Goal: Transaction & Acquisition: Purchase product/service

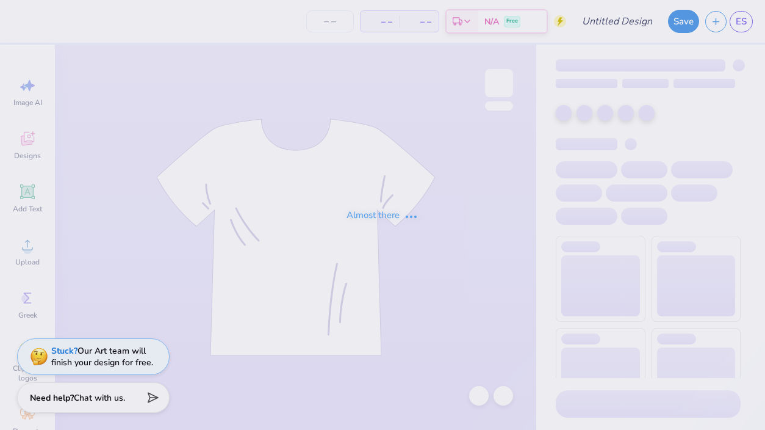
type input "chi o hoco merch???"
type input "40"
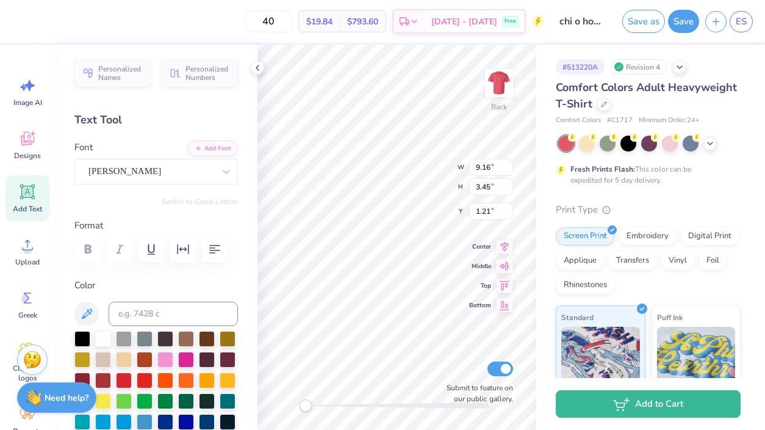
type textarea "G"
click at [157, 182] on div "Alex Brush" at bounding box center [156, 172] width 164 height 26
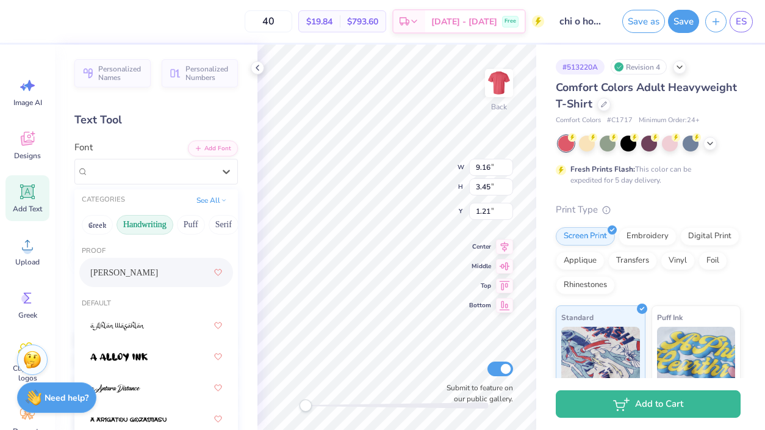
click at [153, 223] on button "Handwriting" at bounding box center [145, 225] width 57 height 20
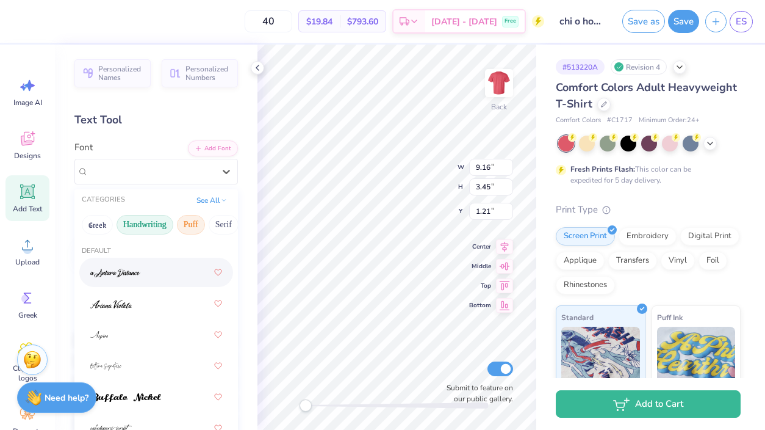
click at [186, 223] on button "Puff" at bounding box center [191, 225] width 28 height 20
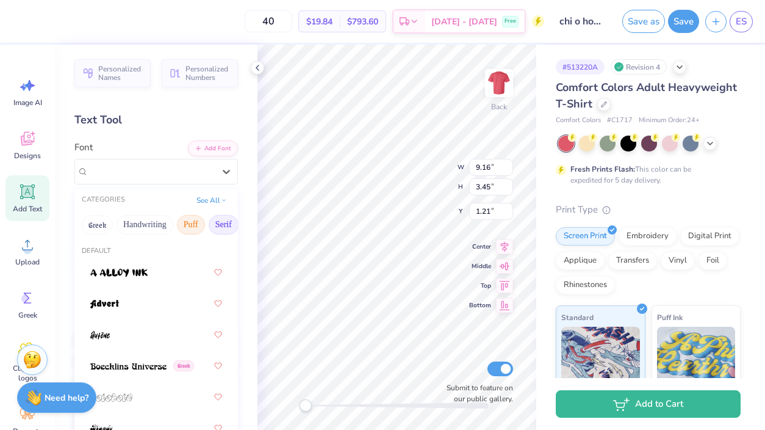
click at [220, 227] on button "Serif" at bounding box center [224, 225] width 30 height 20
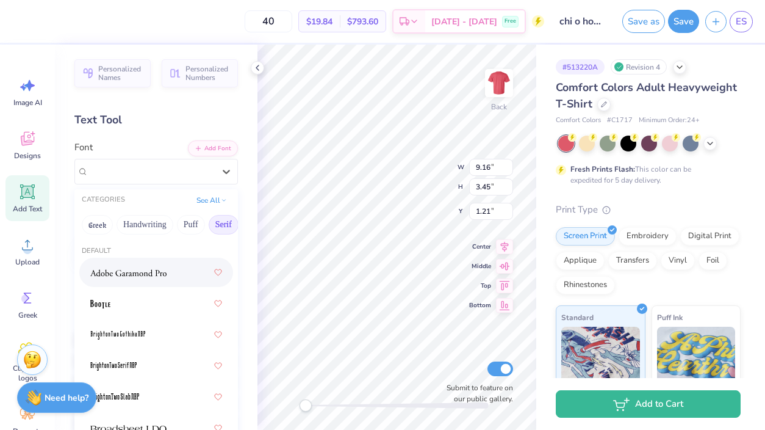
click at [154, 284] on div at bounding box center [156, 272] width 154 height 29
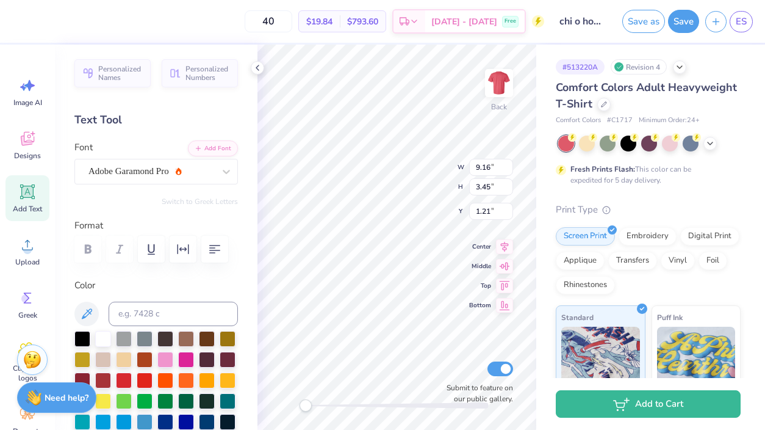
scroll to position [0, 0]
type textarea "G"
type textarea "[DEMOGRAPHIC_DATA] DO"
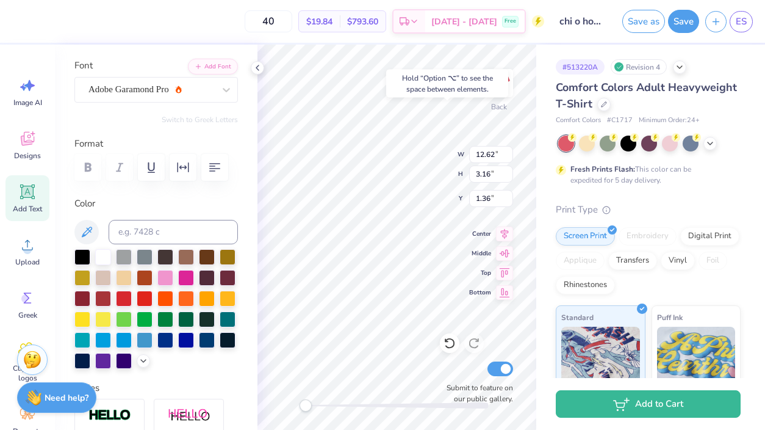
scroll to position [328, 0]
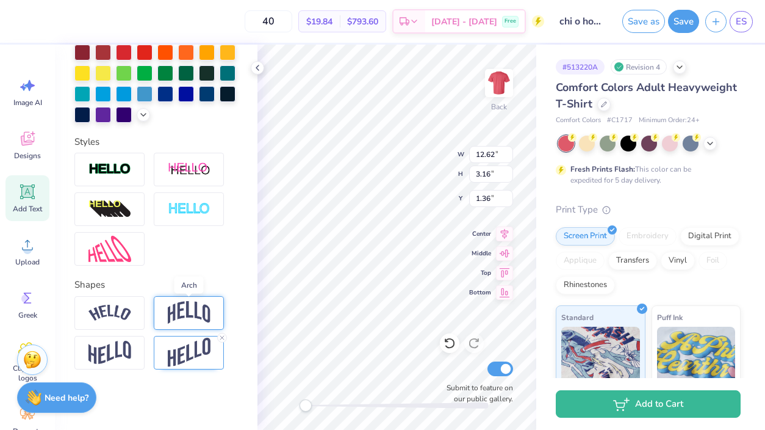
click at [184, 314] on img at bounding box center [189, 312] width 43 height 23
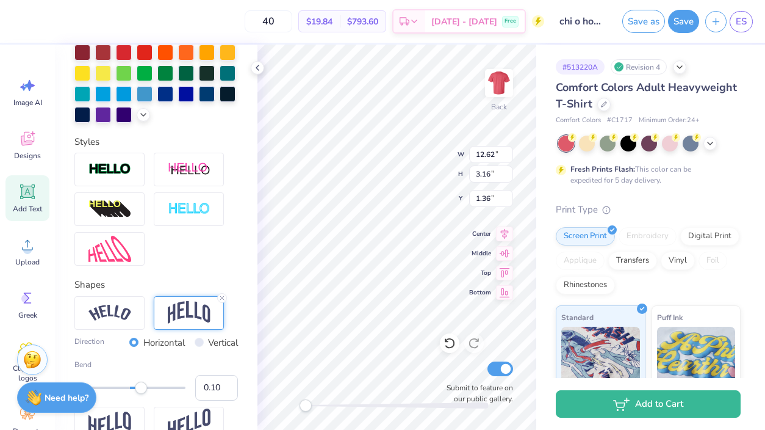
type input "0.09"
drag, startPoint x: 159, startPoint y: 386, endPoint x: 134, endPoint y: 391, distance: 24.8
click at [135, 391] on div "Accessibility label" at bounding box center [141, 387] width 12 height 12
type input "0.18"
click at [140, 391] on div "Accessibility label" at bounding box center [135, 387] width 12 height 12
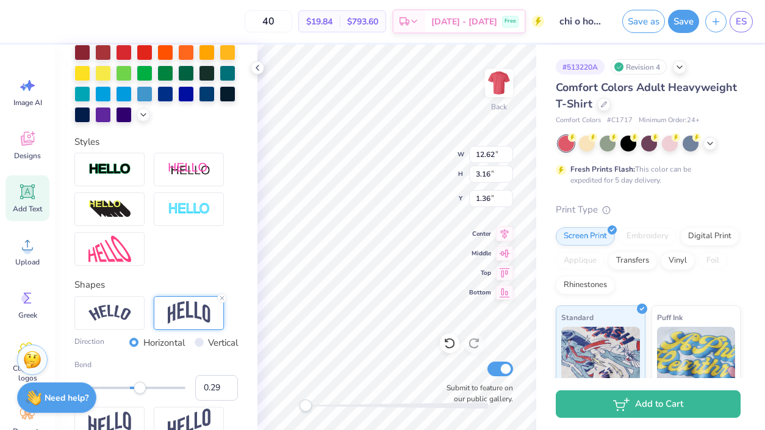
type input "0.31"
drag, startPoint x: 140, startPoint y: 391, endPoint x: 148, endPoint y: 391, distance: 8.5
click at [146, 391] on div "Accessibility label" at bounding box center [140, 387] width 12 height 12
click at [112, 319] on img at bounding box center [109, 313] width 43 height 16
type input "0.45"
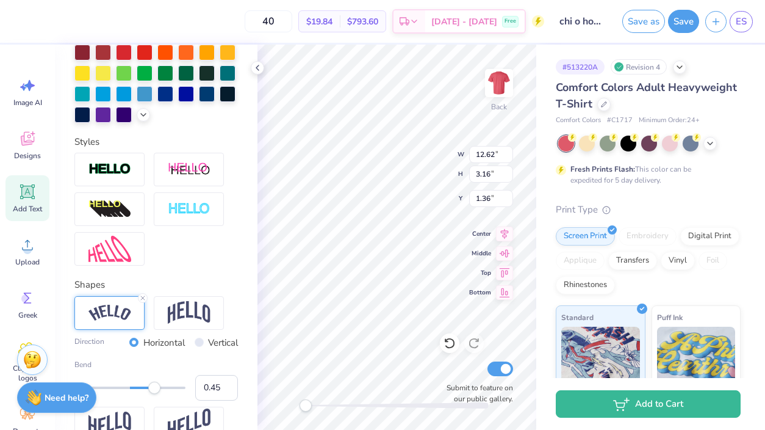
drag, startPoint x: 148, startPoint y: 392, endPoint x: 155, endPoint y: 394, distance: 6.8
click at [155, 394] on div "Bend 0.45" at bounding box center [156, 379] width 164 height 41
type input "0.24"
drag, startPoint x: 157, startPoint y: 388, endPoint x: 143, endPoint y: 390, distance: 14.8
click at [143, 390] on div "Accessibility label" at bounding box center [145, 387] width 12 height 12
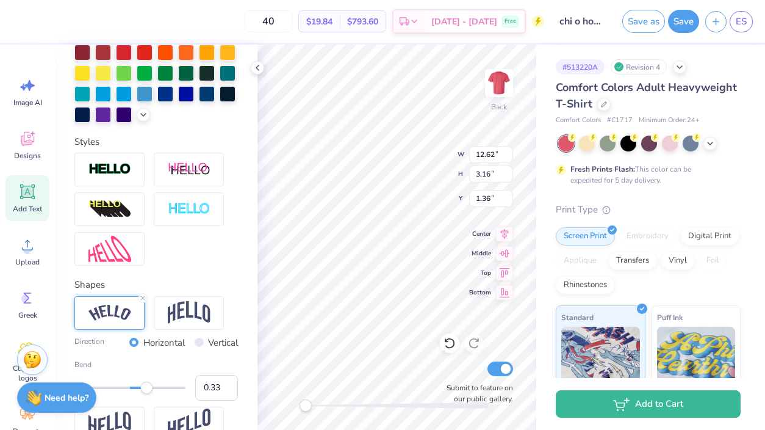
type input "0.34"
click at [149, 390] on div "Accessibility label" at bounding box center [146, 387] width 12 height 12
type input "0.38"
click at [152, 390] on div "Accessibility label" at bounding box center [149, 387] width 12 height 12
type input "1.00"
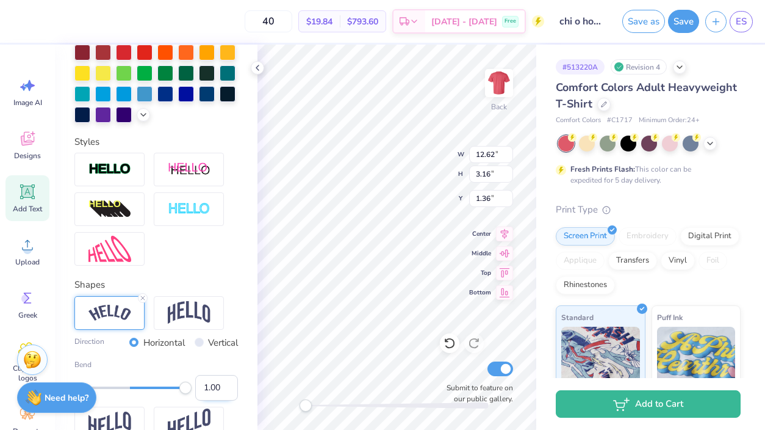
drag, startPoint x: 152, startPoint y: 390, endPoint x: 223, endPoint y: 386, distance: 70.9
click at [223, 386] on div "Bend 1.00" at bounding box center [156, 379] width 164 height 41
type input "0.65"
drag, startPoint x: 185, startPoint y: 392, endPoint x: 165, endPoint y: 392, distance: 19.5
click at [165, 392] on div "Accessibility label" at bounding box center [169, 387] width 12 height 12
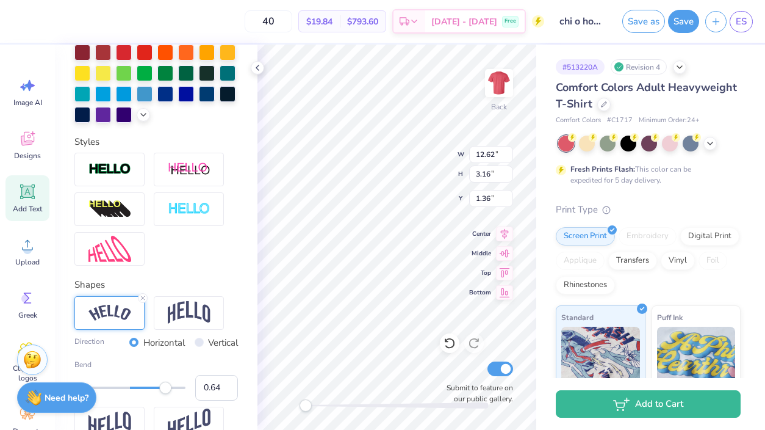
click at [165, 392] on div "Accessibility label" at bounding box center [165, 387] width 12 height 12
type input "8.34"
type input "2.40"
type input "2.21"
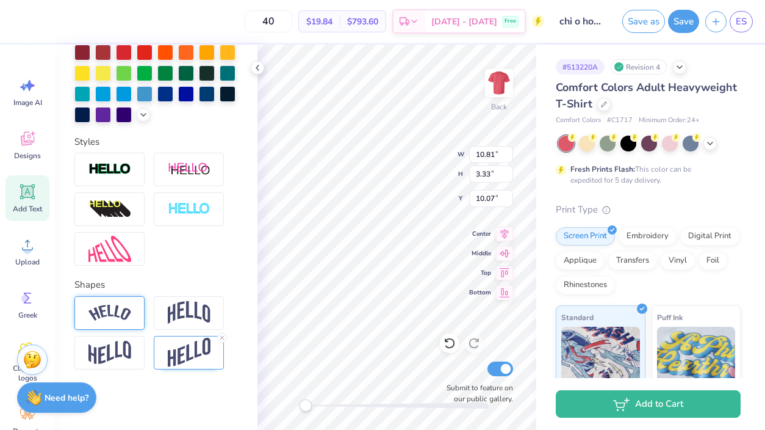
click at [104, 317] on img at bounding box center [109, 313] width 43 height 16
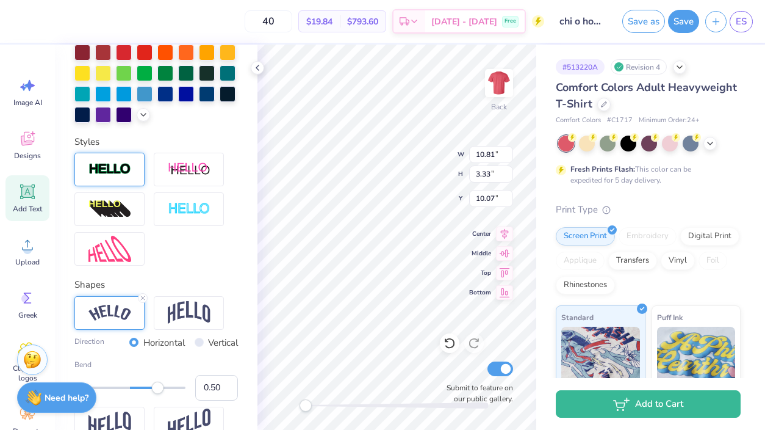
scroll to position [0, 0]
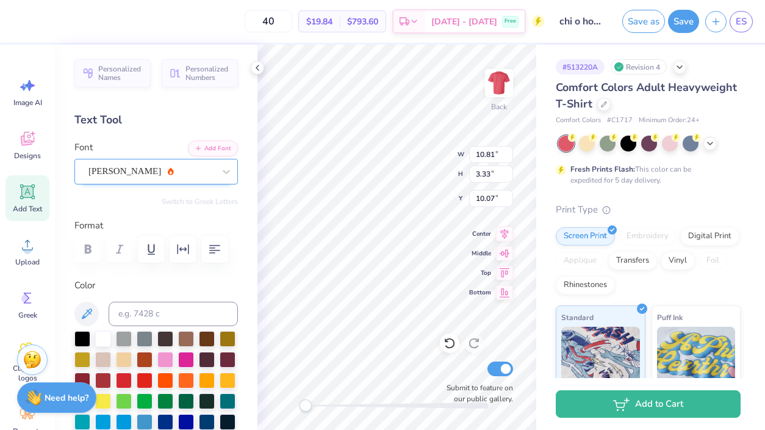
click at [125, 168] on div "Alex Brush" at bounding box center [151, 171] width 128 height 19
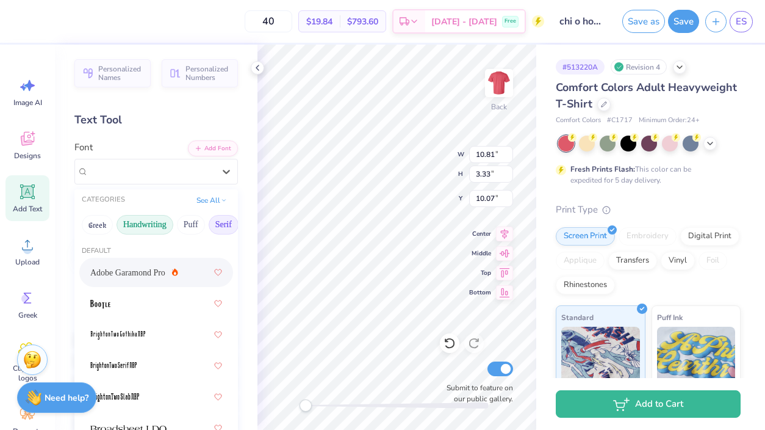
click at [145, 220] on button "Handwriting" at bounding box center [145, 225] width 57 height 20
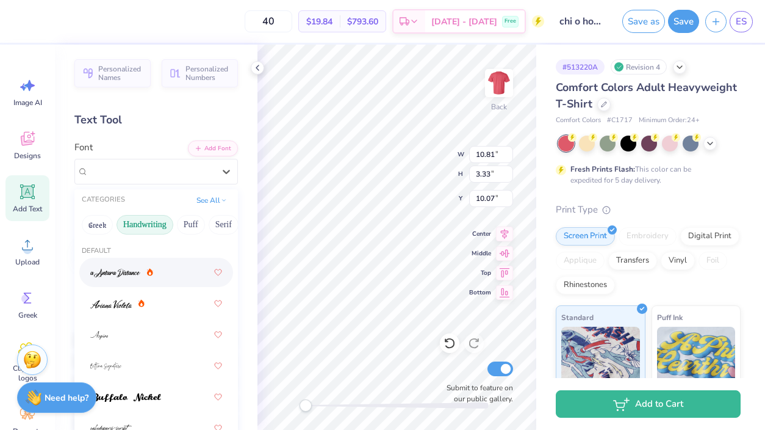
click at [150, 271] on icon at bounding box center [150, 272] width 6 height 7
click at [154, 168] on div "a Antara Distance" at bounding box center [151, 171] width 128 height 19
click at [151, 369] on div at bounding box center [156, 366] width 132 height 22
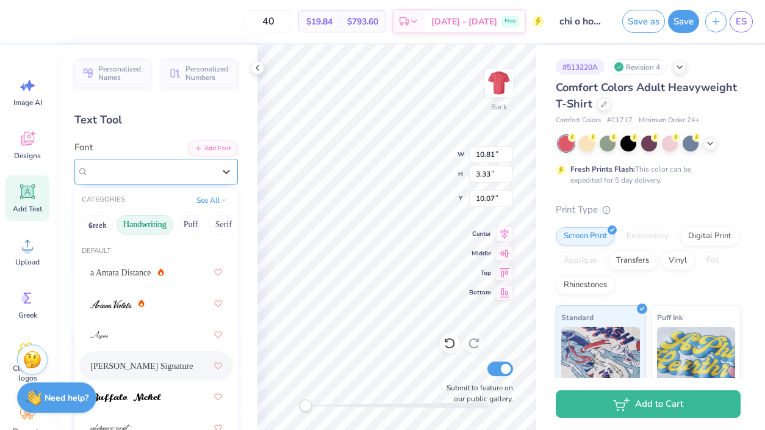
click at [164, 181] on div "[PERSON_NAME] Signature" at bounding box center [156, 172] width 164 height 26
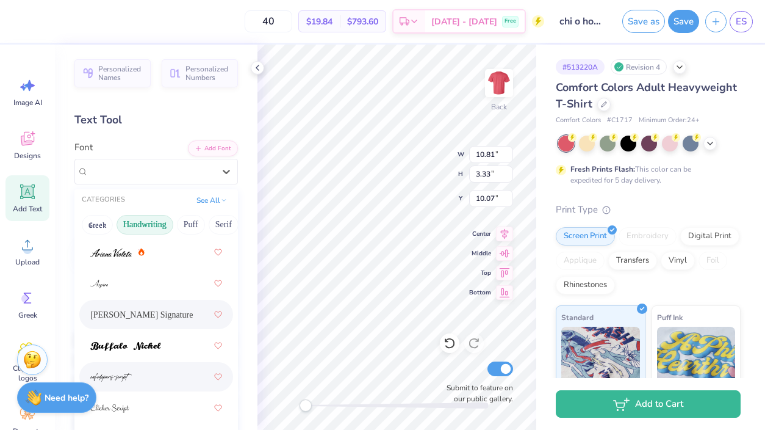
click at [150, 378] on div at bounding box center [156, 377] width 132 height 22
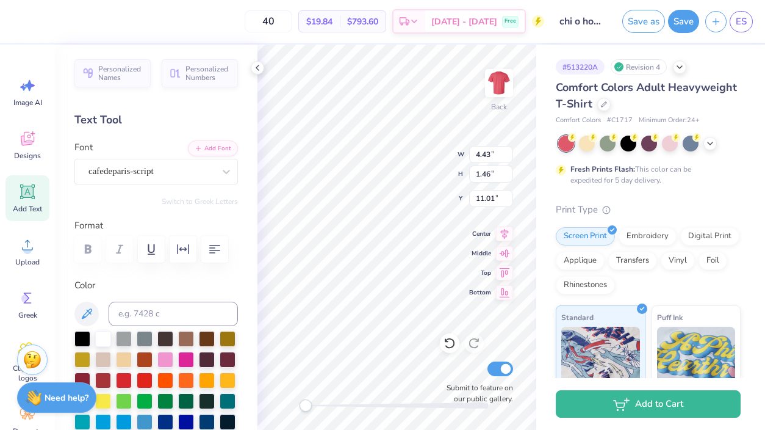
type input "8.17"
type input "5.79"
type input "4.81"
type input "8.62"
type input "2.84"
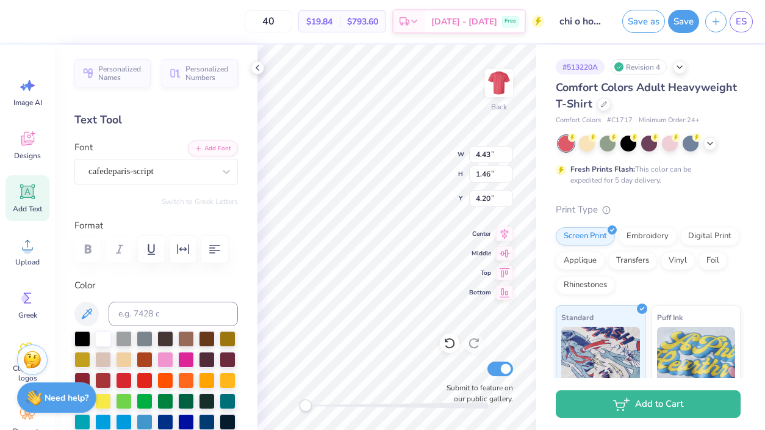
type input "6.46"
click at [478, 227] on div "Back W 8.62 8.62 " H 2.84 2.84 " Y 5.40 5.40 " Center Middle Top Bottom Submit …" at bounding box center [397, 237] width 279 height 385
type input "10.95"
type input "3.61"
type input "13.35"
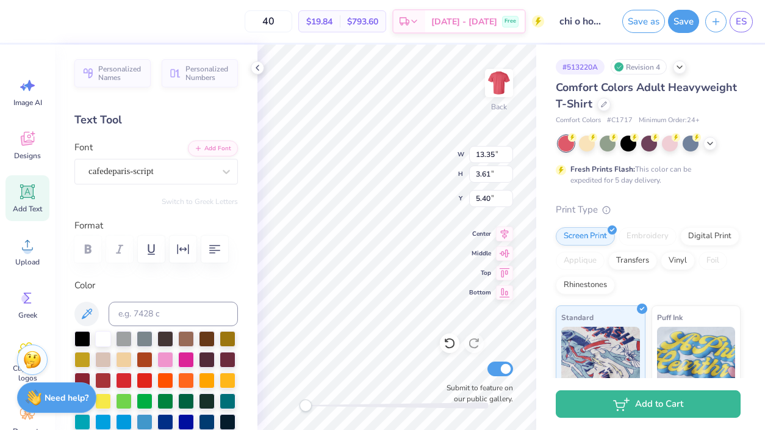
type input "4.40"
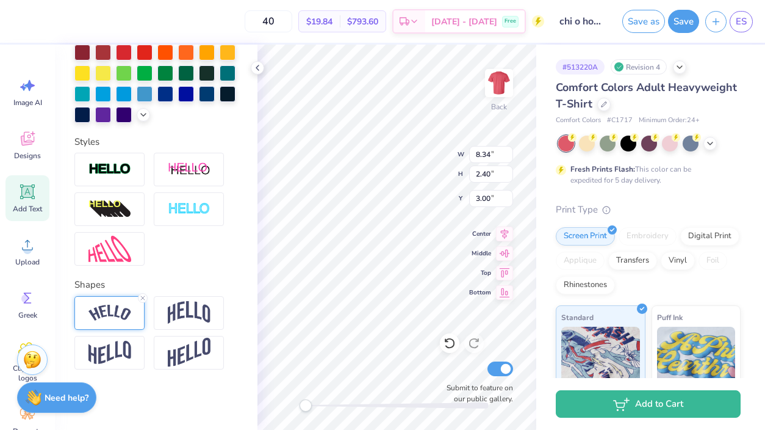
click at [103, 319] on img at bounding box center [109, 313] width 43 height 16
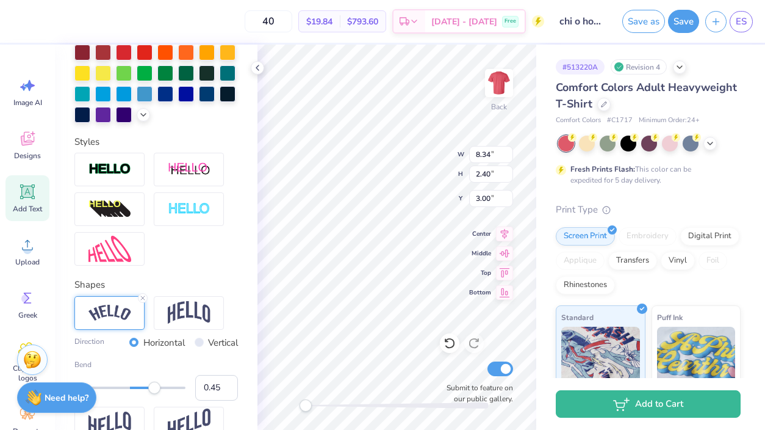
type input "0.46"
drag, startPoint x: 168, startPoint y: 389, endPoint x: 156, endPoint y: 393, distance: 13.3
click at [156, 393] on div "Bend 0.46" at bounding box center [156, 379] width 164 height 41
click at [228, 391] on input "0.45" at bounding box center [216, 388] width 43 height 26
click at [228, 391] on input "0.44" at bounding box center [216, 388] width 43 height 26
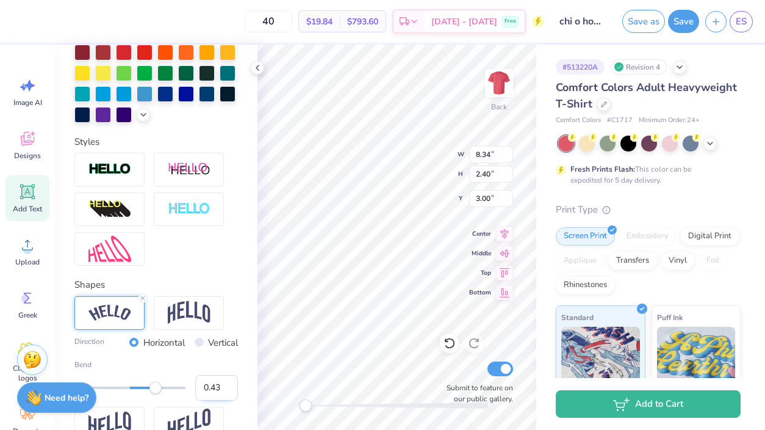
click at [228, 391] on input "0.43" at bounding box center [216, 388] width 43 height 26
click at [228, 391] on input "0.42" at bounding box center [216, 388] width 43 height 26
click at [228, 391] on input "0.41" at bounding box center [216, 388] width 43 height 26
click at [228, 391] on input "0.4" at bounding box center [216, 388] width 43 height 26
click at [228, 391] on input "0.39" at bounding box center [216, 388] width 43 height 26
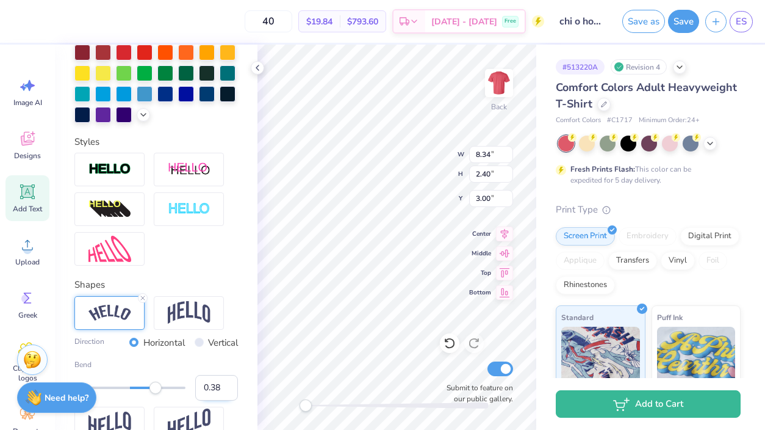
click at [228, 391] on input "0.38" at bounding box center [216, 388] width 43 height 26
click at [228, 391] on input "0.37" at bounding box center [216, 388] width 43 height 26
click at [228, 391] on input "0.36" at bounding box center [216, 388] width 43 height 26
click at [228, 391] on input "0.35" at bounding box center [216, 388] width 43 height 26
click at [228, 391] on input "0.34" at bounding box center [216, 388] width 43 height 26
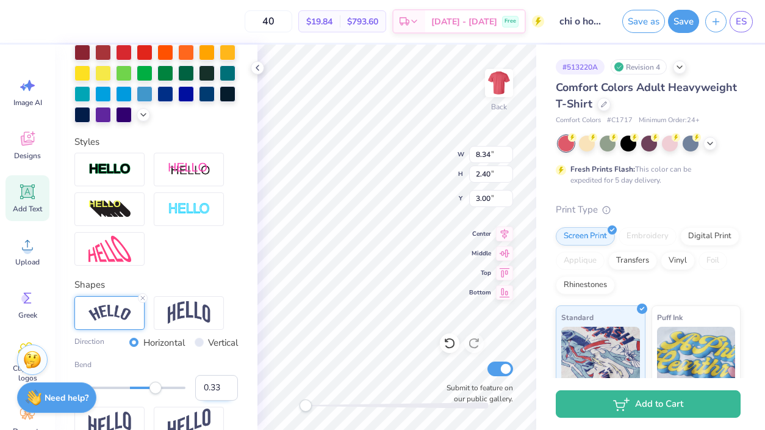
click at [228, 391] on input "0.33" at bounding box center [216, 388] width 43 height 26
click at [228, 391] on input "0.32" at bounding box center [216, 388] width 43 height 26
click at [228, 391] on input "0.31" at bounding box center [216, 388] width 43 height 26
type input "0.3"
click at [228, 391] on input "0.3" at bounding box center [216, 388] width 43 height 26
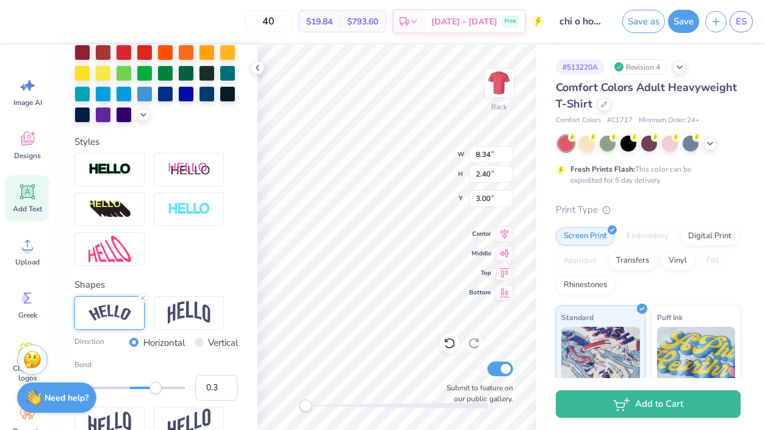
click at [253, 367] on div "Personalized Names Personalized Numbers Text Tool Add Font Font Adobe Garamond …" at bounding box center [156, 237] width 203 height 385
click at [211, 391] on input "0.30" at bounding box center [216, 388] width 43 height 26
click at [218, 386] on input "0.30" at bounding box center [216, 388] width 43 height 26
type input "0.40"
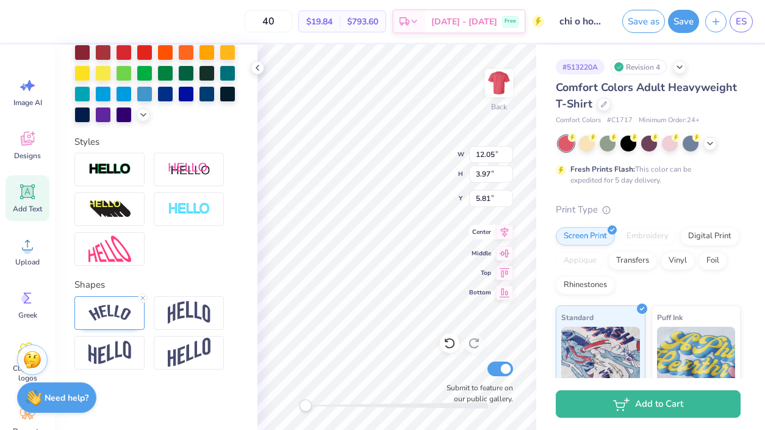
type input "12.05"
type input "3.97"
type input "5.81"
type textarea "Homecoming"
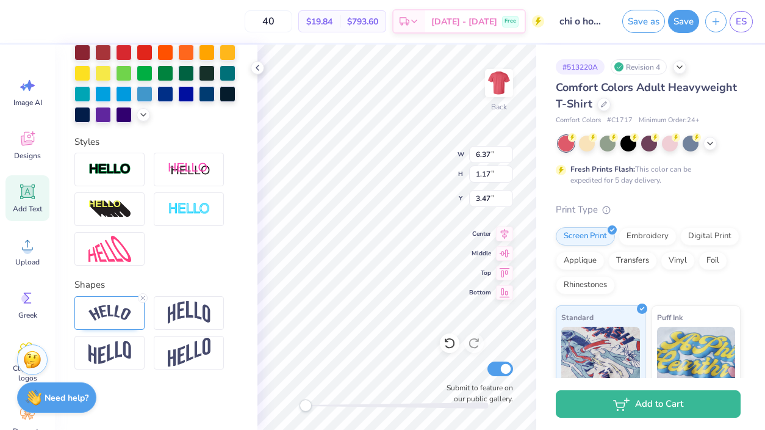
type input "6.37"
type input "1.17"
type input "11.02"
type input "3.97"
type input "5.77"
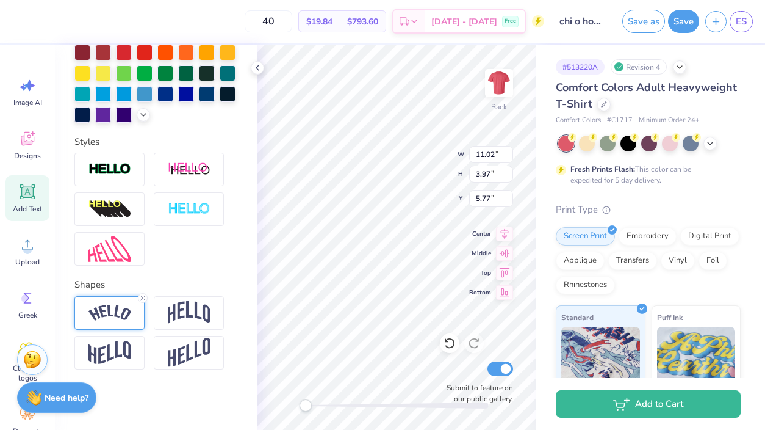
click at [122, 309] on img at bounding box center [109, 313] width 43 height 16
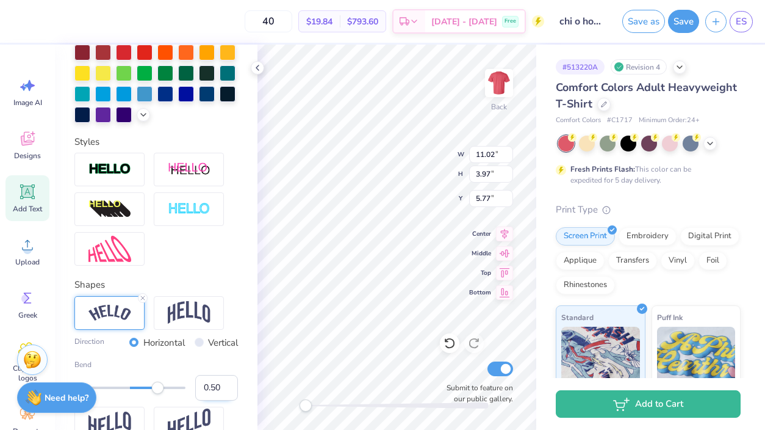
click at [215, 386] on input "0.50" at bounding box center [216, 388] width 43 height 26
type input "0.40"
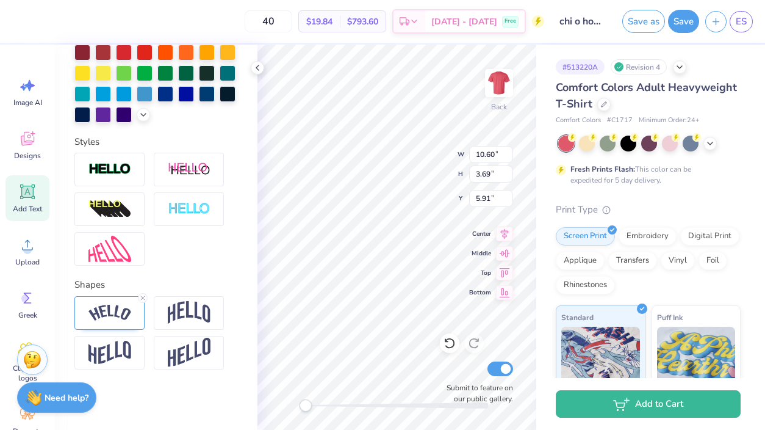
type input "10.60"
type input "3.69"
type input "5.91"
type input "6.37"
type input "1.17"
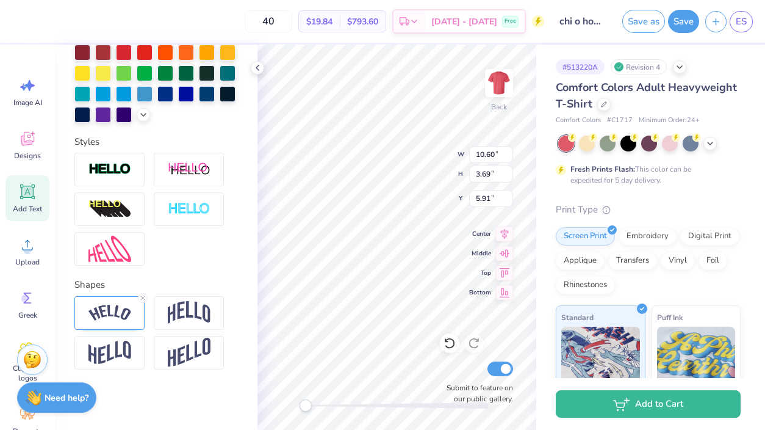
type input "4.74"
type input "10.60"
type input "3.69"
type input "5.91"
type input "6.37"
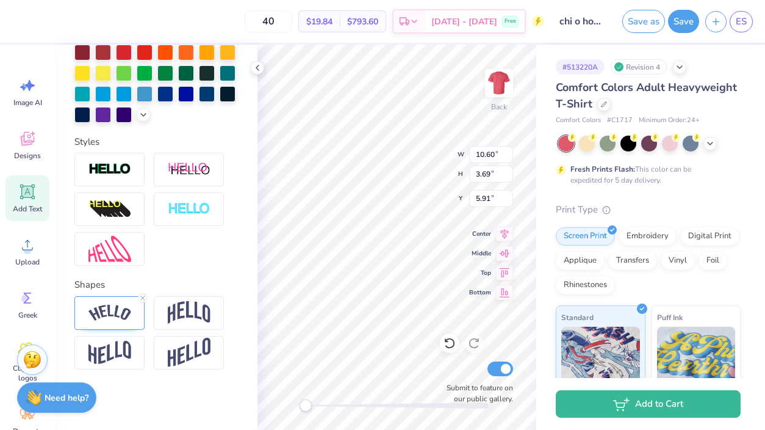
type input "1.17"
type input "3.92"
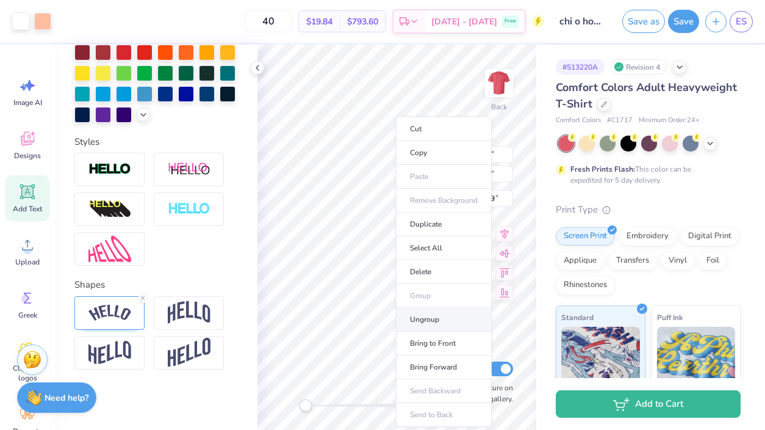
click at [431, 323] on li "Ungroup" at bounding box center [444, 320] width 96 height 24
click at [427, 317] on li "Ungroup" at bounding box center [448, 320] width 96 height 24
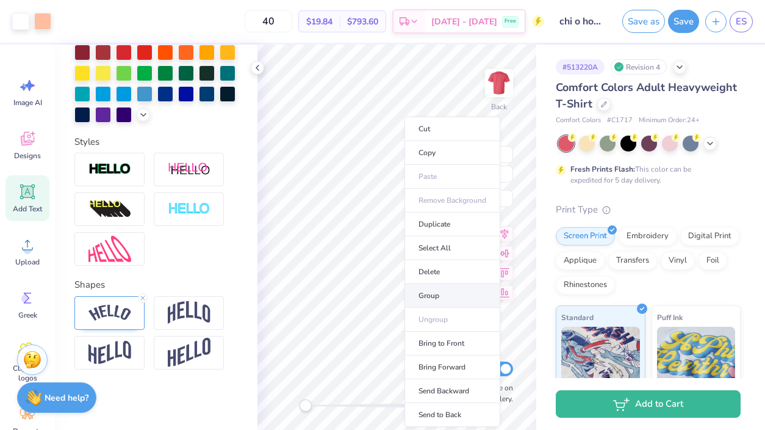
click at [433, 298] on li "Group" at bounding box center [453, 296] width 96 height 24
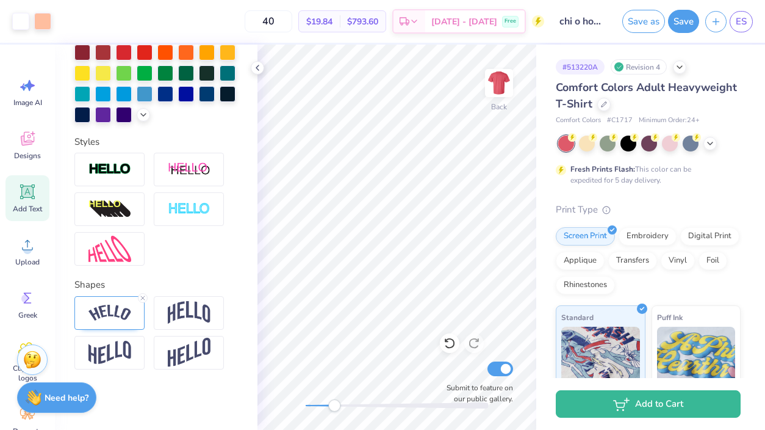
drag, startPoint x: 308, startPoint y: 404, endPoint x: 339, endPoint y: 408, distance: 31.4
click at [339, 408] on div "Accessibility label" at bounding box center [334, 405] width 12 height 12
type input "13.19"
click at [28, 158] on span "Designs" at bounding box center [27, 156] width 27 height 10
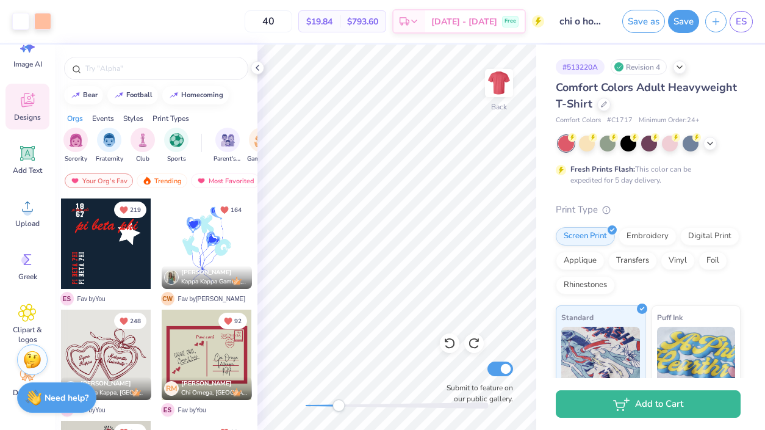
scroll to position [40, 0]
click at [29, 308] on icon at bounding box center [27, 311] width 7 height 7
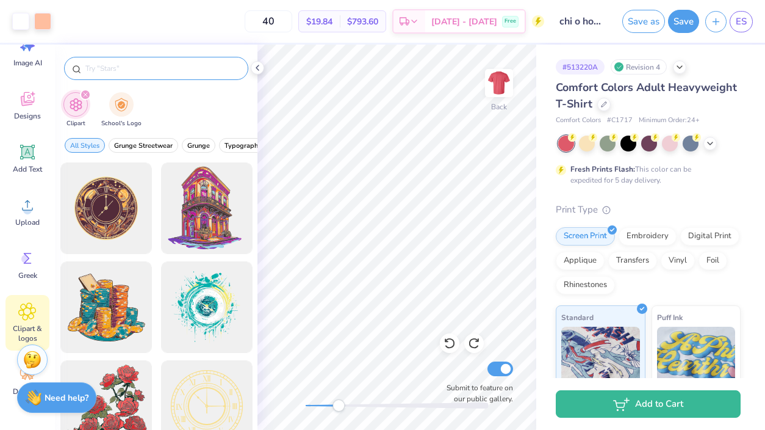
click at [120, 69] on input "text" at bounding box center [162, 68] width 156 height 12
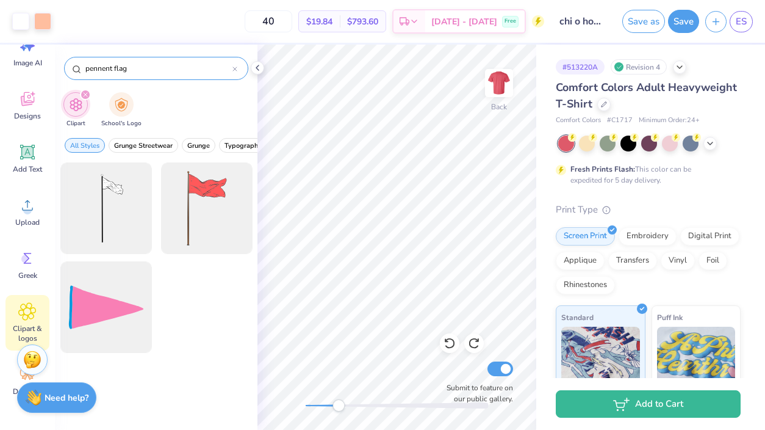
click at [107, 68] on input "pennent flag" at bounding box center [158, 68] width 148 height 12
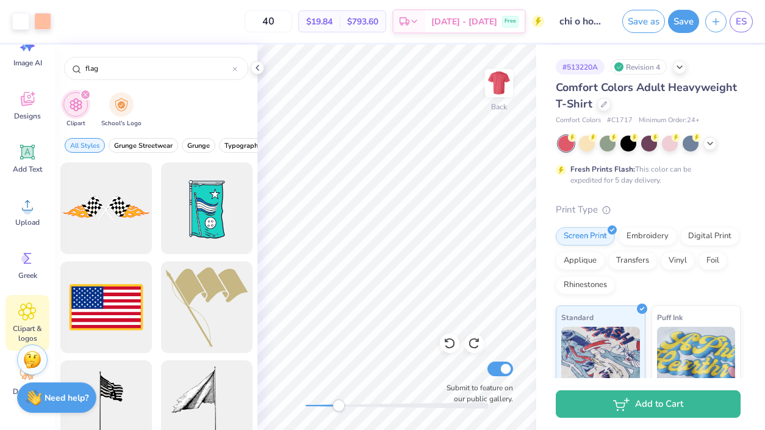
type input "flag"
click at [150, 110] on div "Clipart School's Logo" at bounding box center [156, 111] width 203 height 46
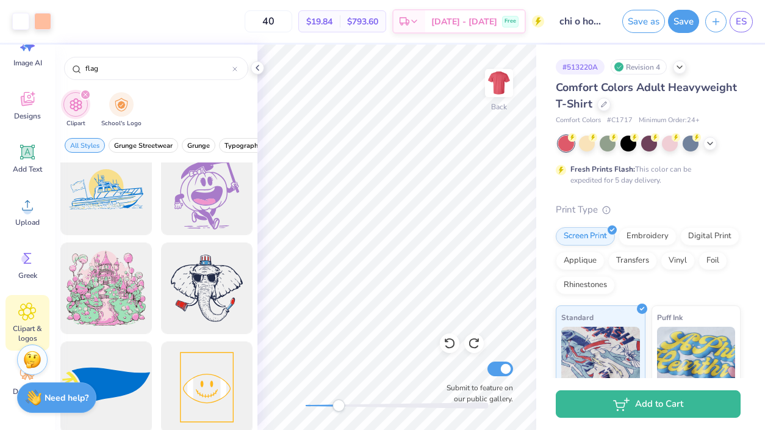
scroll to position [3086, 0]
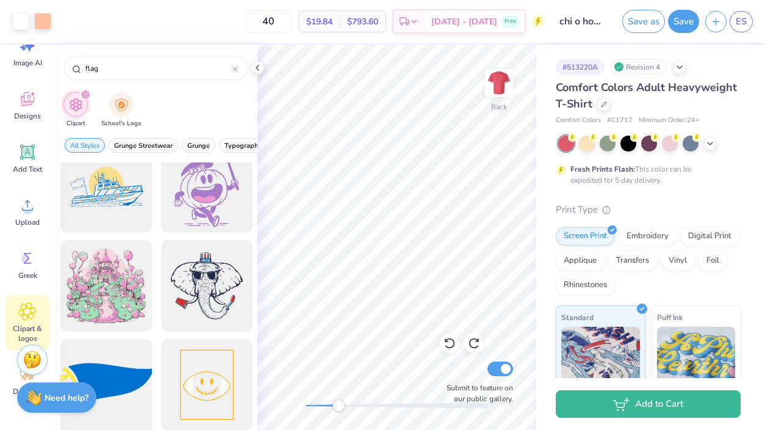
click at [131, 378] on div at bounding box center [106, 384] width 101 height 101
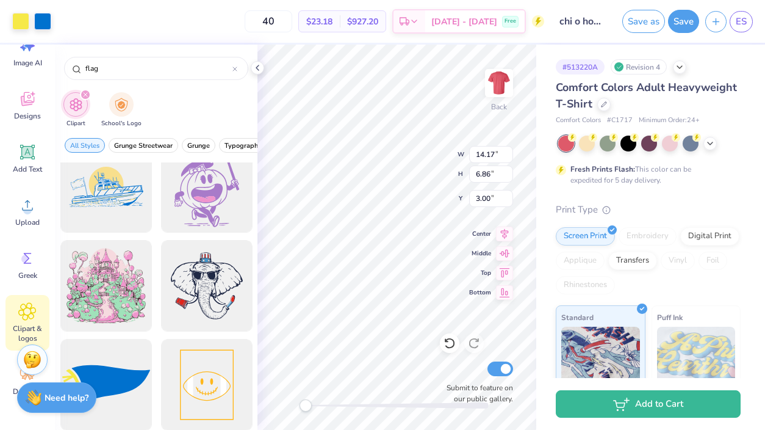
click at [295, 411] on div "Back W 14.17 14.17 " H 6.86 6.86 " Y 3.00 3.00 " Center Middle Top Bottom Submi…" at bounding box center [397, 237] width 279 height 385
type input "4.27"
type input "2.07"
type input "7.79"
type input "5.10"
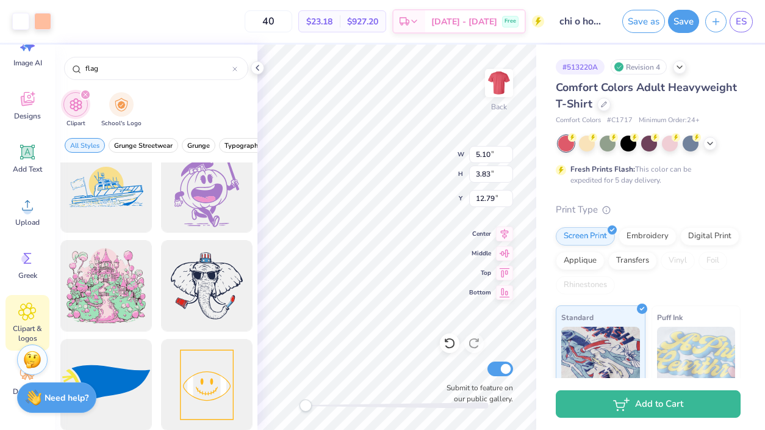
type input "3.83"
type input "7.01"
type input "5.26"
click at [384, 411] on div at bounding box center [397, 405] width 183 height 12
click at [388, 27] on div "Art colors 40 $23.18 Per Item $927.20 Total Est. Delivery Sep 22 - 25 Free Desi…" at bounding box center [382, 215] width 765 height 430
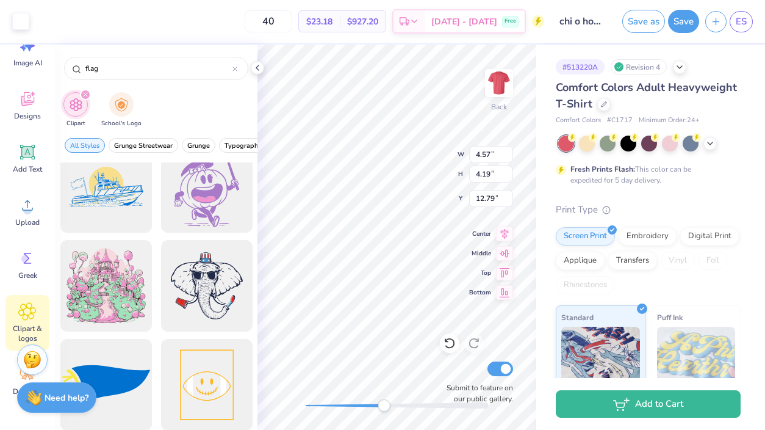
type input "1.67"
type input "1.37"
type input "14.15"
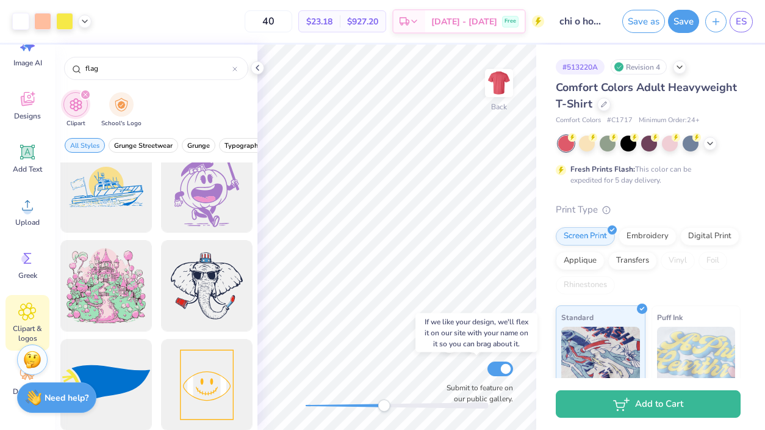
click at [472, 375] on div "Back Submit to feature on our public gallery." at bounding box center [397, 237] width 279 height 385
drag, startPoint x: 384, startPoint y: 403, endPoint x: 337, endPoint y: 404, distance: 47.0
click at [337, 404] on div "Accessibility label" at bounding box center [337, 405] width 12 height 12
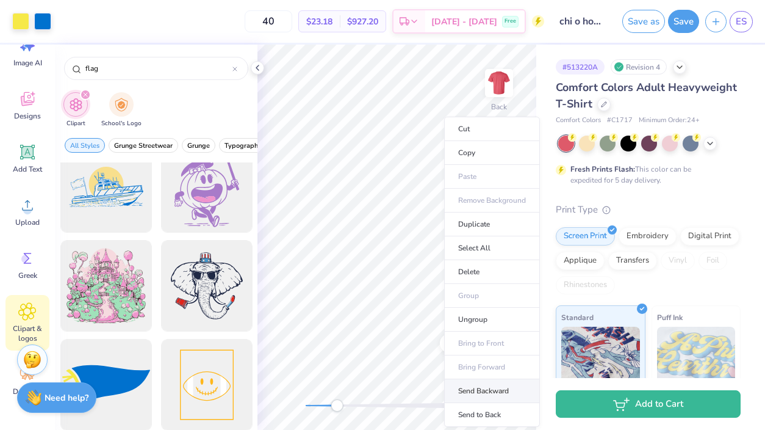
click at [470, 388] on li "Send Backward" at bounding box center [492, 391] width 96 height 24
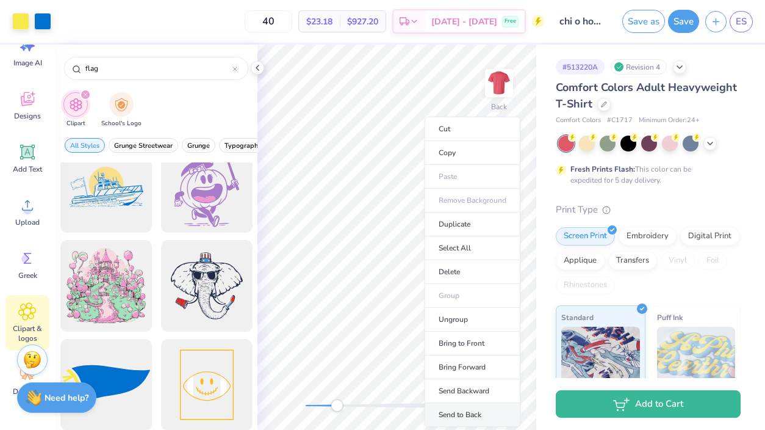
click at [461, 412] on li "Send to Back" at bounding box center [473, 415] width 96 height 24
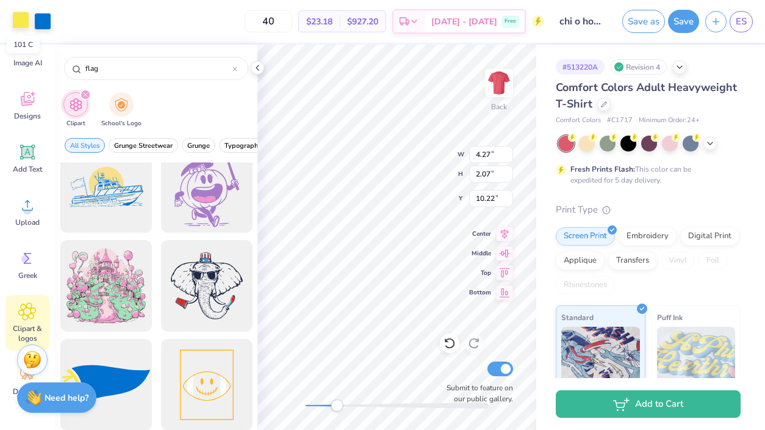
click at [21, 18] on div at bounding box center [20, 20] width 17 height 17
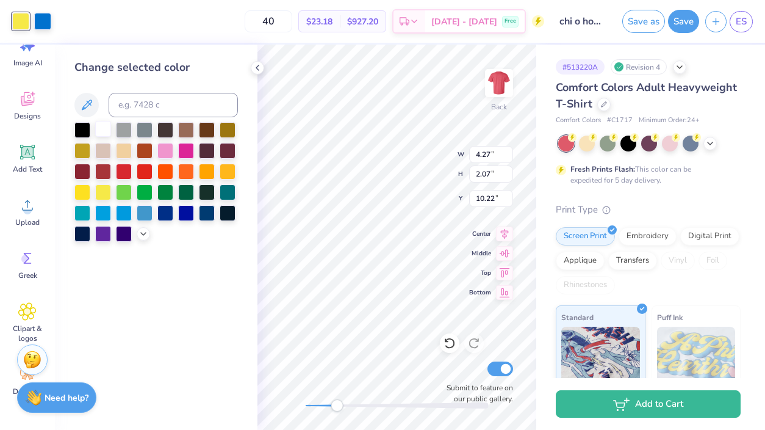
click at [101, 137] on div at bounding box center [103, 129] width 16 height 16
type input "10.00"
type input "1.94"
type input "0.89"
type input "17.12"
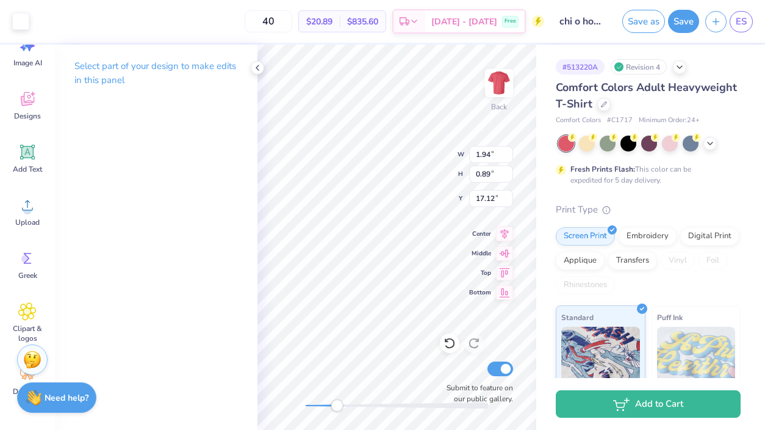
type input "1.93"
type input "0.59"
type input "16.79"
type input "1.93"
type input "0.59"
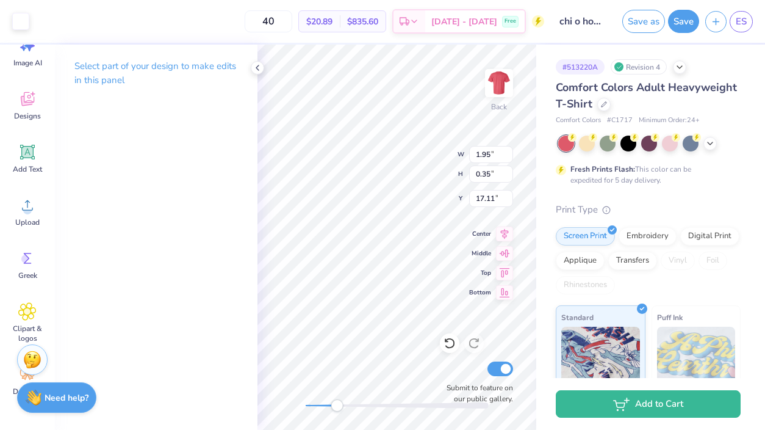
type input "18.95"
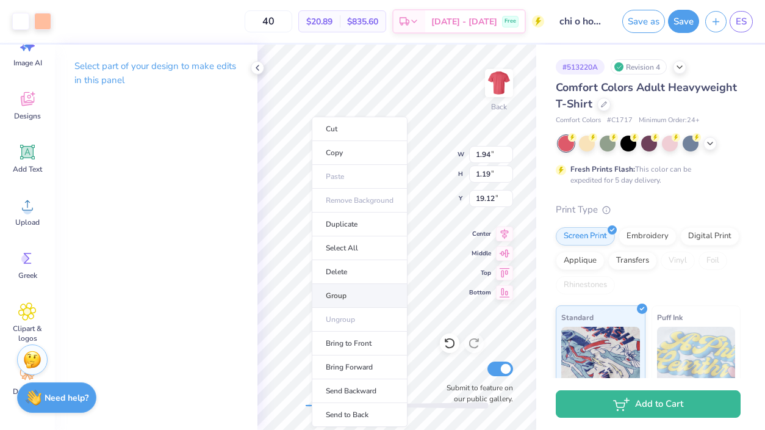
click at [356, 296] on li "Group" at bounding box center [360, 296] width 96 height 24
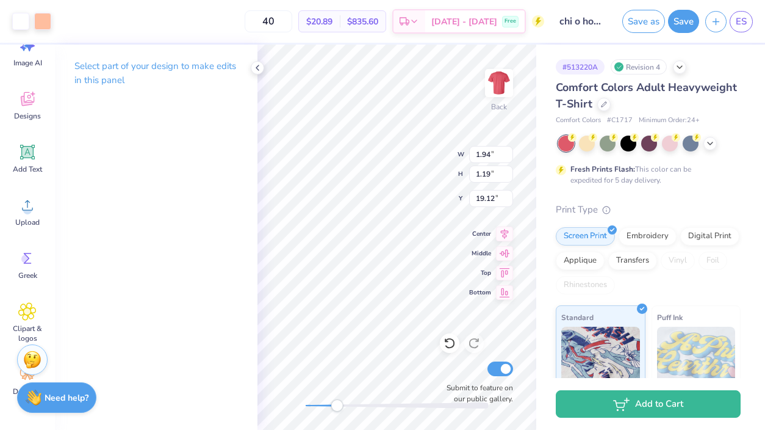
type input "1.95"
type input "0.35"
type input "17.71"
click at [601, 109] on div at bounding box center [603, 102] width 13 height 13
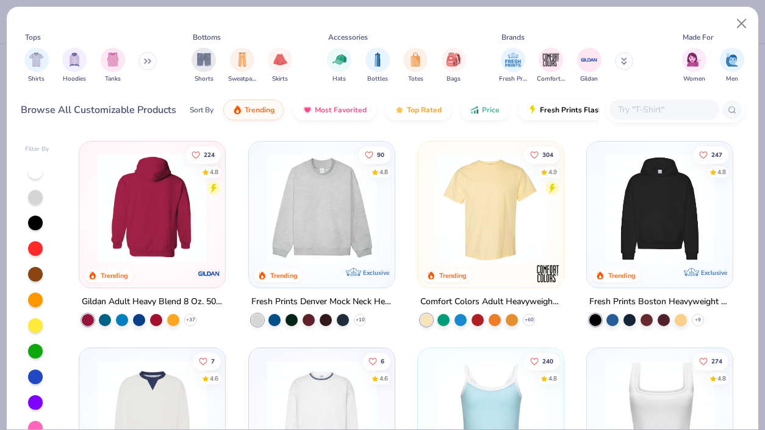
click at [92, 229] on img at bounding box center [30, 208] width 121 height 109
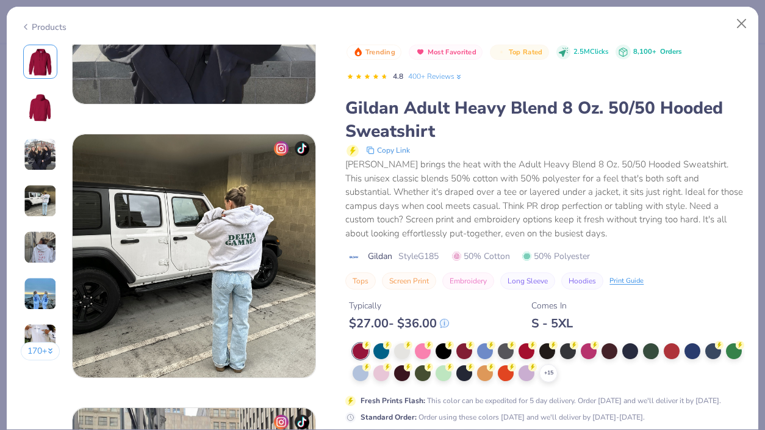
scroll to position [1032, 0]
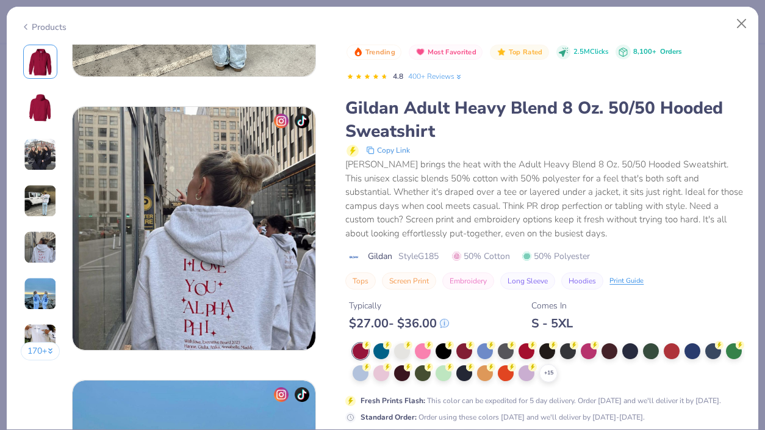
click at [605, 312] on div "Typically $ 27.00 - $ 36.00 Comes In S - 5XL" at bounding box center [544, 309] width 399 height 41
click at [364, 351] on div at bounding box center [361, 351] width 16 height 16
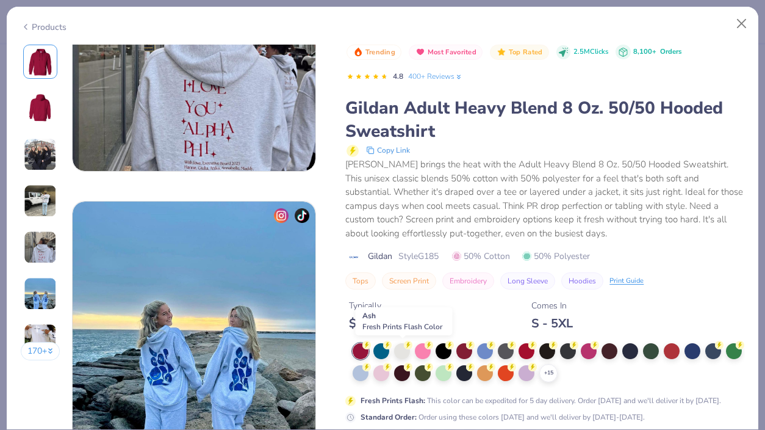
scroll to position [1257, 0]
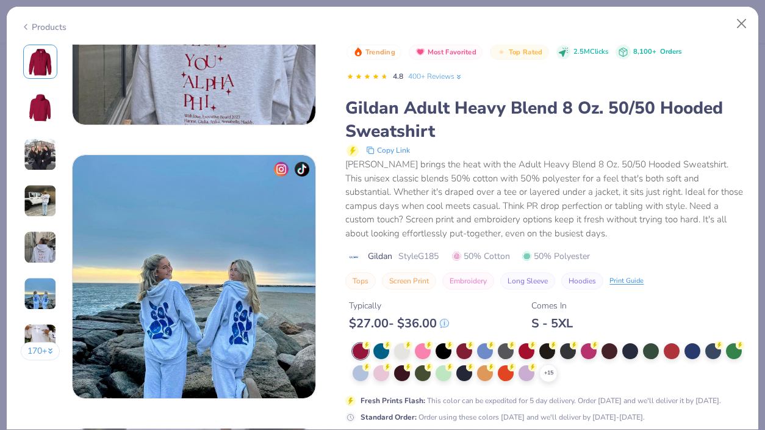
click at [694, 272] on div "Tops Screen Print Embroidery Long Sleeve Hoodies Print Guide" at bounding box center [544, 280] width 399 height 17
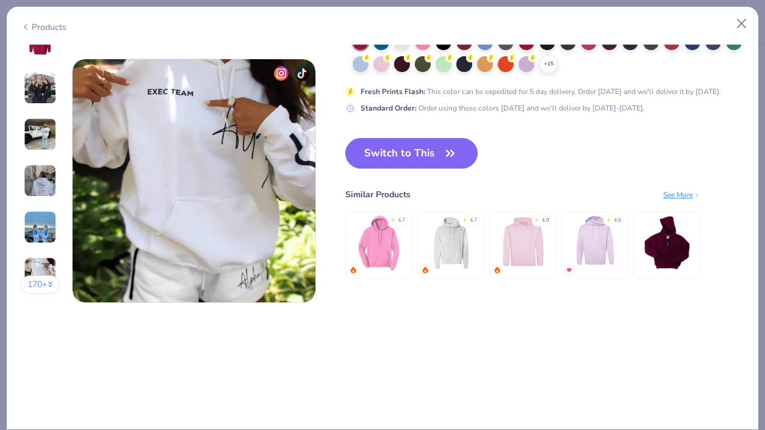
scroll to position [1494, 0]
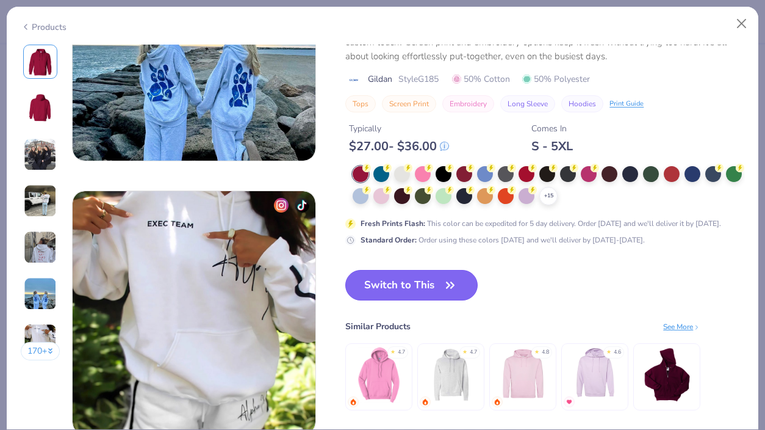
click at [435, 286] on button "Switch to This" at bounding box center [411, 285] width 132 height 31
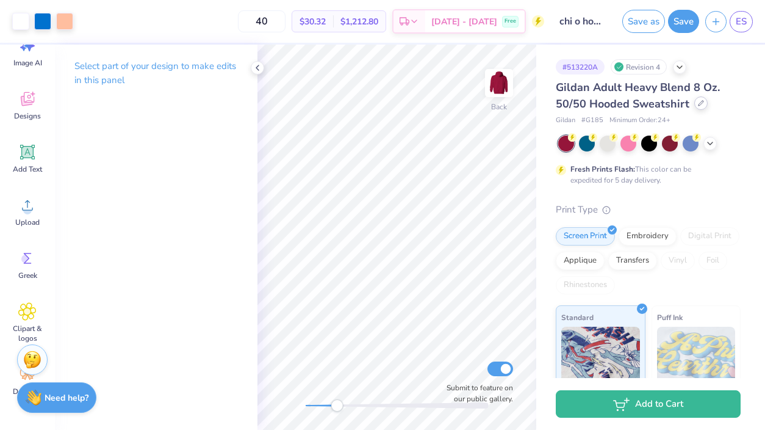
click at [702, 103] on div at bounding box center [700, 102] width 13 height 13
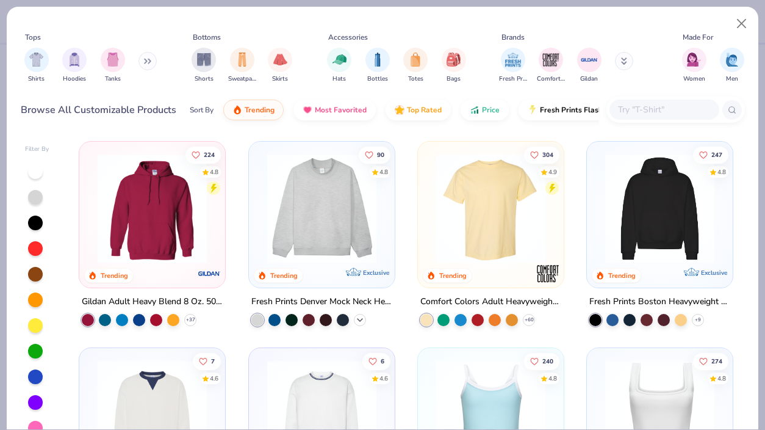
click at [356, 316] on icon at bounding box center [360, 320] width 10 height 10
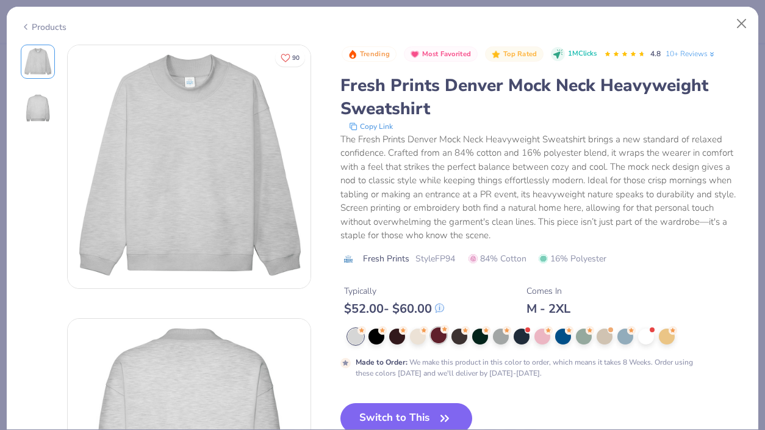
click at [441, 333] on div at bounding box center [439, 335] width 16 height 16
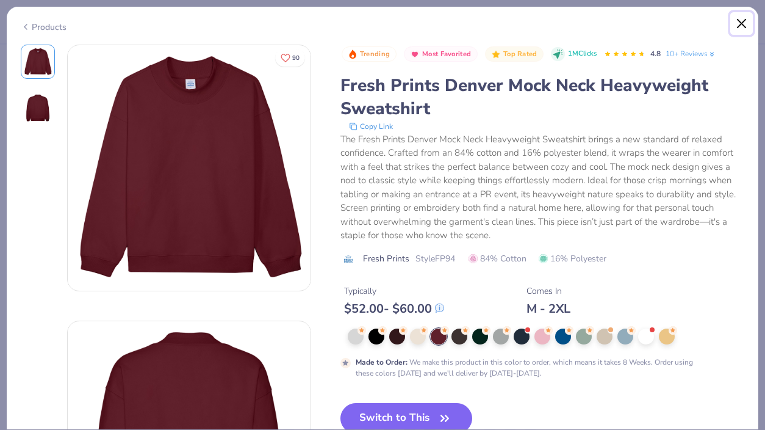
click at [736, 21] on button "Close" at bounding box center [741, 23] width 23 height 23
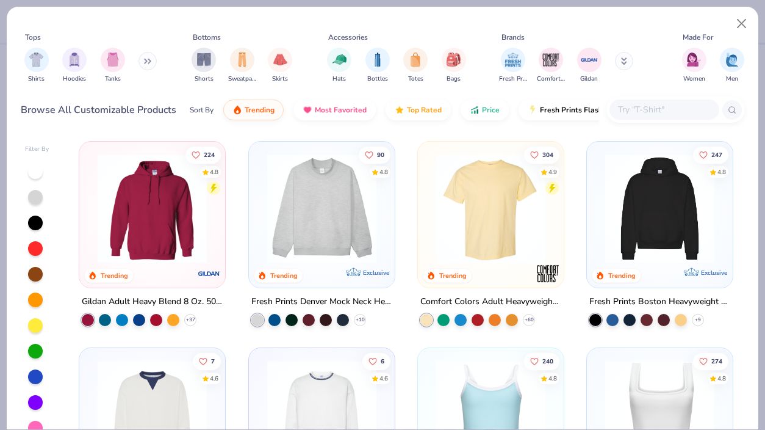
click at [139, 63] on div "Shirts Hoodies Tanks" at bounding box center [91, 65] width 140 height 45
click at [150, 65] on button at bounding box center [148, 61] width 18 height 18
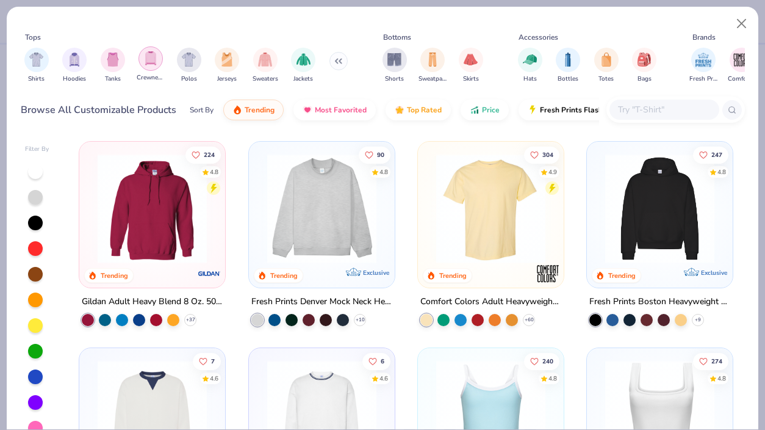
click at [150, 66] on div "filter for Crewnecks" at bounding box center [151, 58] width 24 height 24
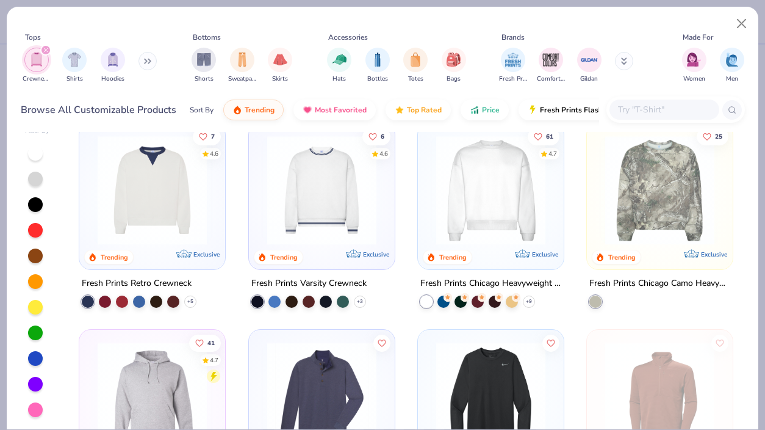
click at [152, 57] on button at bounding box center [148, 61] width 18 height 18
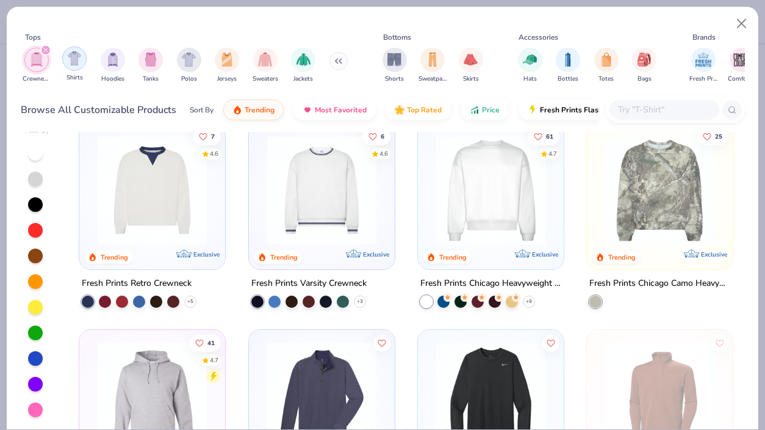
click at [70, 62] on img "filter for Shirts" at bounding box center [75, 58] width 14 height 14
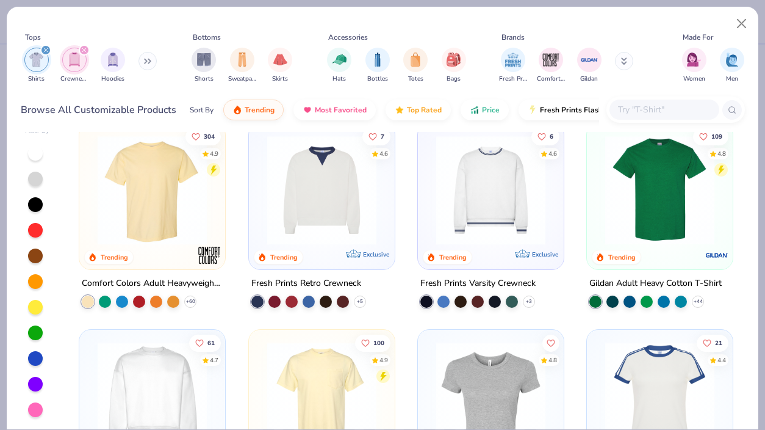
click at [82, 49] on icon "filter for Crewnecks" at bounding box center [84, 50] width 5 height 5
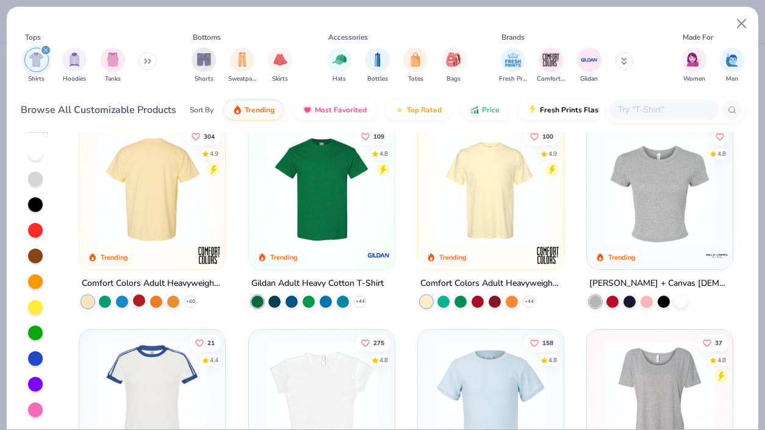
click at [140, 298] on div at bounding box center [139, 300] width 12 height 12
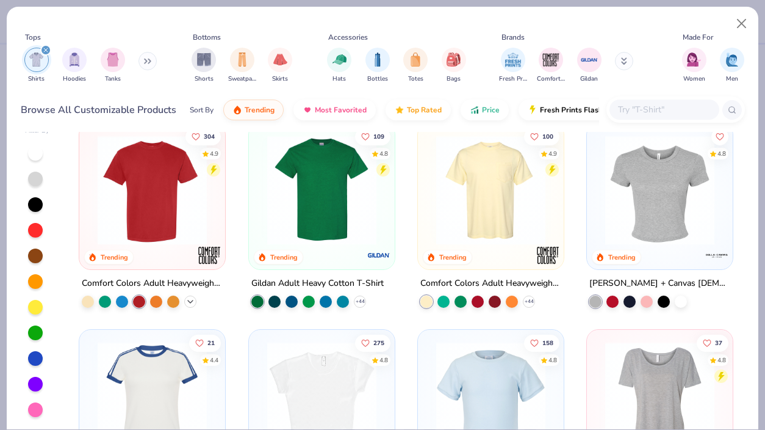
click at [189, 299] on icon at bounding box center [191, 302] width 10 height 10
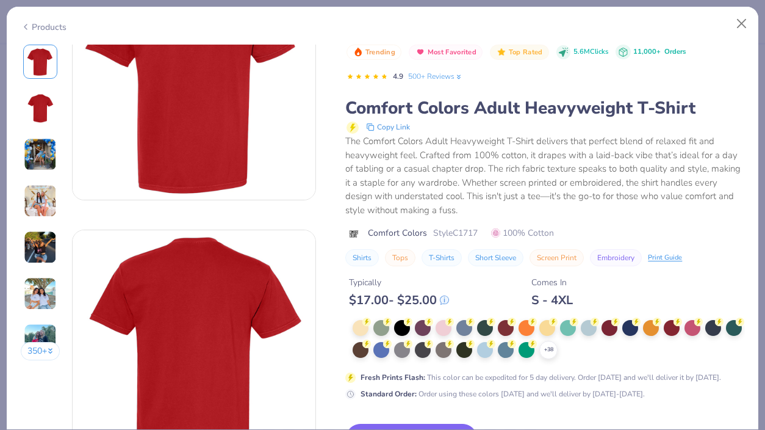
scroll to position [92, 0]
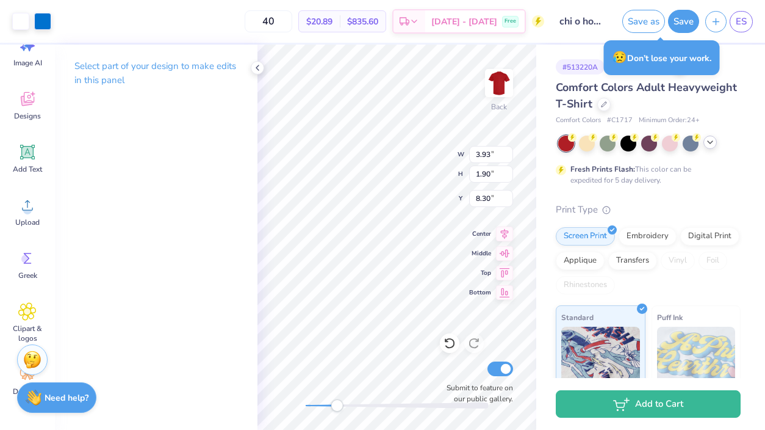
click at [712, 142] on icon at bounding box center [710, 142] width 10 height 10
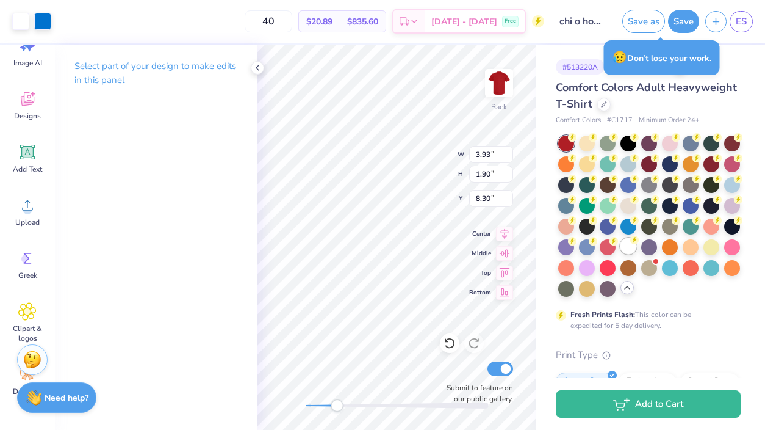
click at [632, 246] on div at bounding box center [629, 246] width 16 height 16
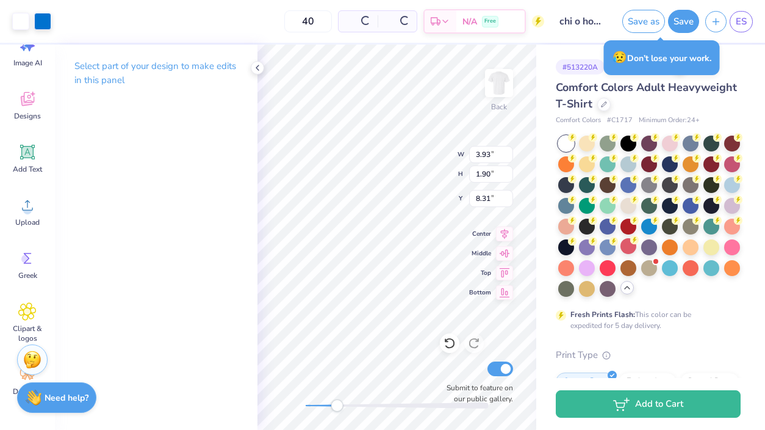
type input "8.31"
click at [740, 108] on div "Comfort Colors Adult Heavyweight T-Shirt" at bounding box center [648, 95] width 185 height 33
type input "9.75"
type input "3.39"
type input "3.79"
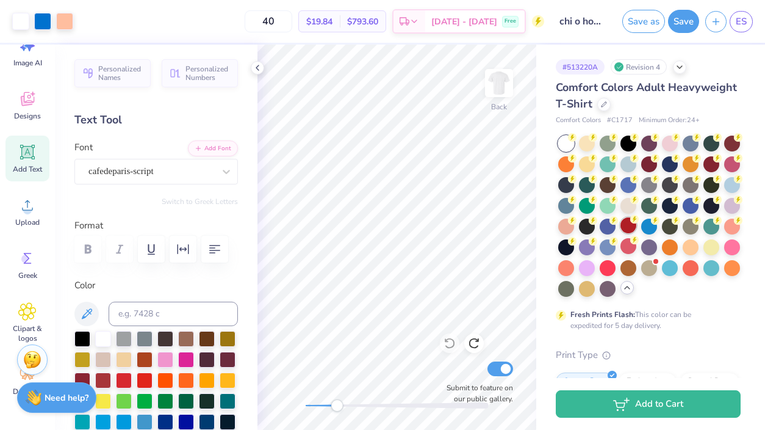
click at [633, 228] on div at bounding box center [629, 225] width 16 height 16
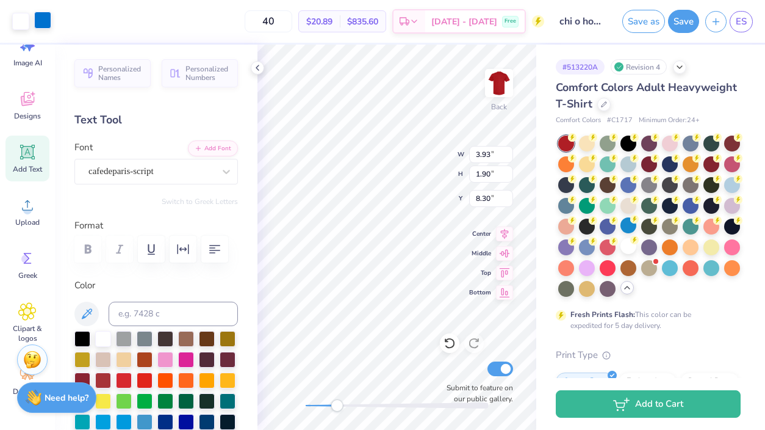
click at [40, 17] on div at bounding box center [42, 20] width 17 height 17
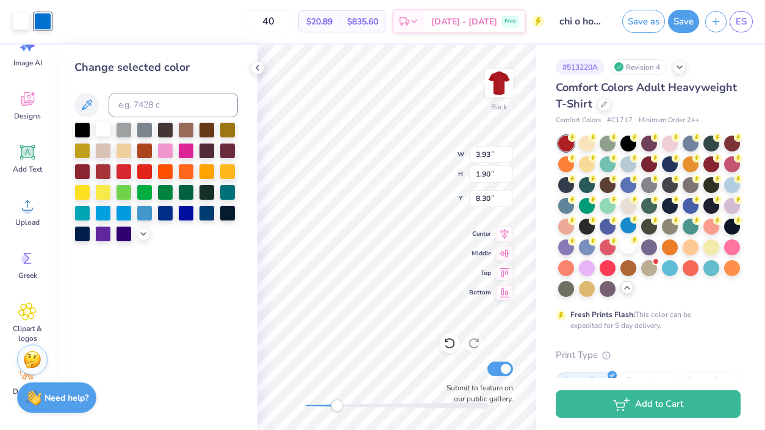
click at [101, 129] on div at bounding box center [103, 129] width 16 height 16
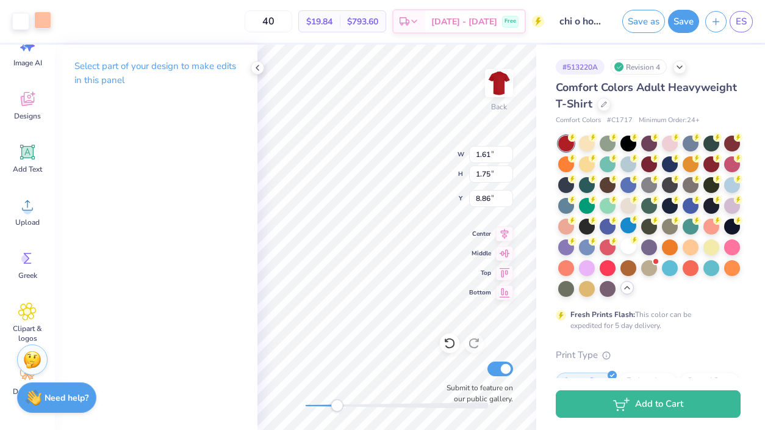
click at [43, 31] on div "Art colors" at bounding box center [25, 21] width 51 height 43
click at [42, 23] on div at bounding box center [42, 20] width 17 height 17
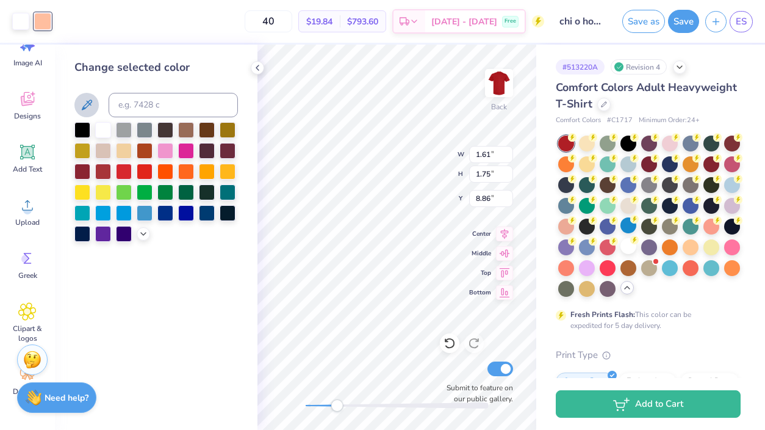
click at [90, 104] on icon at bounding box center [86, 105] width 15 height 15
click at [260, 71] on icon at bounding box center [258, 68] width 10 height 10
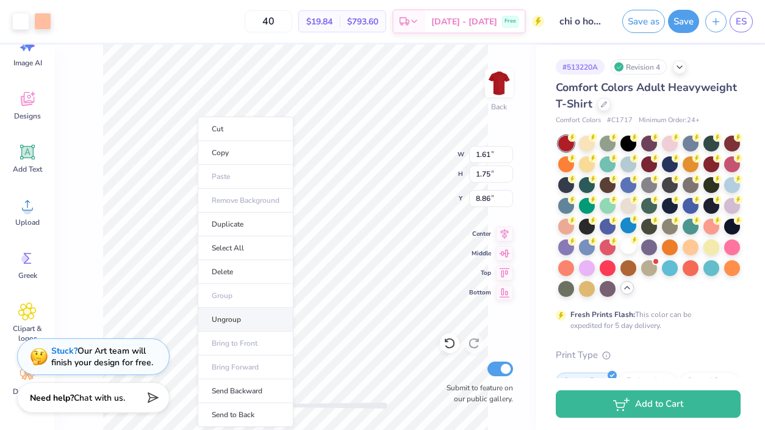
click at [233, 320] on li "Ungroup" at bounding box center [246, 320] width 96 height 24
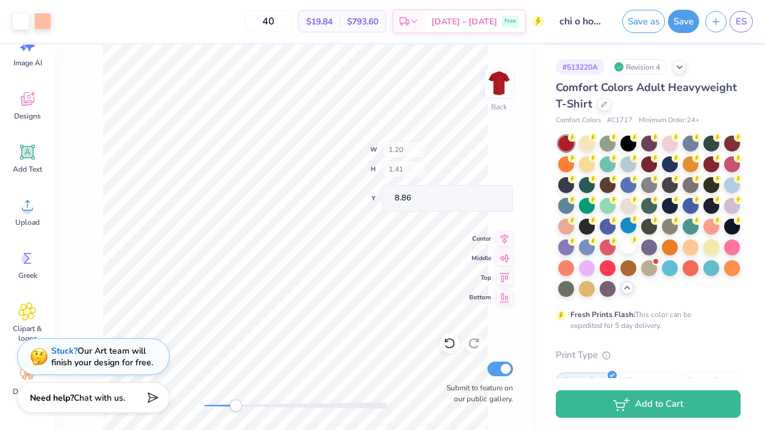
type input "1.57"
type input "1.71"
type input "9.79"
type input "1.20"
type input "1.41"
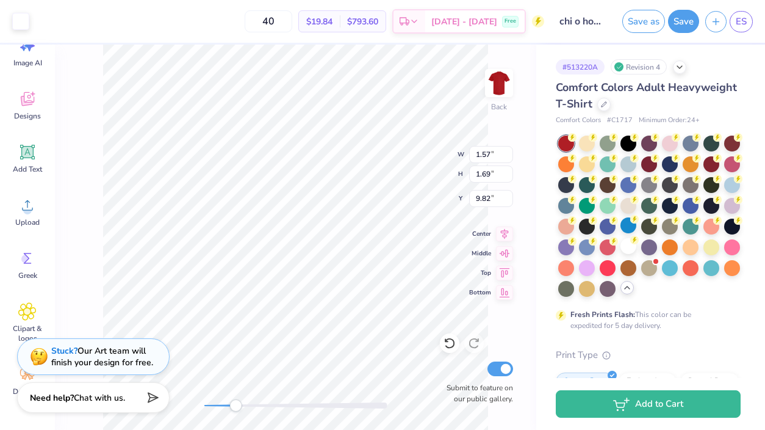
type input "8.68"
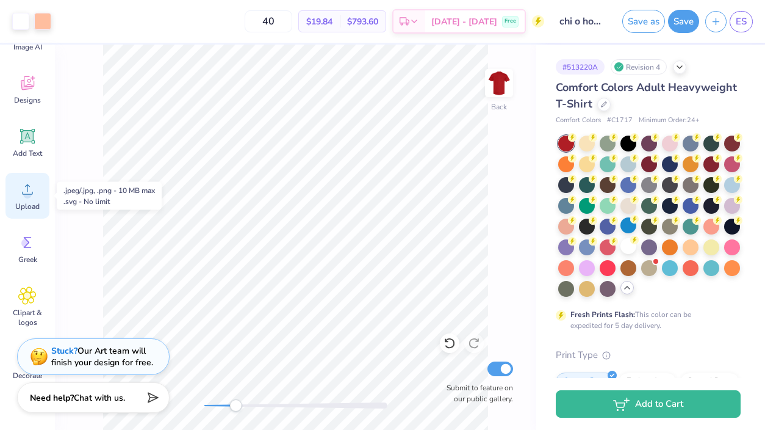
scroll to position [51, 0]
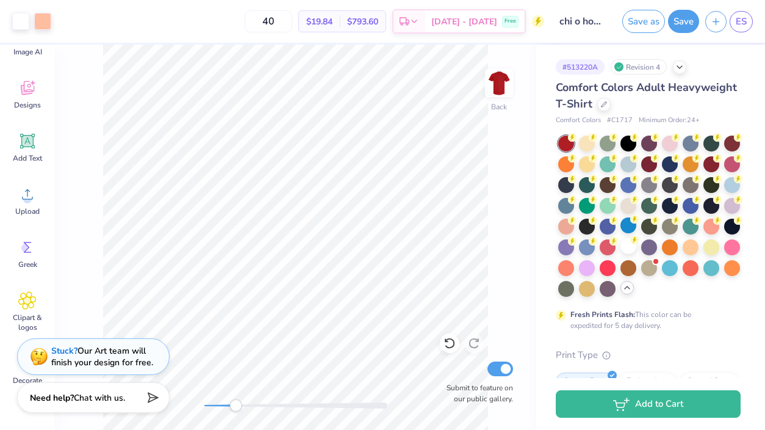
click at [330, 399] on div "Back Submit to feature on our public gallery." at bounding box center [295, 237] width 481 height 385
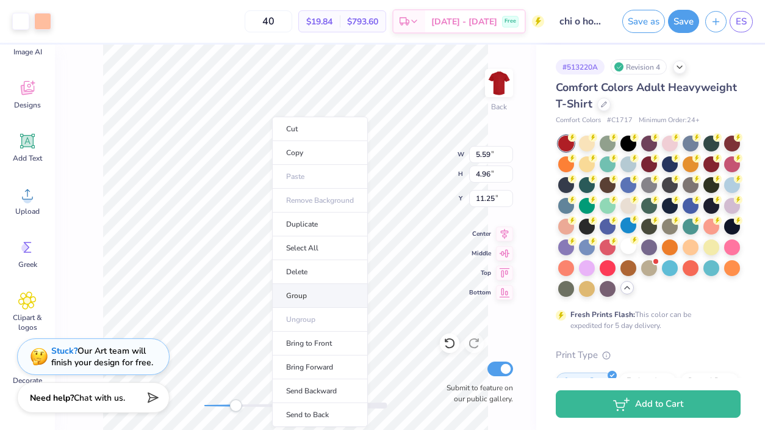
click at [298, 295] on li "Group" at bounding box center [320, 296] width 96 height 24
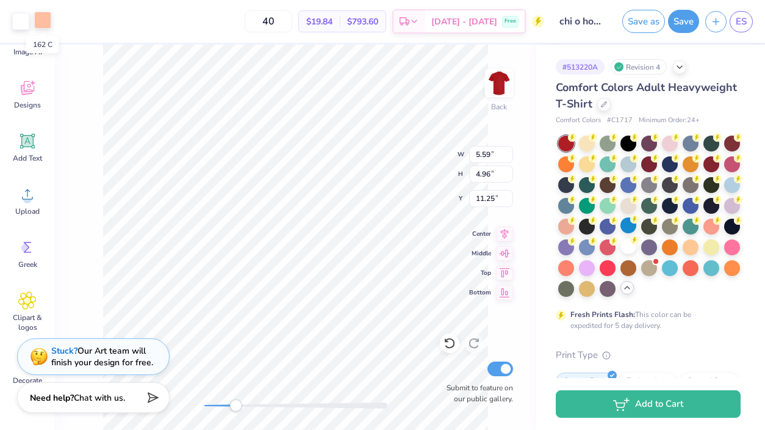
click at [40, 18] on div at bounding box center [42, 20] width 17 height 17
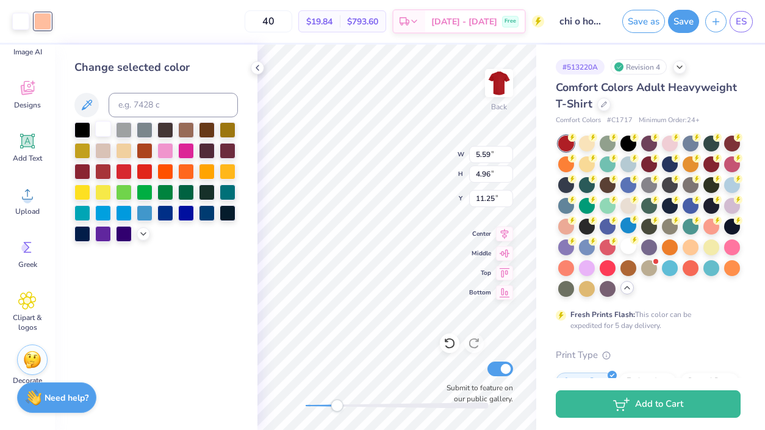
click at [107, 137] on div at bounding box center [103, 129] width 16 height 16
click at [104, 133] on div at bounding box center [103, 129] width 16 height 16
click at [40, 16] on div at bounding box center [42, 20] width 17 height 17
click at [104, 126] on div at bounding box center [103, 129] width 16 height 16
click at [108, 135] on div at bounding box center [103, 129] width 16 height 16
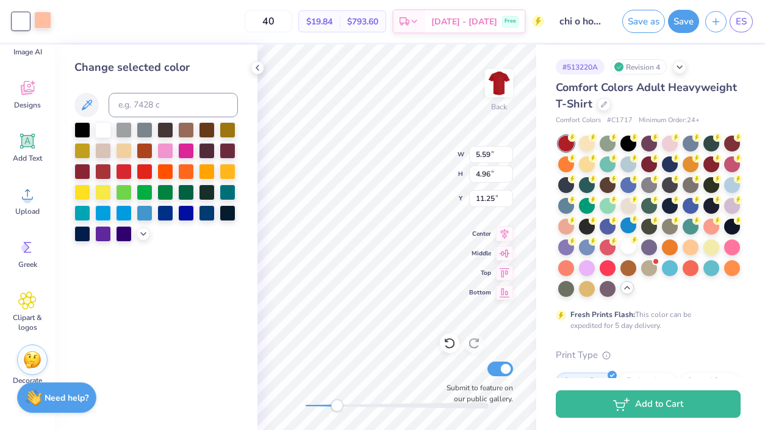
click at [47, 18] on div at bounding box center [42, 20] width 17 height 17
click at [108, 127] on div at bounding box center [103, 129] width 16 height 16
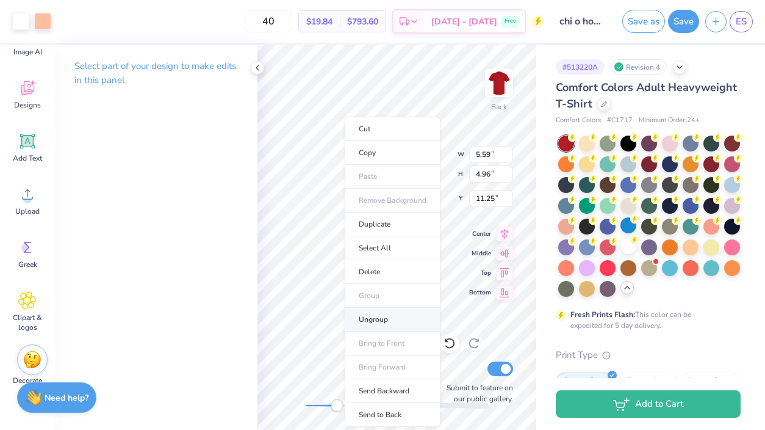
click at [379, 317] on li "Ungroup" at bounding box center [393, 320] width 96 height 24
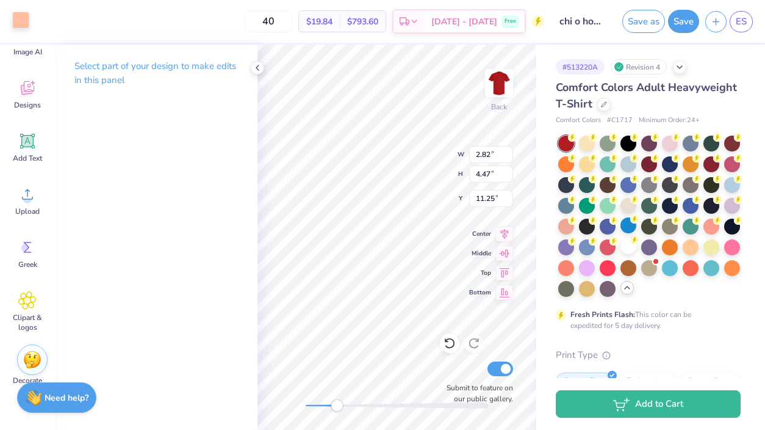
click at [29, 23] on div at bounding box center [20, 20] width 17 height 17
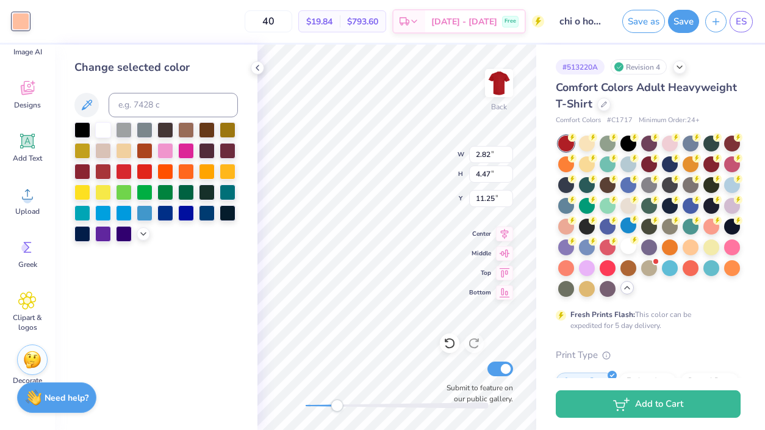
click at [104, 131] on div at bounding box center [103, 130] width 16 height 16
click at [100, 123] on div at bounding box center [103, 129] width 16 height 16
click at [86, 96] on button at bounding box center [86, 105] width 24 height 24
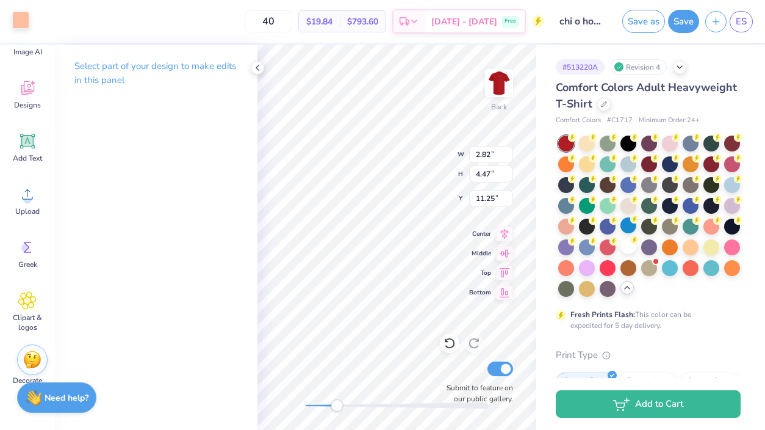
click at [17, 18] on div at bounding box center [20, 20] width 17 height 17
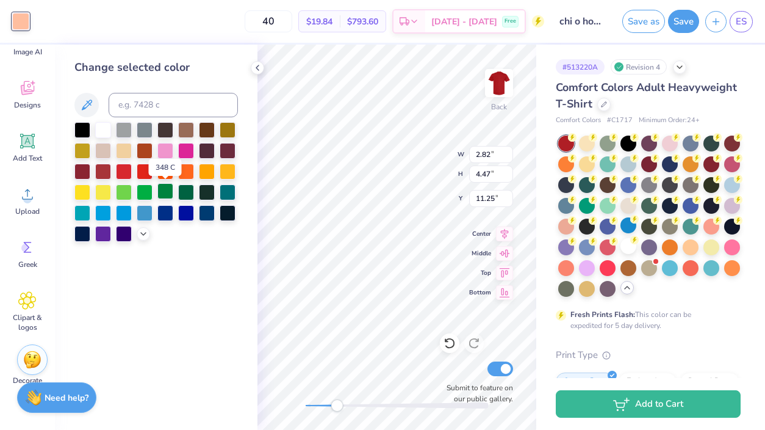
click at [168, 191] on div at bounding box center [165, 191] width 16 height 16
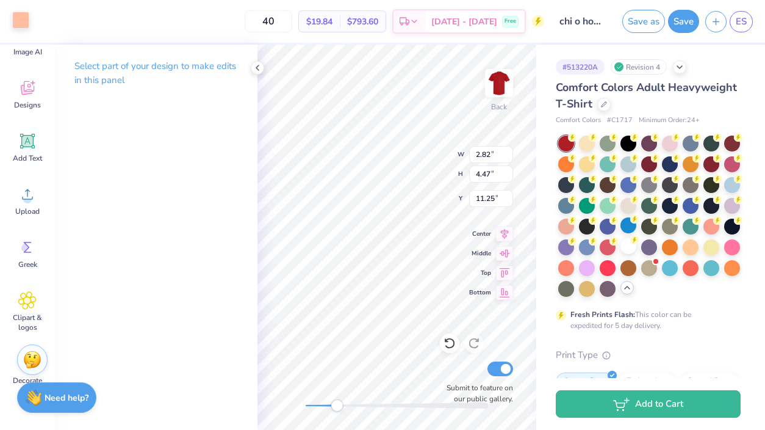
click at [23, 15] on div at bounding box center [20, 20] width 17 height 17
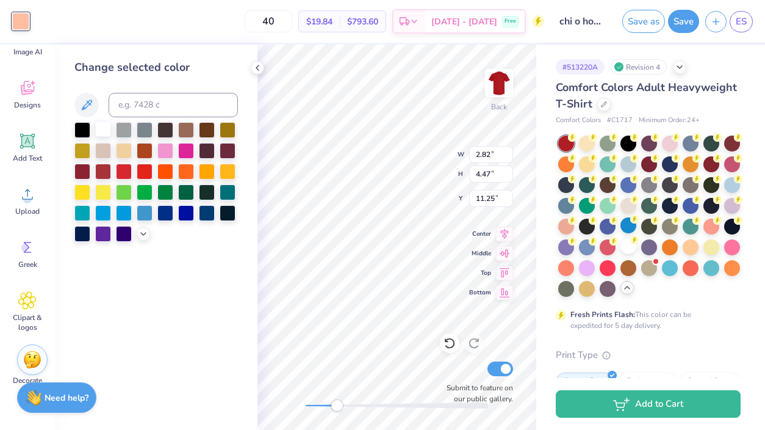
click at [104, 131] on div at bounding box center [103, 129] width 16 height 16
type input "13.97"
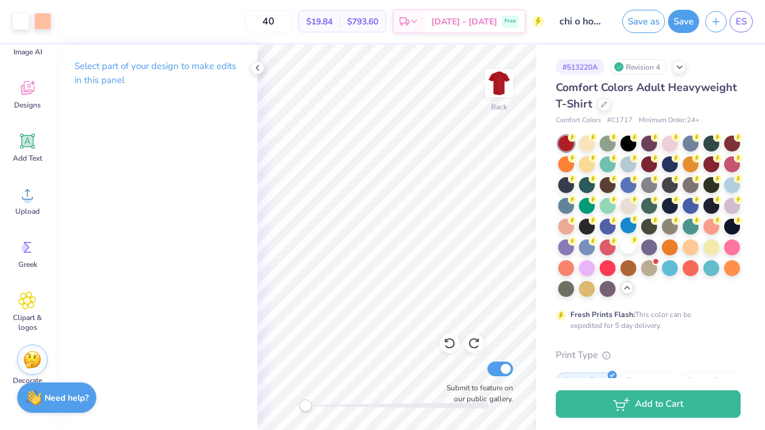
drag, startPoint x: 339, startPoint y: 406, endPoint x: 304, endPoint y: 405, distance: 34.8
click at [304, 405] on div "Accessibility label" at bounding box center [306, 405] width 12 height 12
type input "3.18"
type input "5.04"
type input "6.19"
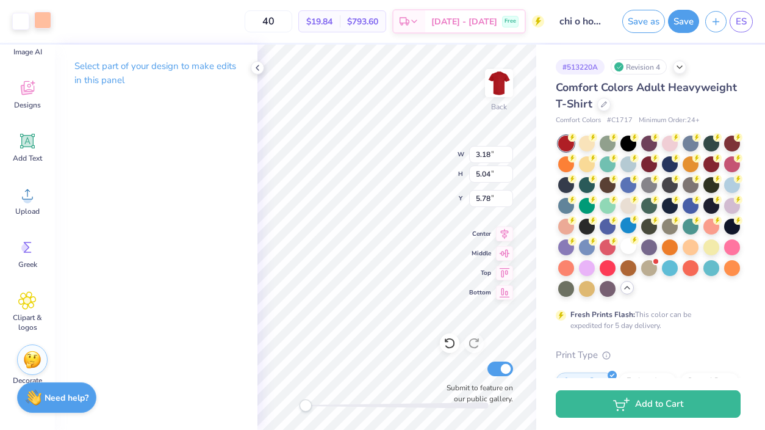
click at [46, 17] on div at bounding box center [42, 20] width 17 height 17
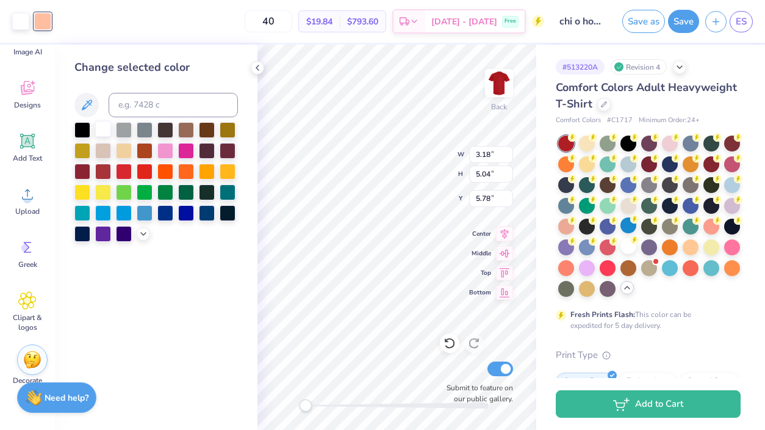
click at [106, 126] on div at bounding box center [103, 129] width 16 height 16
click at [94, 104] on button at bounding box center [86, 105] width 24 height 24
click at [142, 228] on icon at bounding box center [144, 233] width 10 height 10
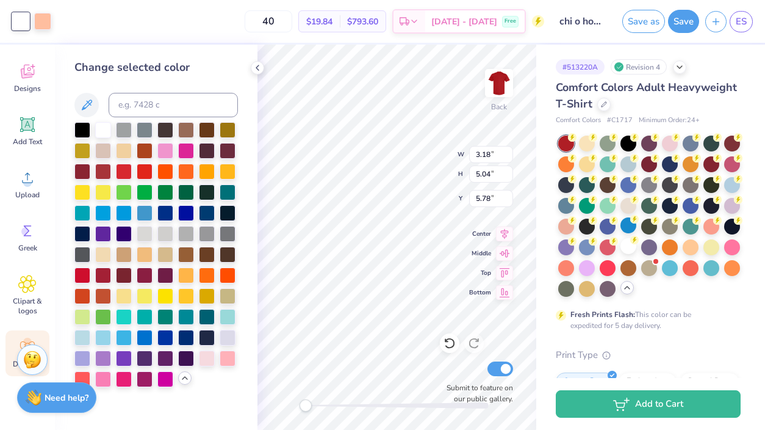
scroll to position [0, 0]
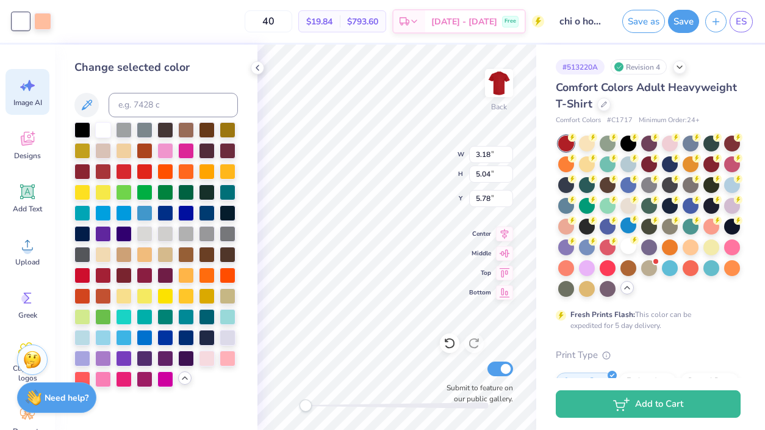
click at [34, 88] on icon at bounding box center [27, 85] width 18 height 18
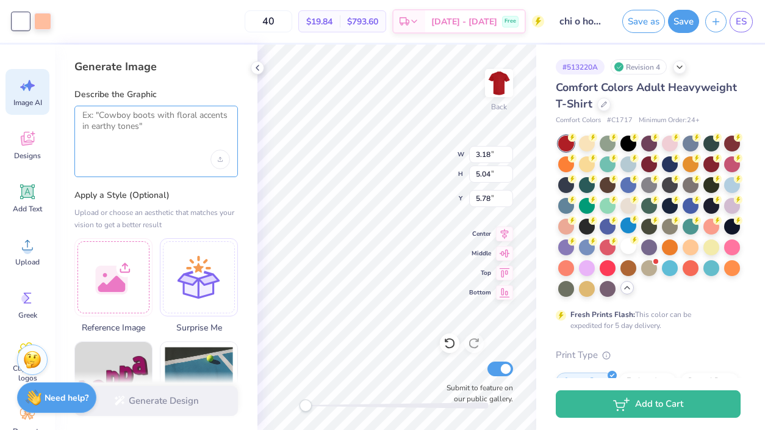
click at [142, 134] on textarea at bounding box center [156, 125] width 148 height 31
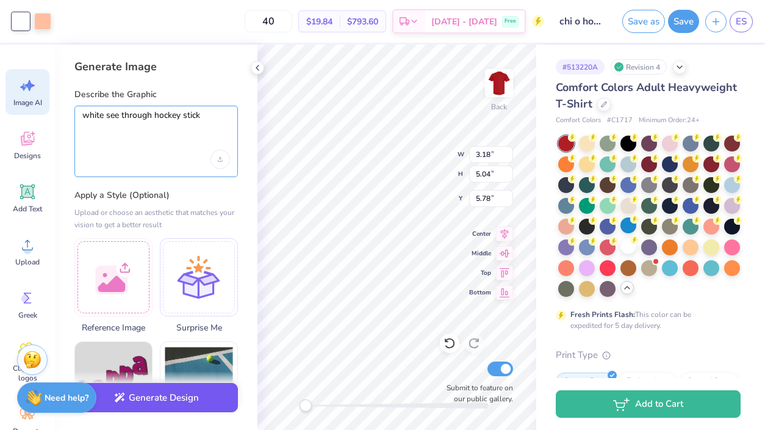
type textarea "white see through hockey stick"
click at [168, 408] on button "Generate Design" at bounding box center [156, 398] width 164 height 30
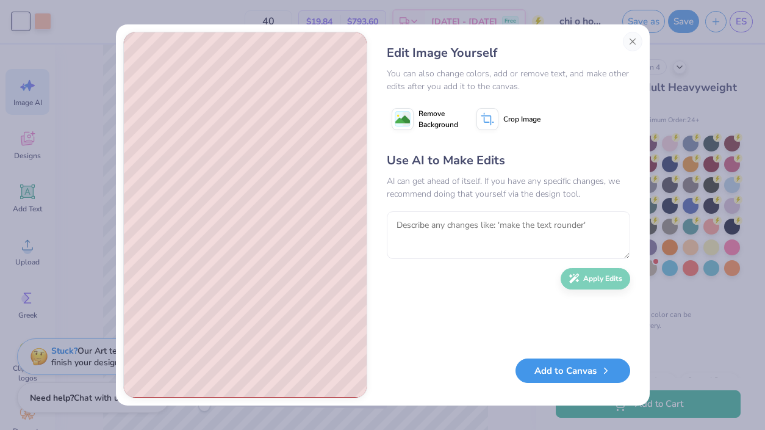
click at [563, 372] on button "Add to Canvas" at bounding box center [573, 370] width 115 height 25
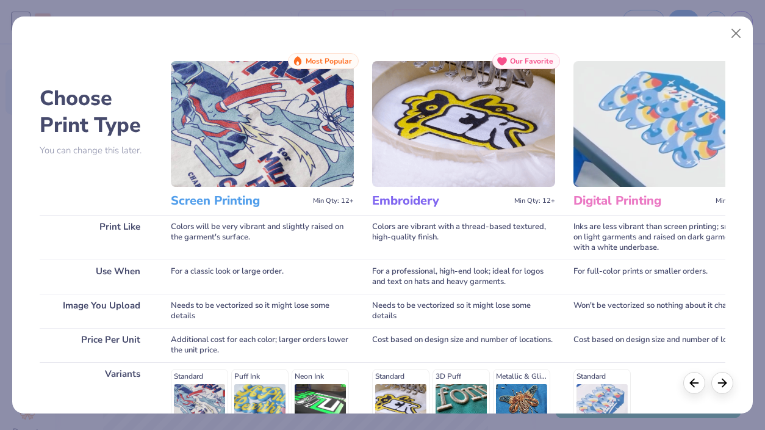
scroll to position [179, 0]
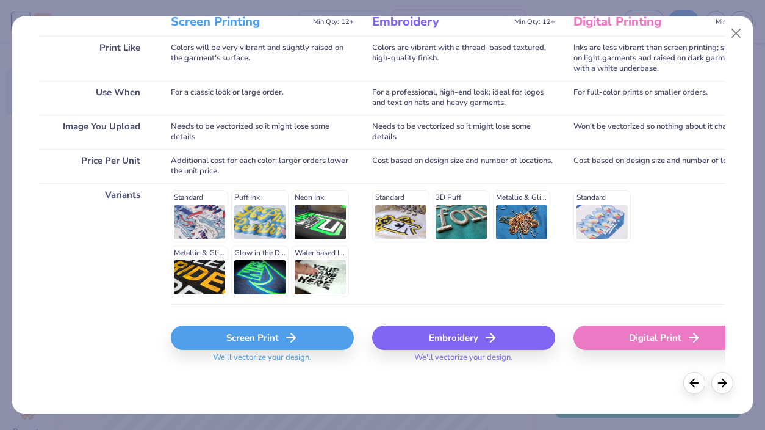
click at [264, 343] on div "Screen Print" at bounding box center [262, 337] width 183 height 24
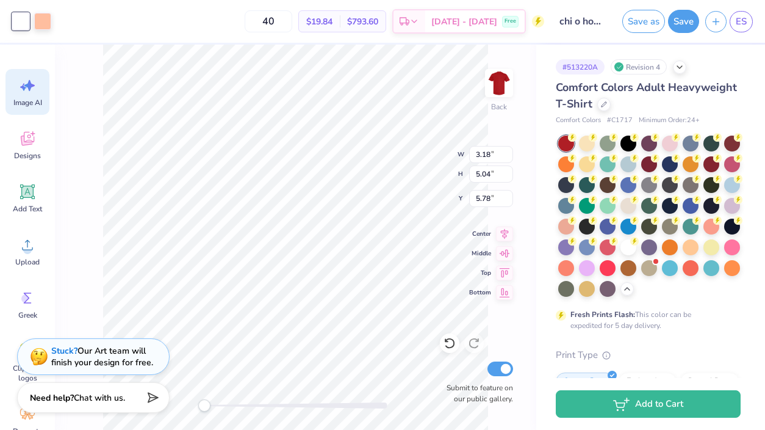
scroll to position [0, 0]
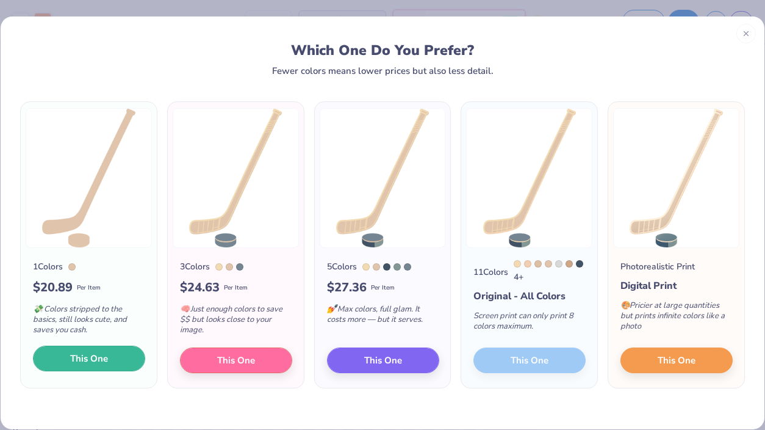
click at [104, 360] on span "This One" at bounding box center [89, 358] width 38 height 14
type input "12.08"
type input "18.00"
type input "3.50"
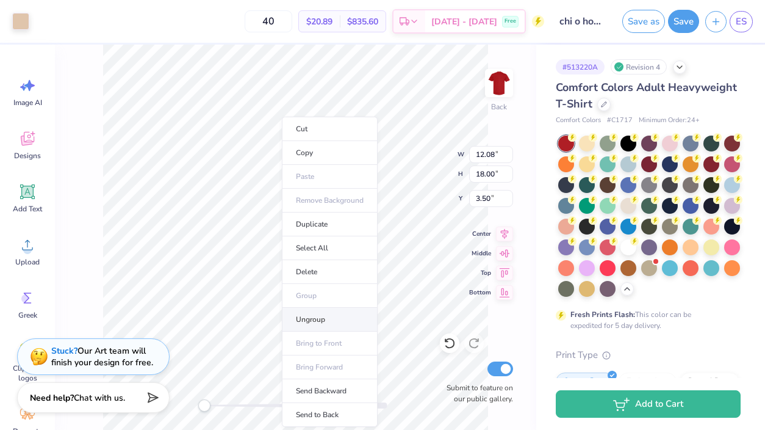
click at [318, 317] on li "Ungroup" at bounding box center [330, 320] width 96 height 24
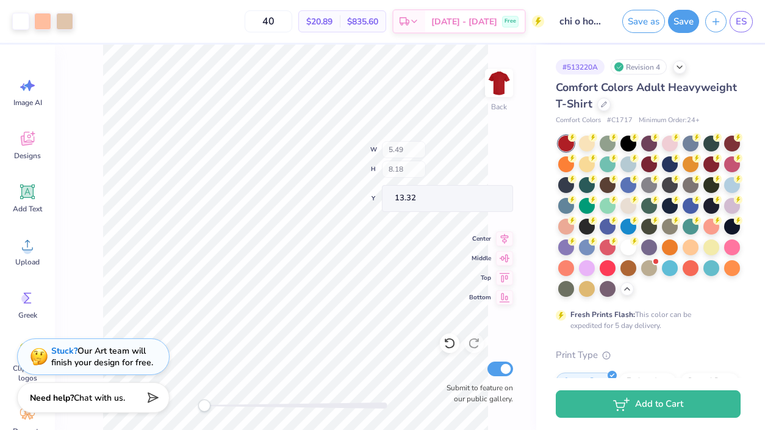
type input "5.49"
type input "8.18"
type input "13.32"
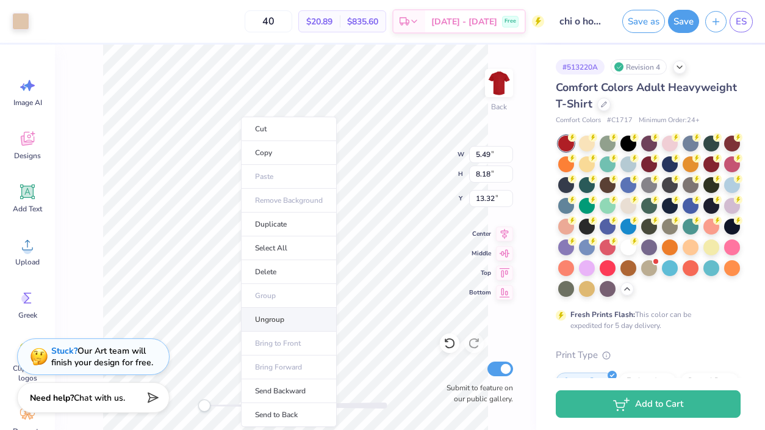
click at [287, 327] on li "Ungroup" at bounding box center [289, 320] width 96 height 24
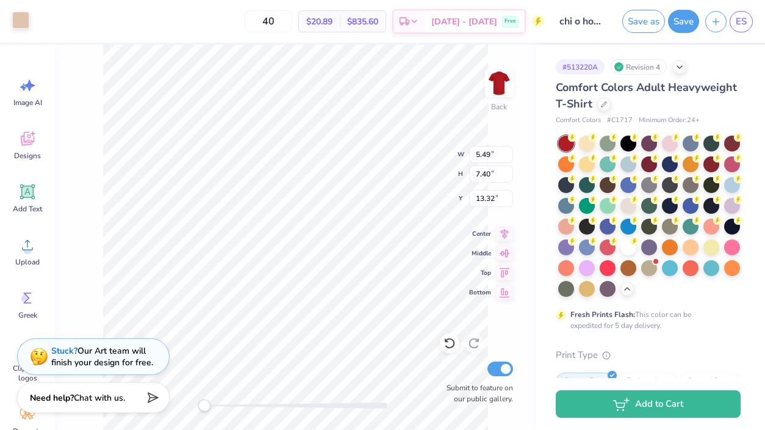
click at [29, 26] on div at bounding box center [20, 20] width 17 height 17
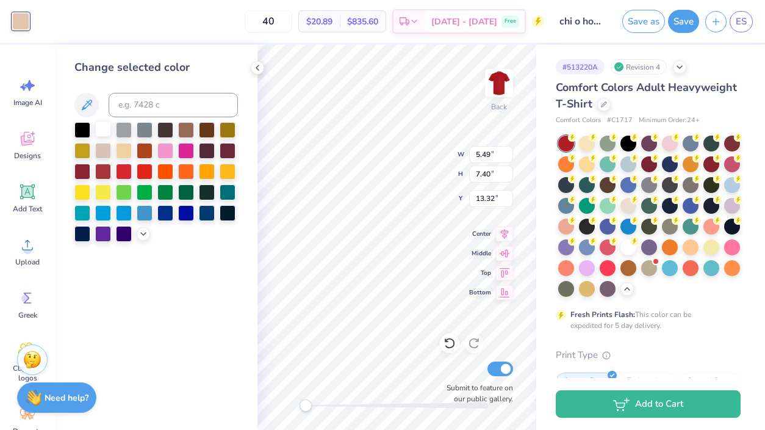
click at [109, 121] on div at bounding box center [103, 129] width 16 height 16
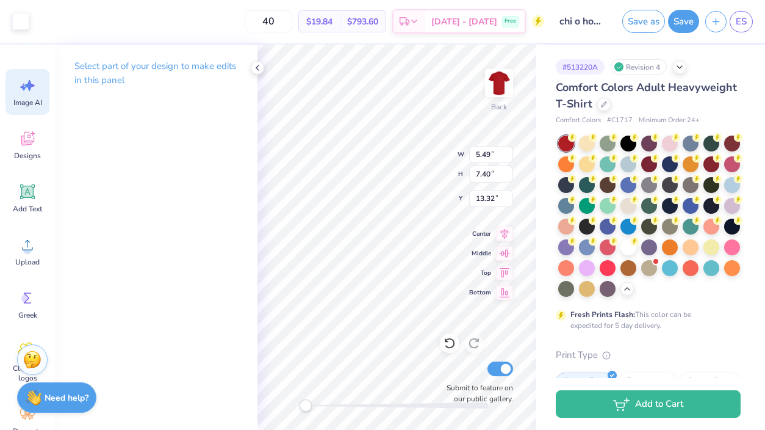
click at [38, 96] on div "Image AI" at bounding box center [27, 92] width 44 height 46
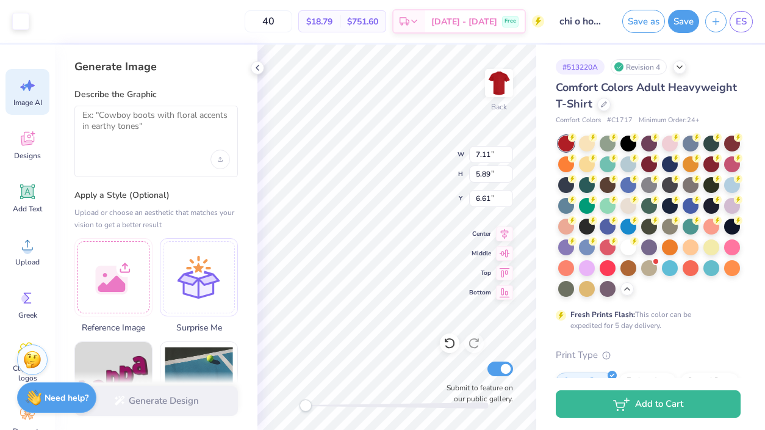
type input "3.93"
type input "1.90"
type input "8.68"
type input "7.11"
type input "5.89"
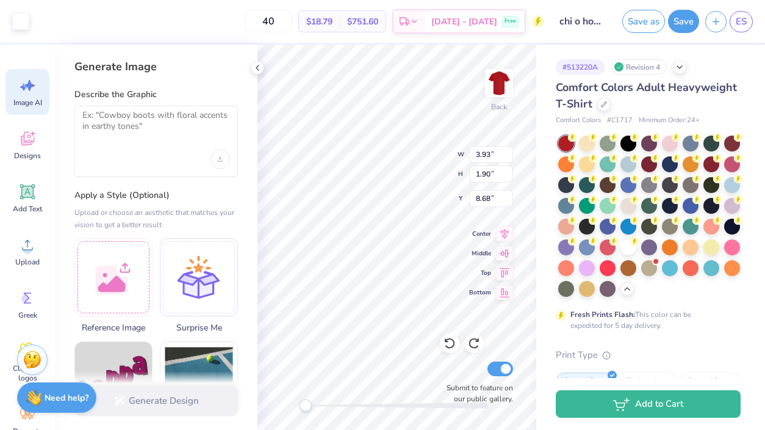
type input "6.61"
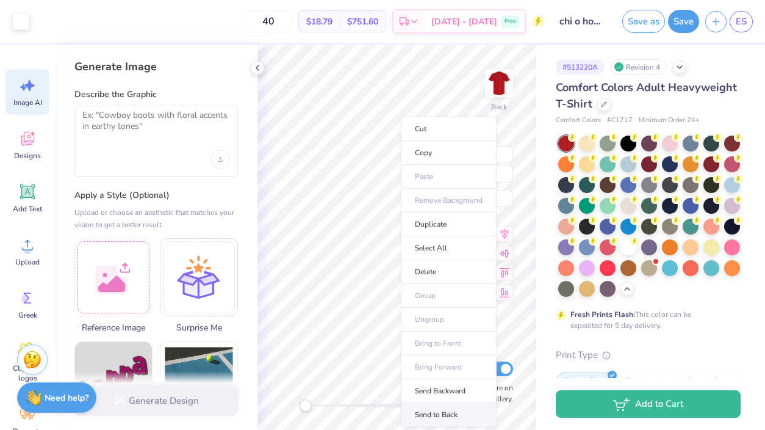
click at [436, 405] on li "Send to Back" at bounding box center [449, 415] width 96 height 24
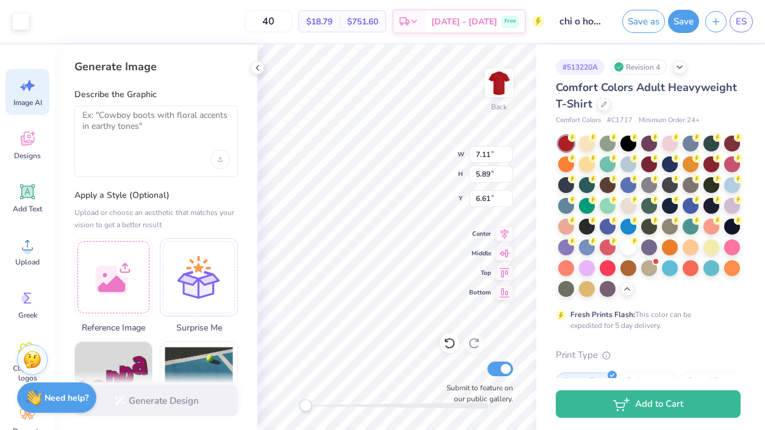
type input "8.34"
type input "3.71"
type input "7.53"
type input "1.20"
type input "1.41"
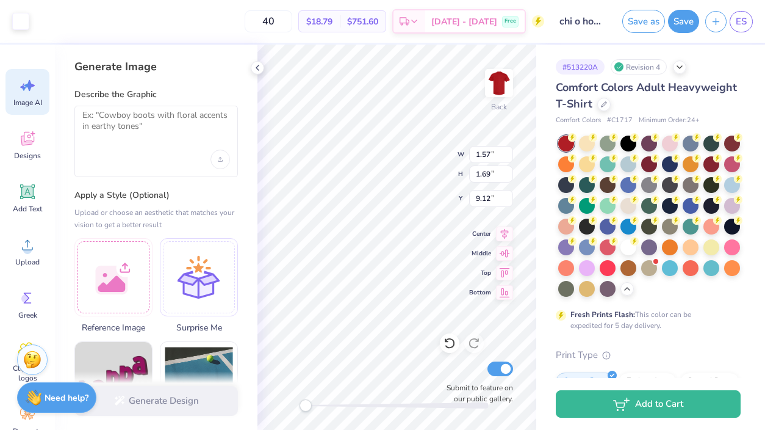
type input "9.02"
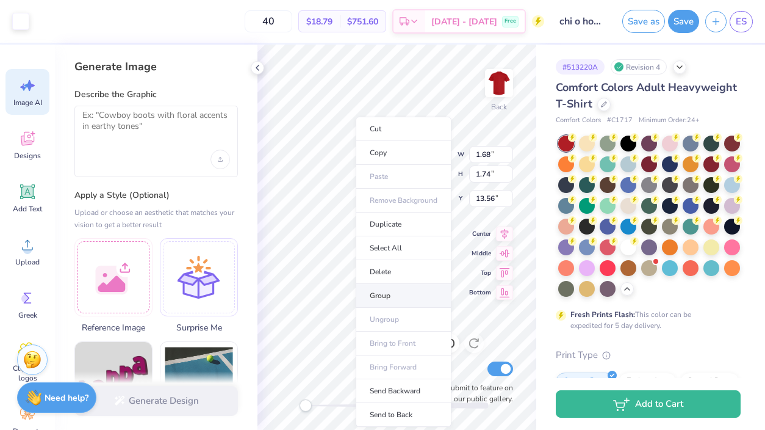
click at [386, 292] on li "Group" at bounding box center [404, 296] width 96 height 24
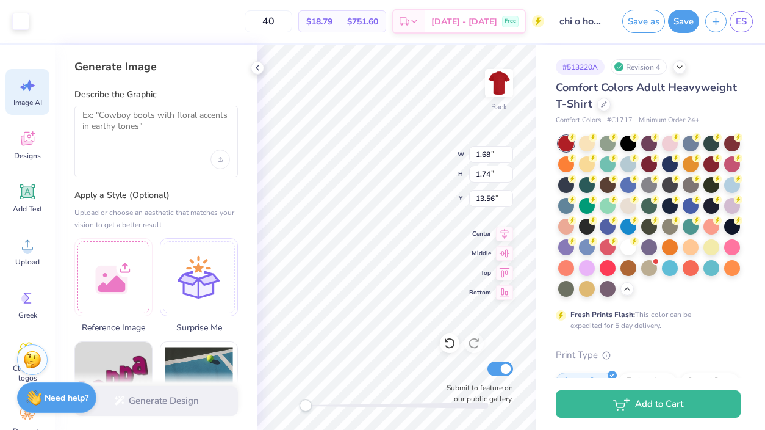
type input "4.21"
type input "3.85"
type input "6.76"
type input "8.34"
type input "3.71"
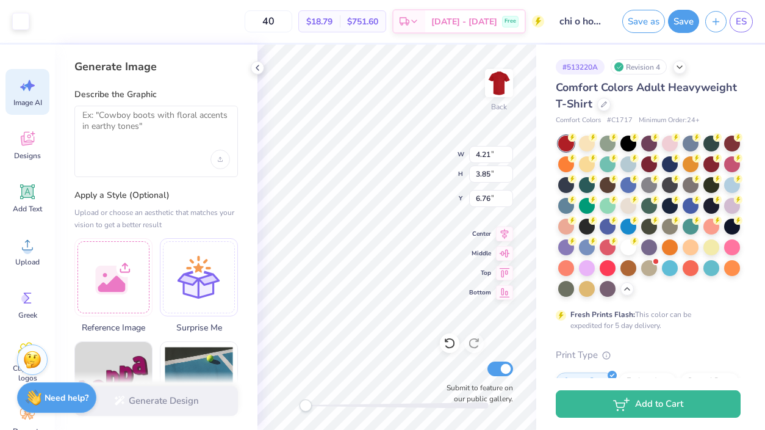
type input "7.53"
type input "1.68"
type input "1.74"
type input "13.56"
type input "4.21"
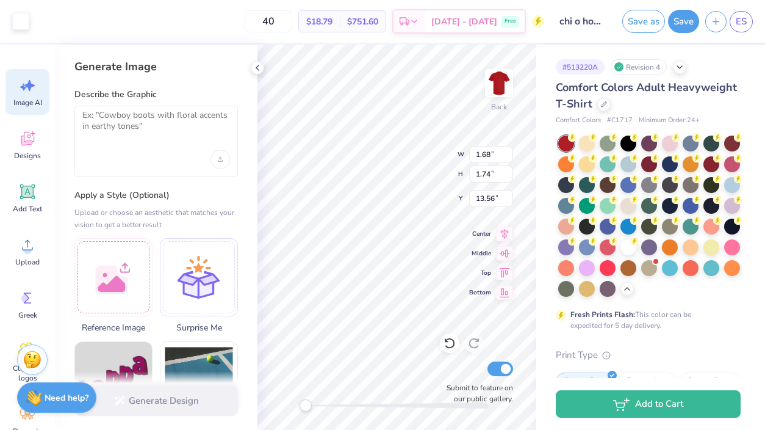
type input "3.85"
type input "13.95"
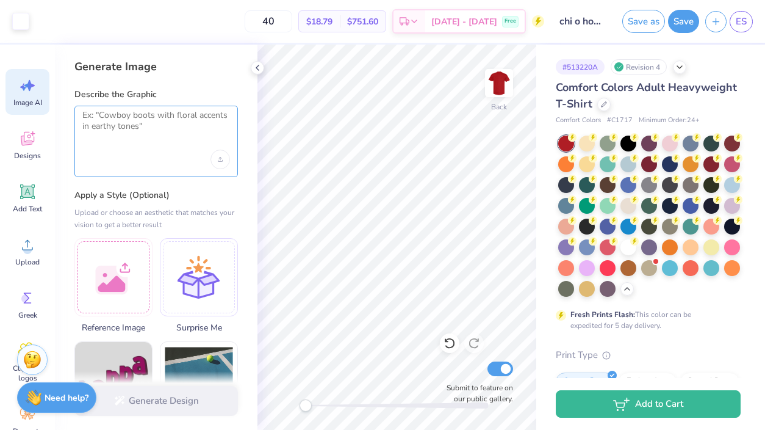
click at [110, 139] on textarea at bounding box center [156, 125] width 148 height 31
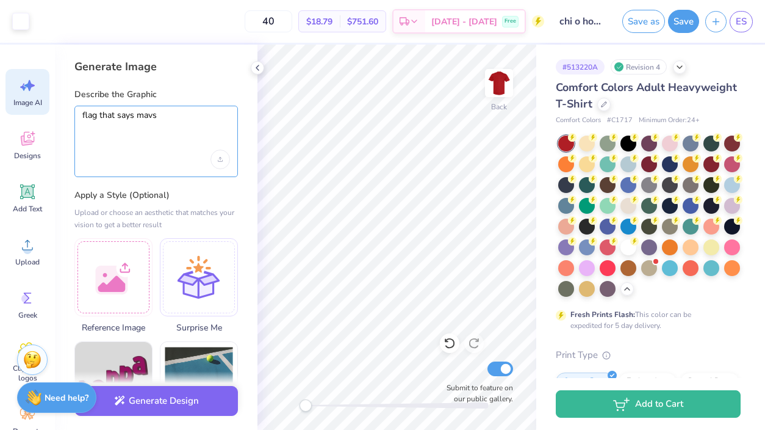
click at [180, 121] on textarea "flag that says mavs" at bounding box center [156, 125] width 148 height 31
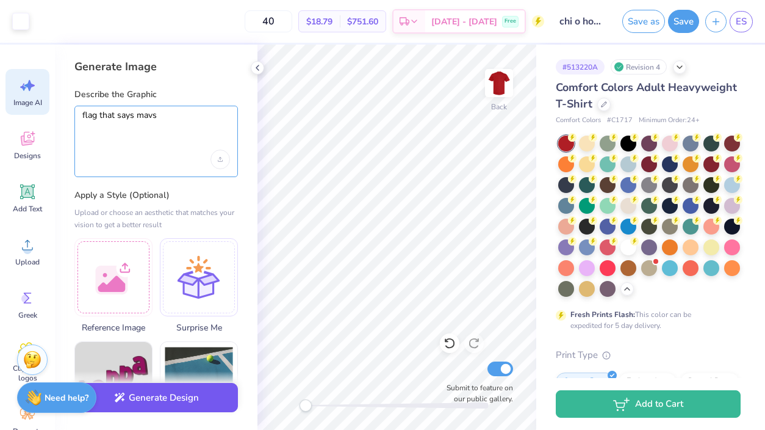
type textarea "flag that says mavs"
click at [160, 403] on button "Generate Design" at bounding box center [156, 398] width 164 height 30
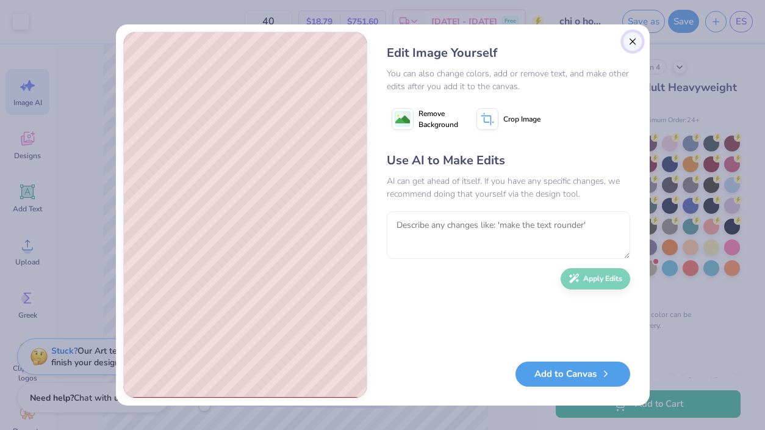
click at [631, 43] on button "Close" at bounding box center [633, 42] width 20 height 20
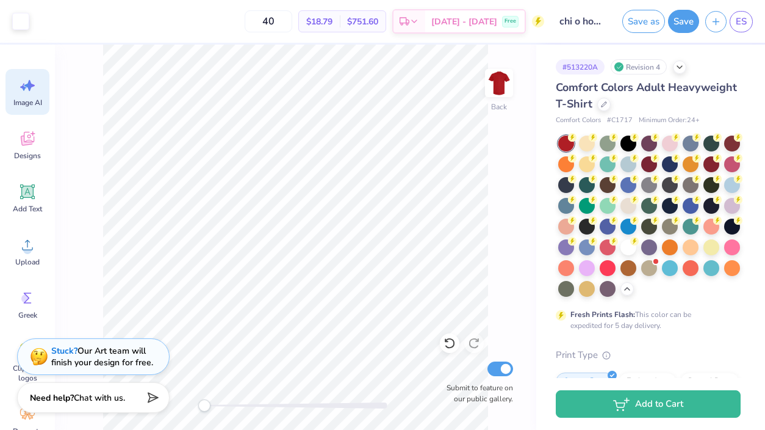
scroll to position [0, 27]
click at [38, 100] on span "Image AI" at bounding box center [27, 103] width 29 height 10
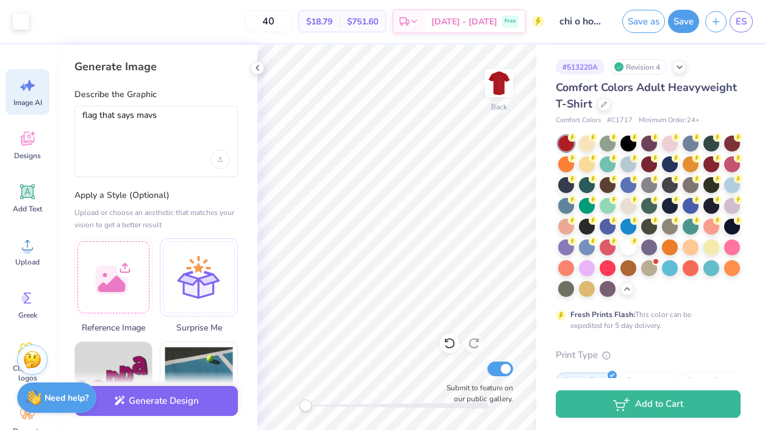
scroll to position [0, 0]
click at [181, 128] on textarea "flag that says mavs" at bounding box center [156, 125] width 148 height 31
click at [84, 116] on textarea "flag that says mavs" at bounding box center [156, 125] width 148 height 31
type textarea "pennant flag that says mavs"
click at [148, 414] on div "Generate Design" at bounding box center [156, 400] width 203 height 59
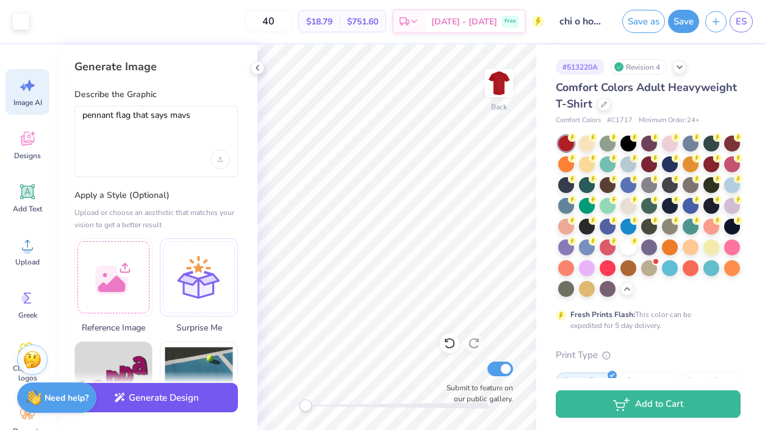
click at [153, 399] on button "Generate Design" at bounding box center [156, 398] width 164 height 30
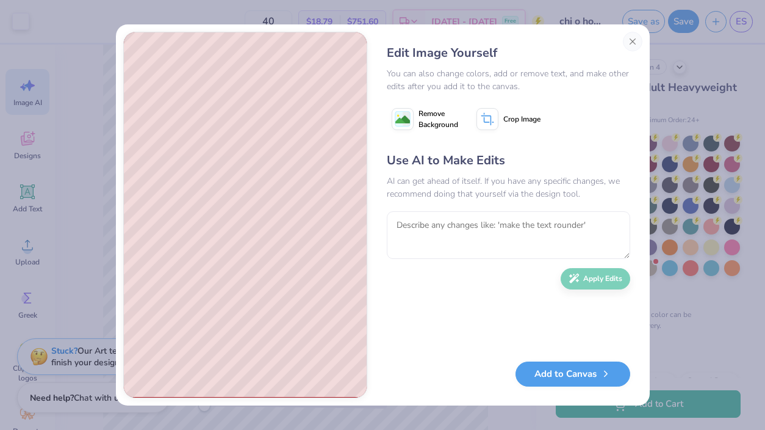
click at [438, 117] on span "Remove Background" at bounding box center [439, 119] width 40 height 22
click at [633, 39] on button "Close" at bounding box center [633, 42] width 20 height 20
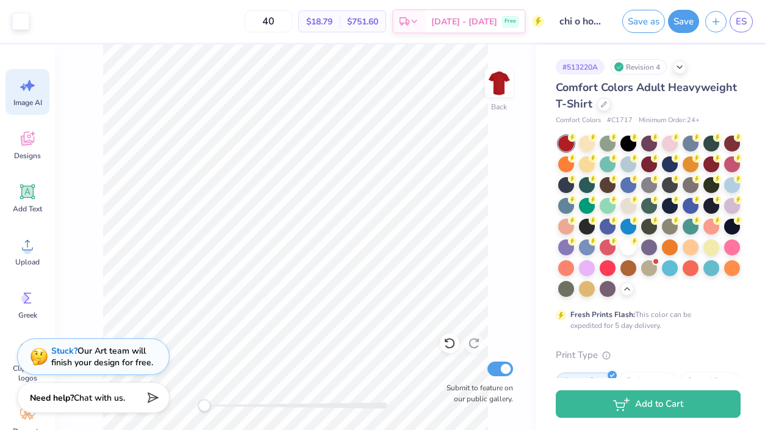
scroll to position [0, 27]
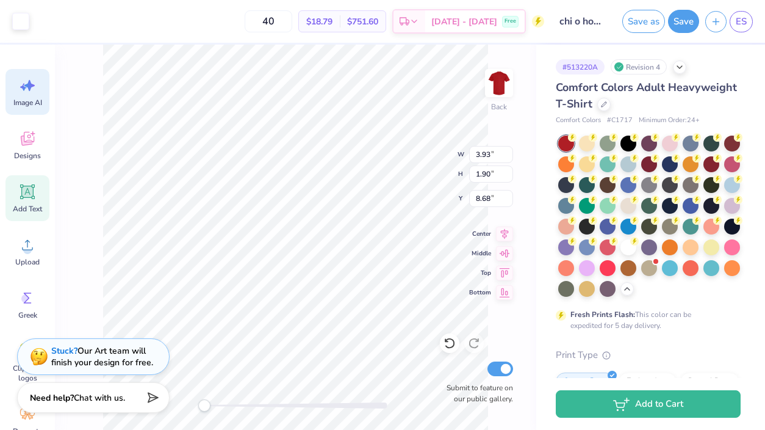
click at [35, 203] on div "Add Text" at bounding box center [27, 198] width 44 height 46
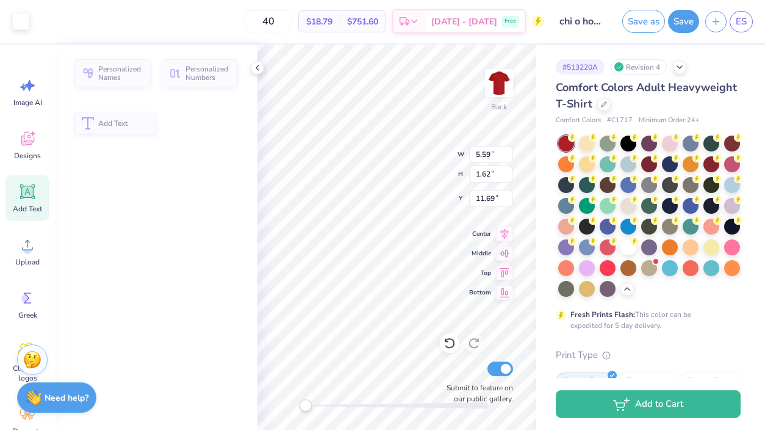
type input "5.59"
type input "1.62"
type input "11.69"
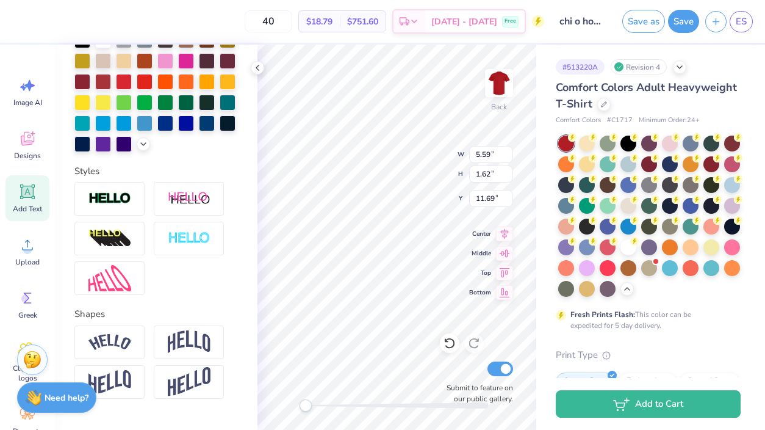
scroll to position [328, 0]
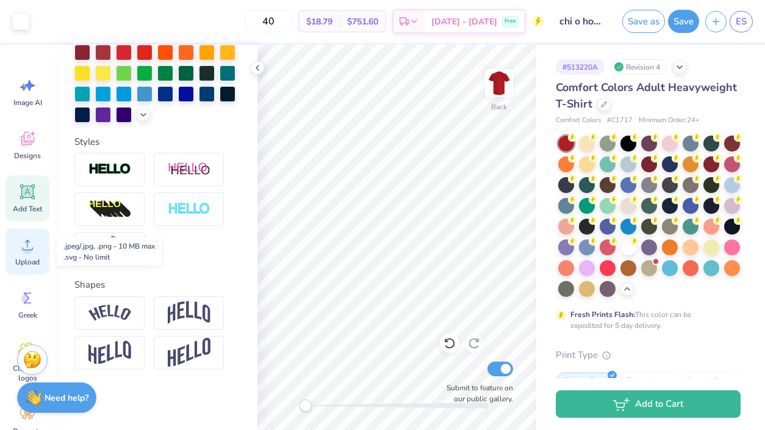
click at [31, 245] on icon at bounding box center [27, 245] width 18 height 18
click at [49, 266] on div "Upload" at bounding box center [27, 251] width 44 height 46
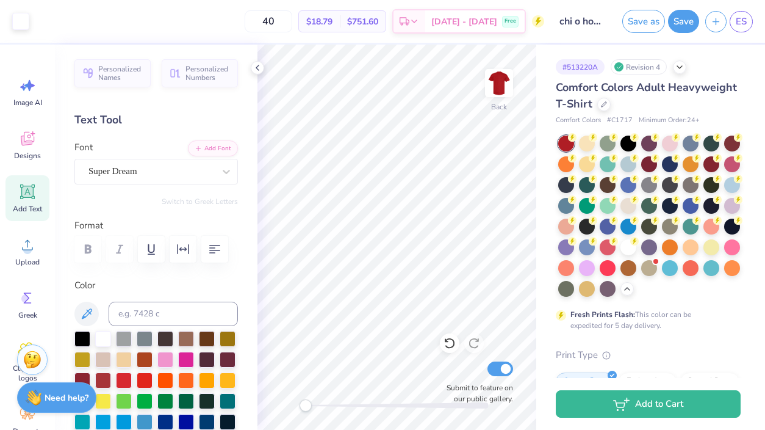
scroll to position [328, 0]
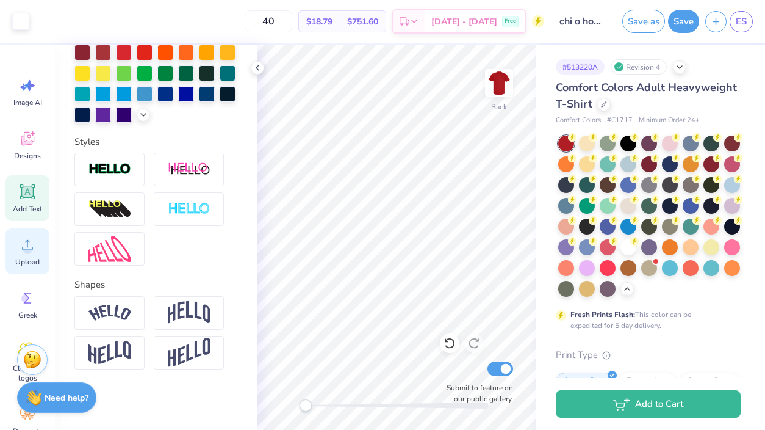
click at [28, 265] on span "Upload" at bounding box center [27, 262] width 24 height 10
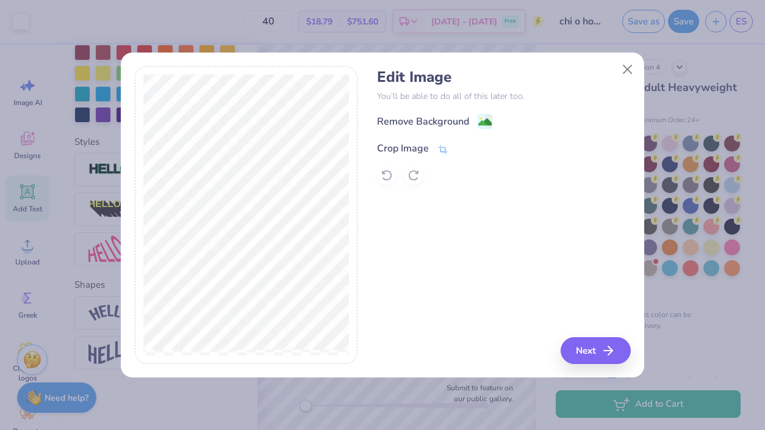
click at [435, 150] on div "Crop Image" at bounding box center [412, 148] width 71 height 15
click at [461, 151] on button at bounding box center [463, 147] width 13 height 13
click at [482, 121] on image at bounding box center [484, 123] width 13 height 13
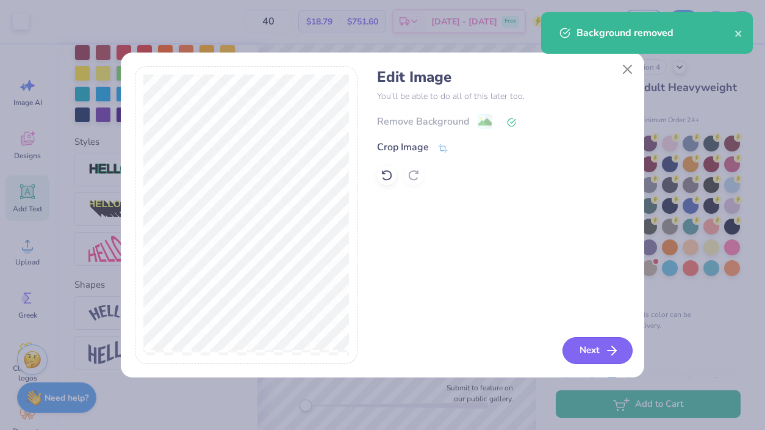
click at [580, 357] on button "Next" at bounding box center [598, 350] width 70 height 27
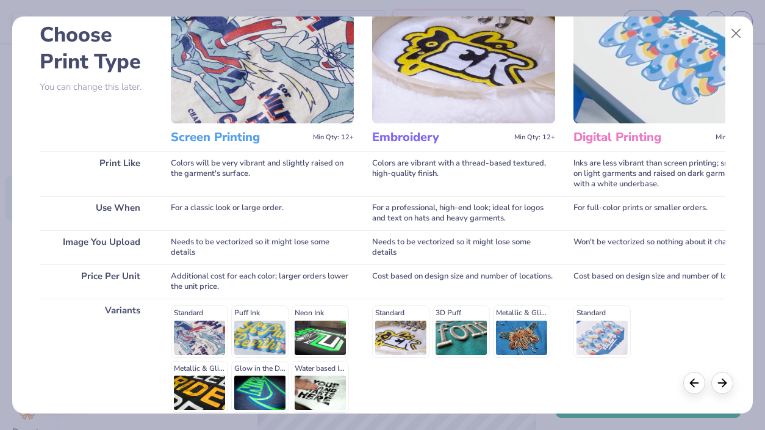
scroll to position [179, 0]
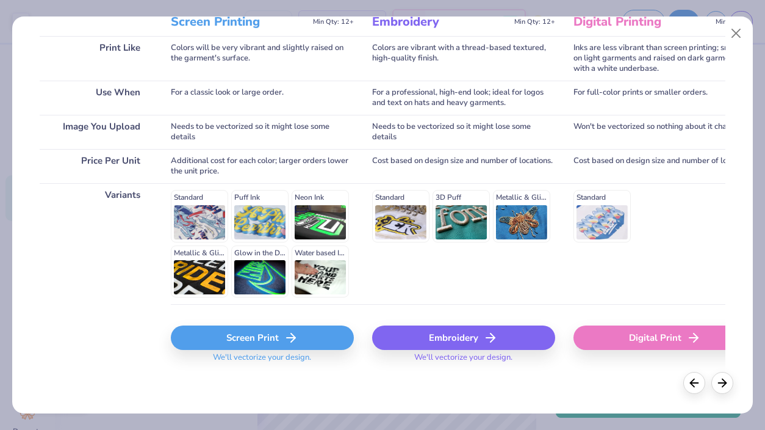
click at [226, 340] on div "Screen Print" at bounding box center [262, 337] width 183 height 24
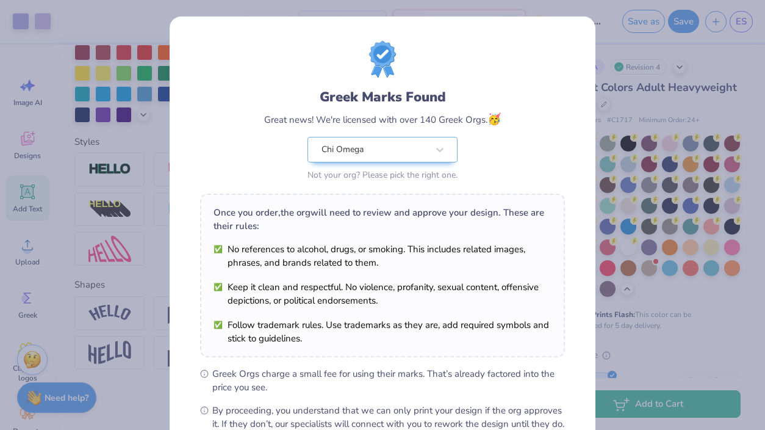
scroll to position [142, 0]
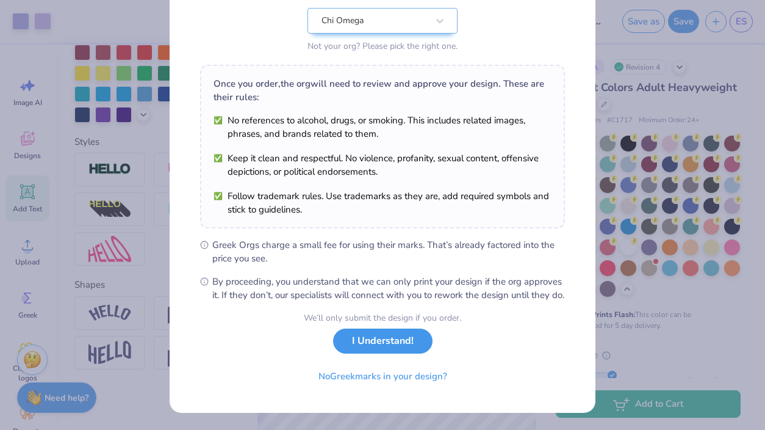
click at [398, 349] on button "I Understand!" at bounding box center [382, 340] width 99 height 25
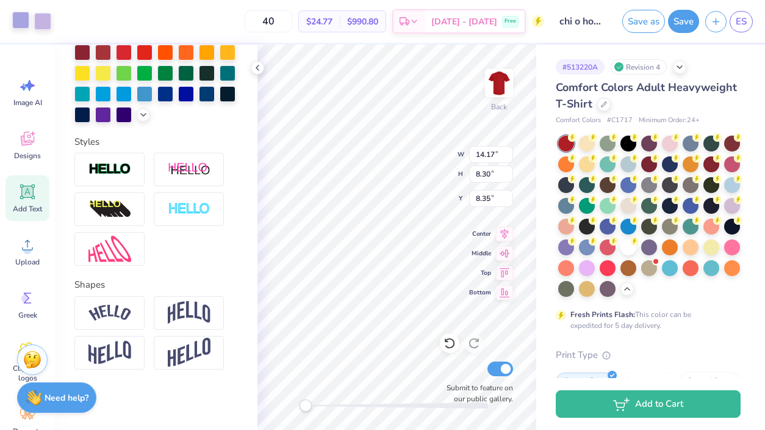
click at [25, 12] on div at bounding box center [20, 20] width 17 height 17
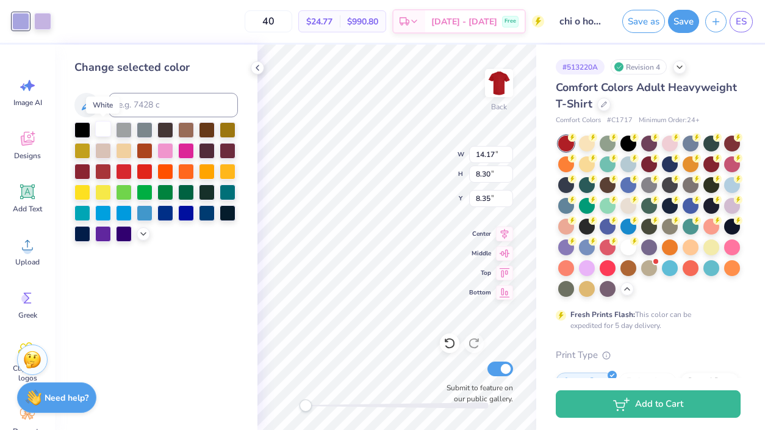
click at [106, 134] on div at bounding box center [103, 129] width 16 height 16
click at [45, 24] on div at bounding box center [42, 20] width 17 height 17
click at [106, 135] on div at bounding box center [103, 129] width 16 height 16
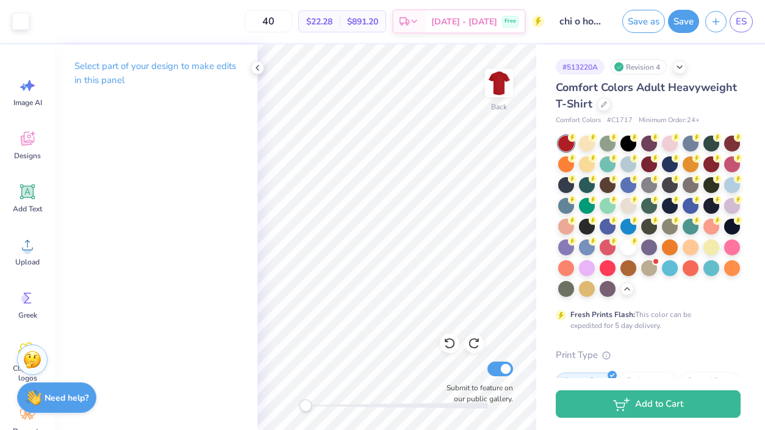
click at [452, 387] on div "Back Submit to feature on our public gallery." at bounding box center [397, 237] width 279 height 385
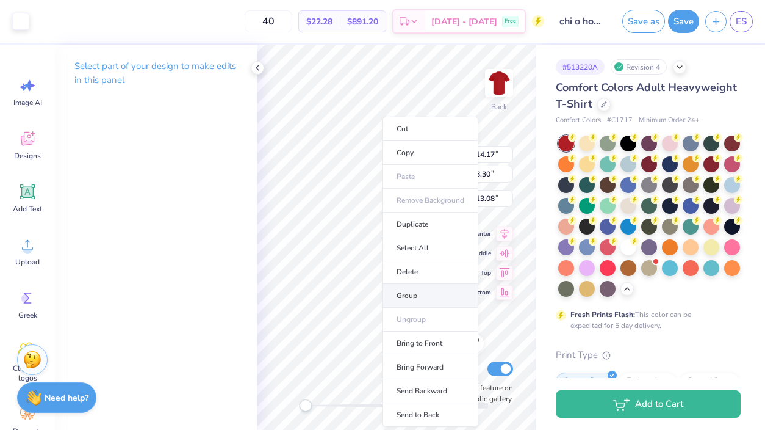
click at [417, 297] on li "Group" at bounding box center [431, 296] width 96 height 24
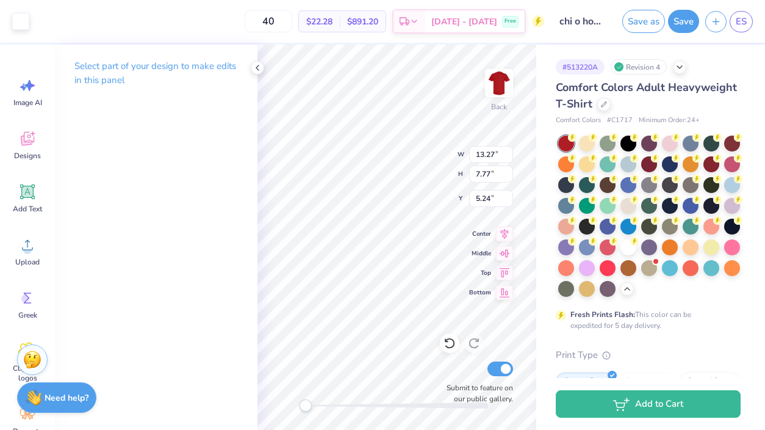
type input "13.27"
type input "7.77"
type input "5.24"
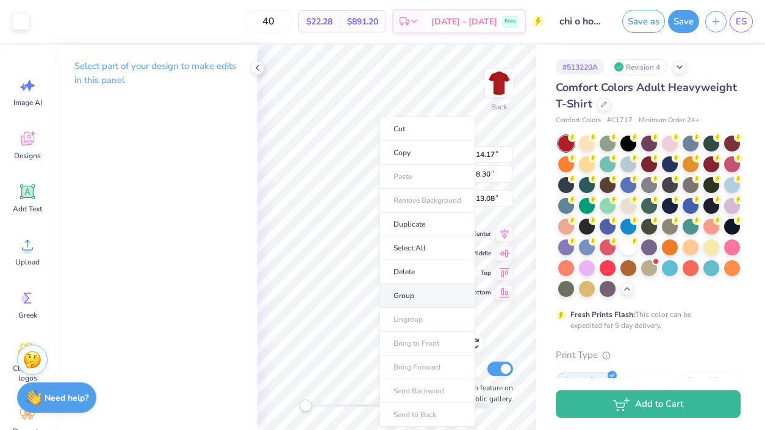
click at [408, 292] on li "Group" at bounding box center [428, 296] width 96 height 24
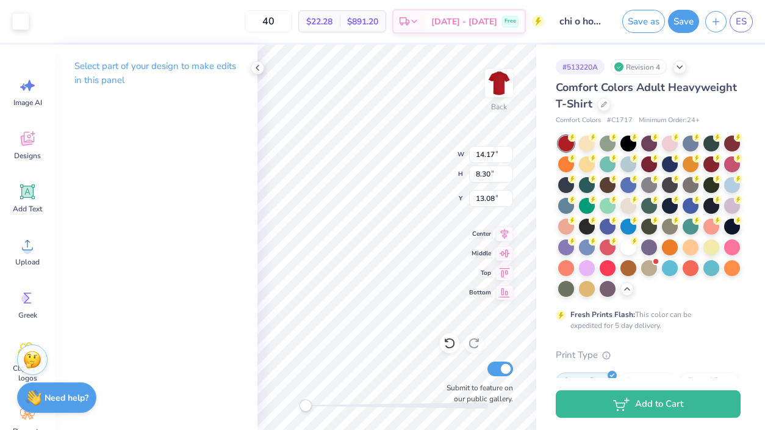
type input "11.77"
type input "6.90"
type input "5.60"
drag, startPoint x: 304, startPoint y: 409, endPoint x: 347, endPoint y: 410, distance: 42.7
click at [347, 410] on div "Accessibility label" at bounding box center [347, 405] width 12 height 12
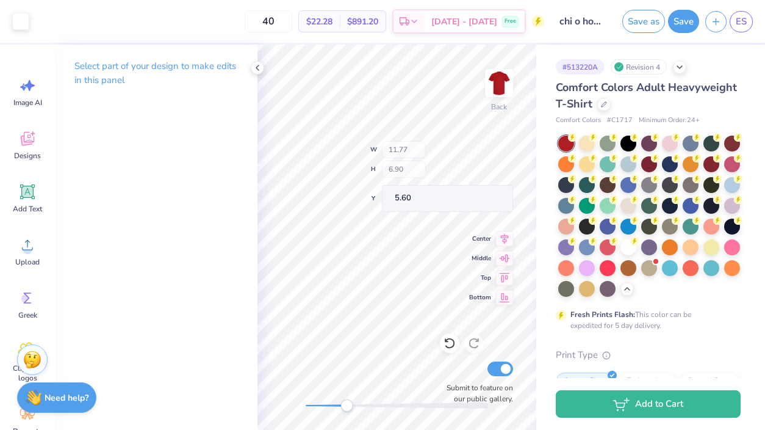
type input "0.24"
type input "0.35"
type input "5.92"
click at [31, 211] on span "Add Text" at bounding box center [27, 209] width 29 height 10
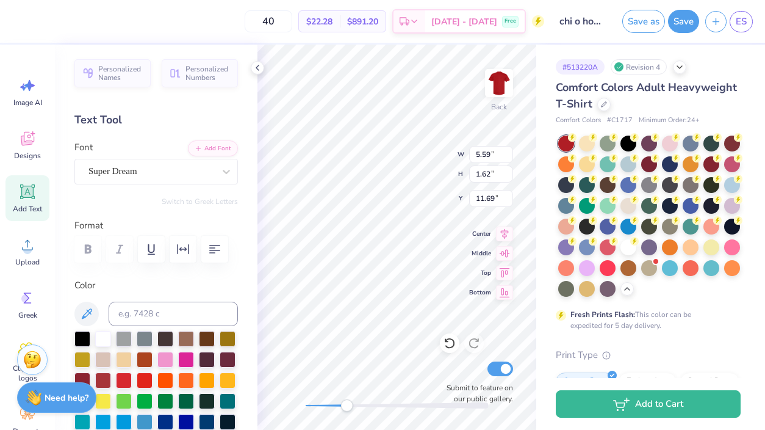
scroll to position [0, 2]
type textarea "[DEMOGRAPHIC_DATA] DO"
click at [182, 171] on div "Super Dream" at bounding box center [151, 171] width 128 height 19
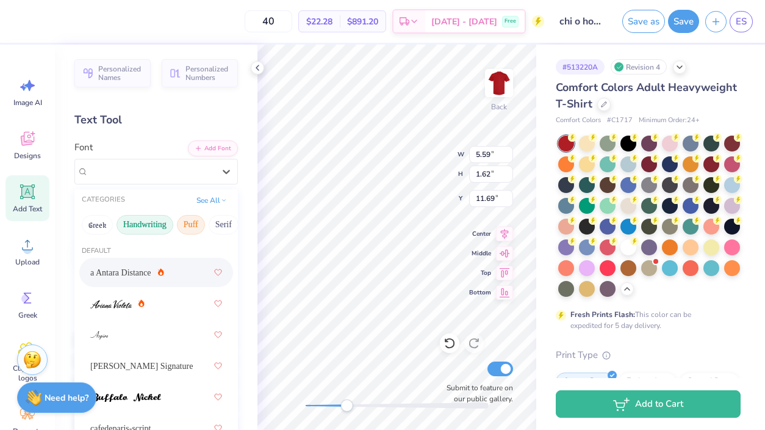
click at [188, 226] on button "Puff" at bounding box center [191, 225] width 28 height 20
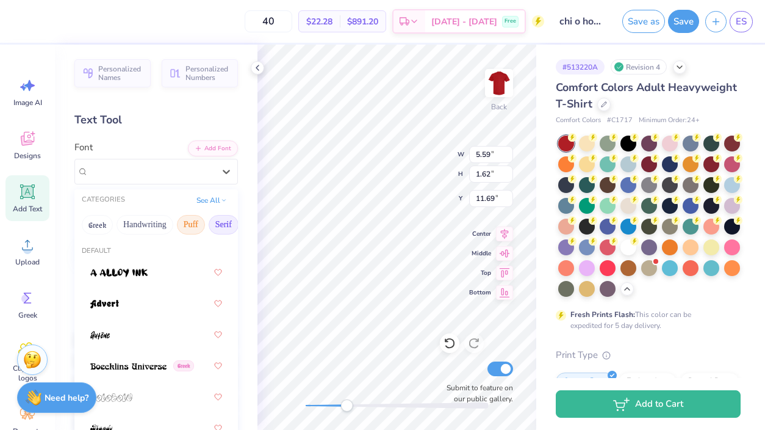
click at [220, 220] on button "Serif" at bounding box center [224, 225] width 30 height 20
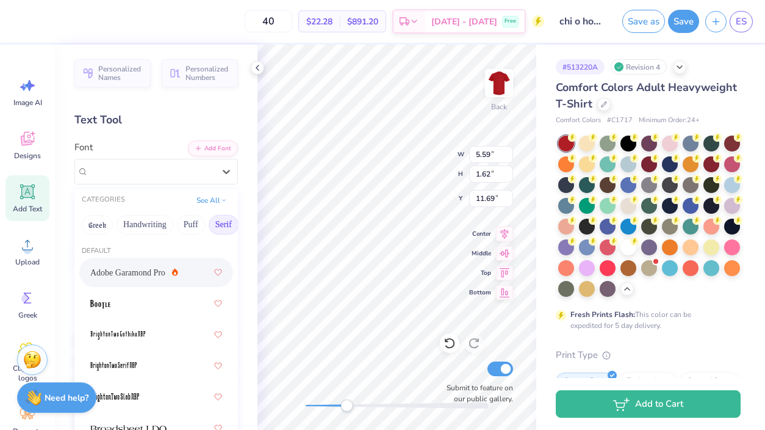
click at [139, 271] on span "Adobe Garamond Pro" at bounding box center [127, 272] width 75 height 13
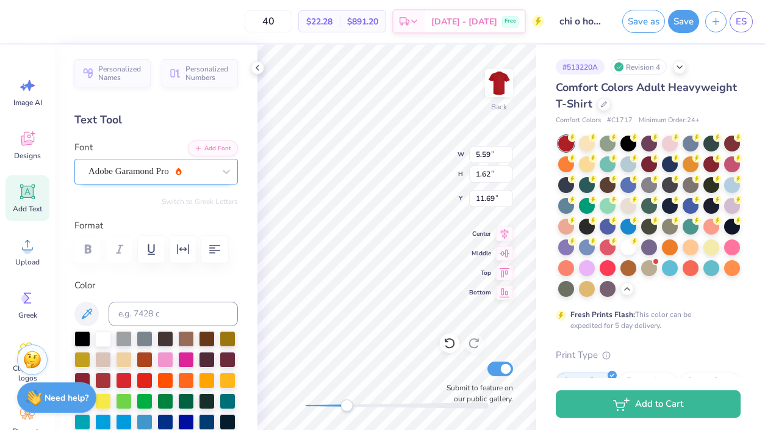
click at [186, 173] on div "Adobe Garamond Pro" at bounding box center [151, 171] width 128 height 19
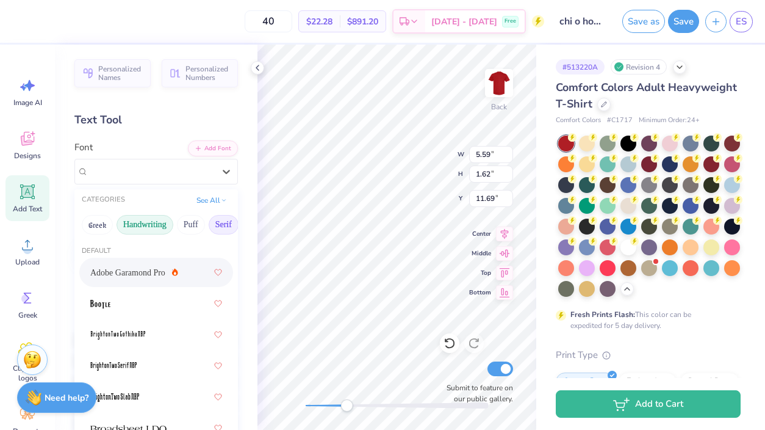
click at [151, 223] on button "Handwriting" at bounding box center [145, 225] width 57 height 20
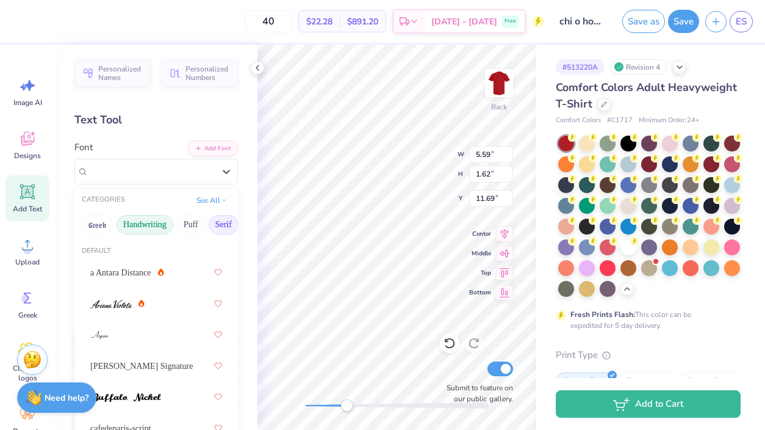
click at [216, 221] on button "Serif" at bounding box center [224, 225] width 30 height 20
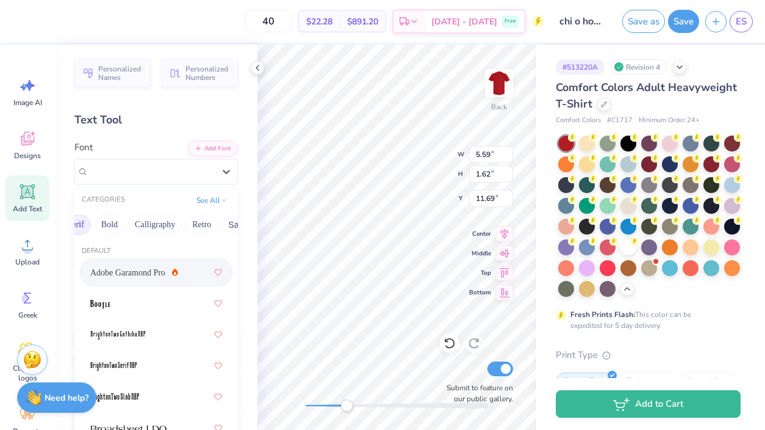
scroll to position [0, 152]
click at [140, 309] on div at bounding box center [156, 303] width 132 height 22
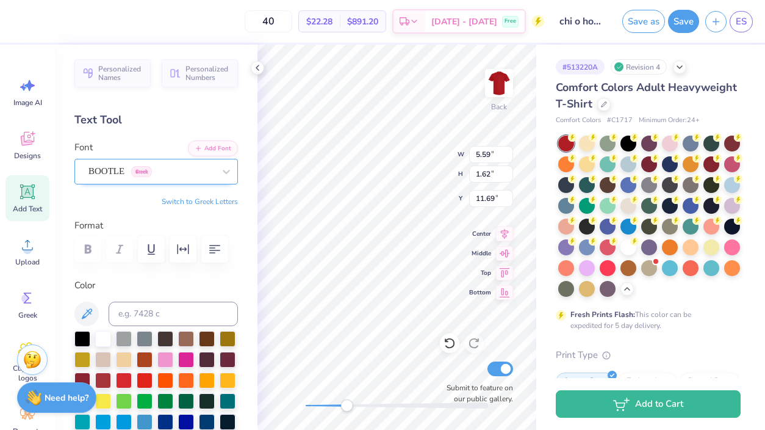
click at [169, 176] on div "BOOTLE Greek" at bounding box center [151, 171] width 128 height 19
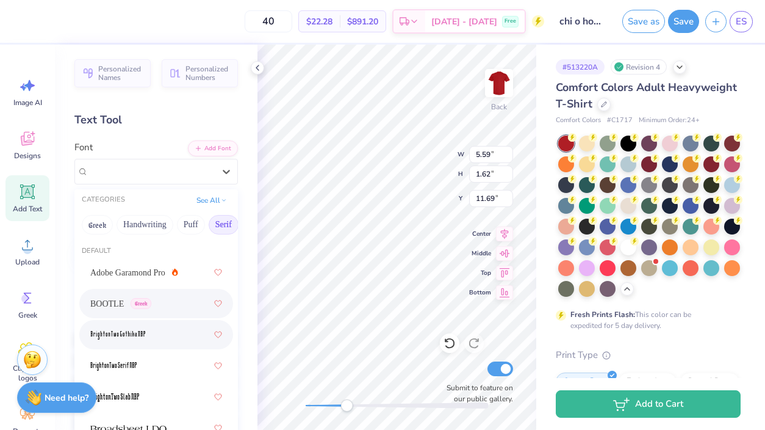
click at [171, 333] on div at bounding box center [156, 334] width 132 height 22
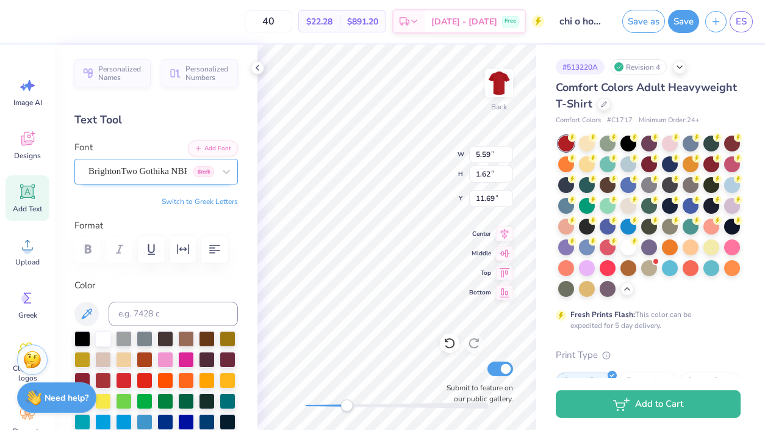
click at [161, 176] on div "BrightonTwo Gothika NBP Greek" at bounding box center [151, 171] width 128 height 19
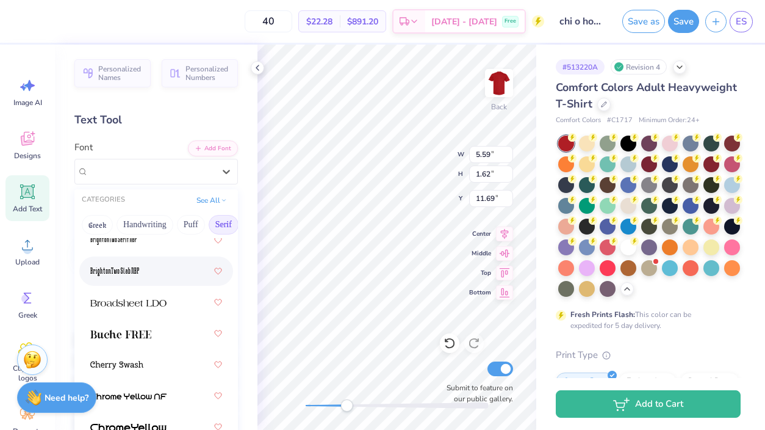
scroll to position [127, 0]
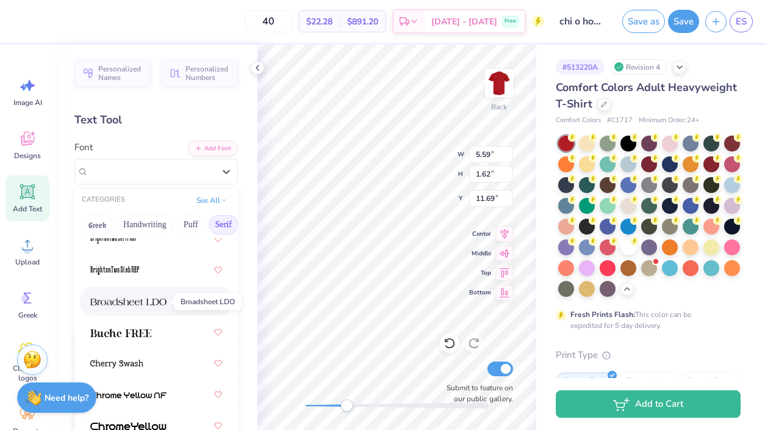
click at [160, 306] on span at bounding box center [128, 301] width 76 height 13
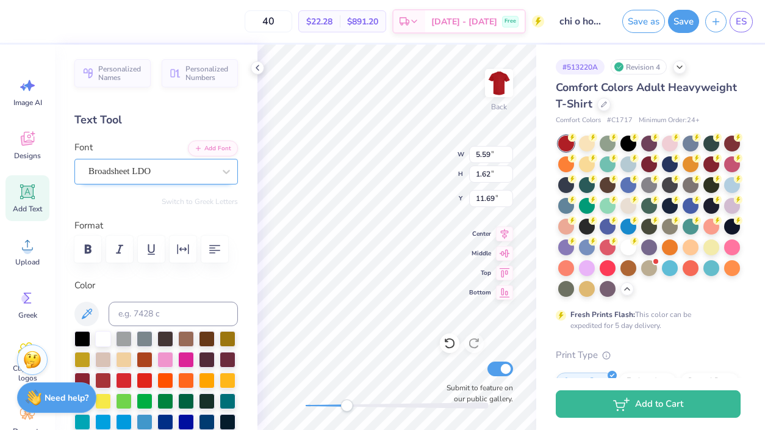
click at [144, 175] on div "Broadsheet LDO" at bounding box center [151, 171] width 128 height 19
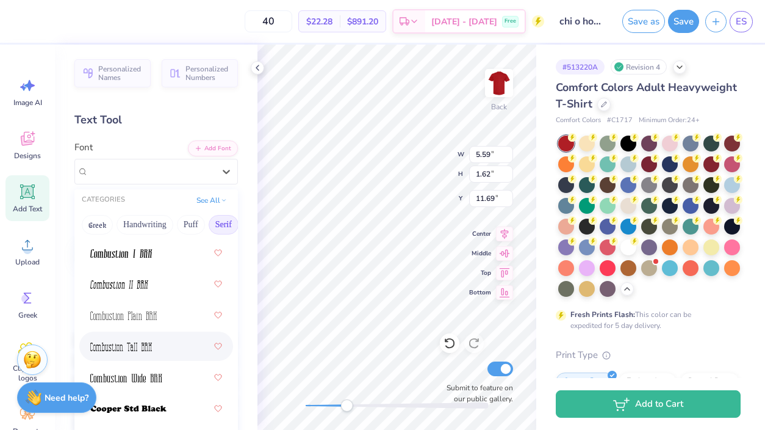
scroll to position [613, 0]
click at [142, 344] on img at bounding box center [121, 344] width 62 height 9
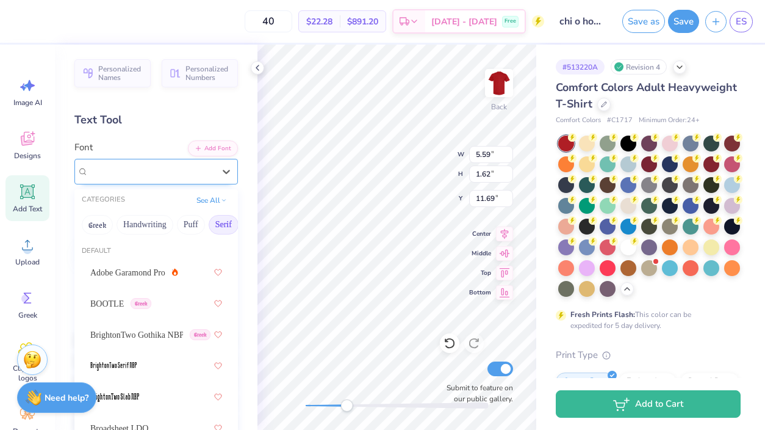
click at [137, 179] on div at bounding box center [151, 171] width 126 height 16
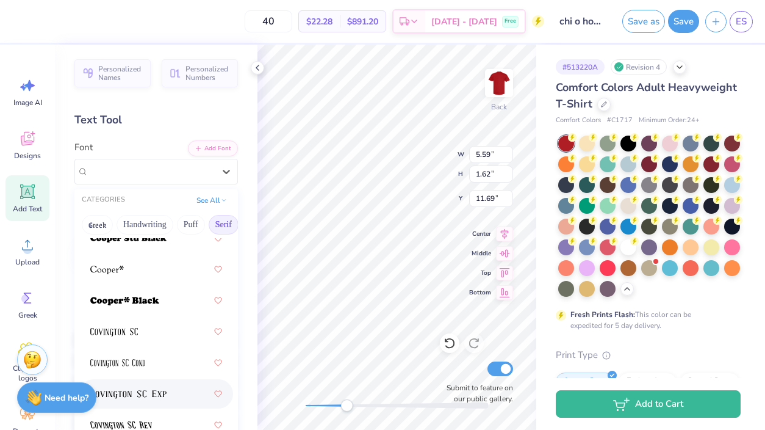
scroll to position [782, 0]
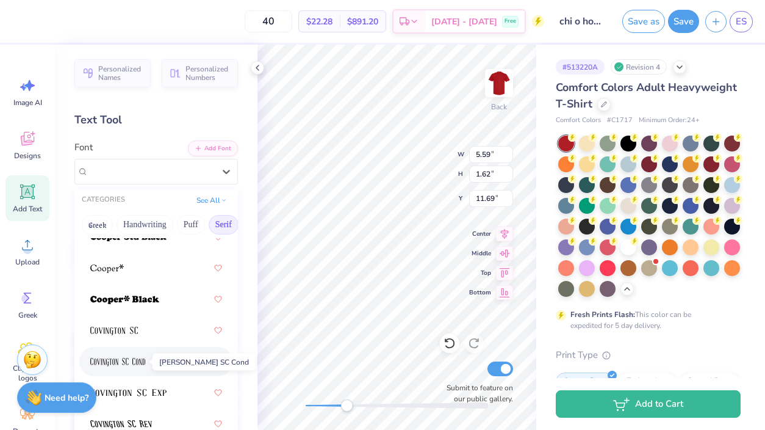
click at [134, 356] on span at bounding box center [117, 361] width 55 height 13
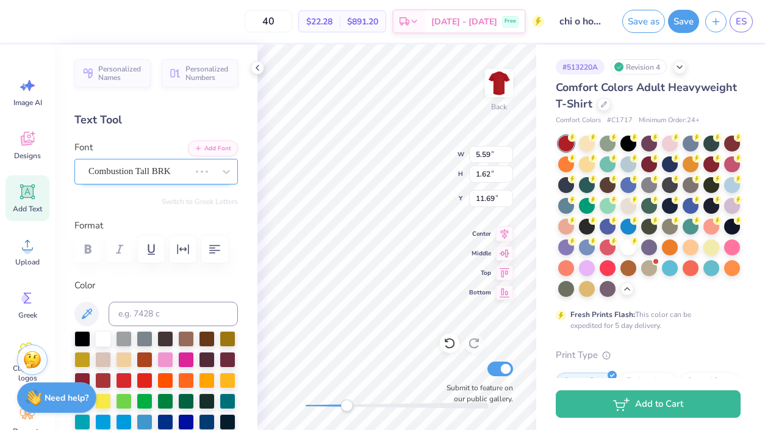
click at [139, 174] on div "Combustion Tall BRK" at bounding box center [139, 171] width 104 height 19
drag, startPoint x: 347, startPoint y: 402, endPoint x: 307, endPoint y: 405, distance: 39.8
click at [307, 405] on div "Accessibility label" at bounding box center [312, 405] width 12 height 12
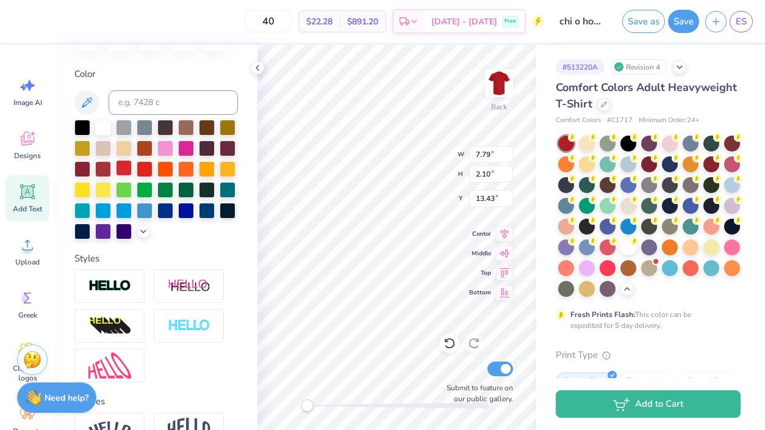
scroll to position [328, 0]
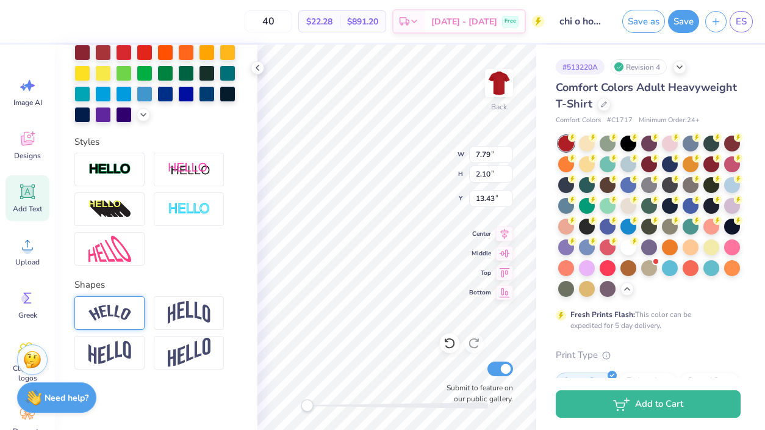
click at [116, 321] on div at bounding box center [109, 313] width 70 height 34
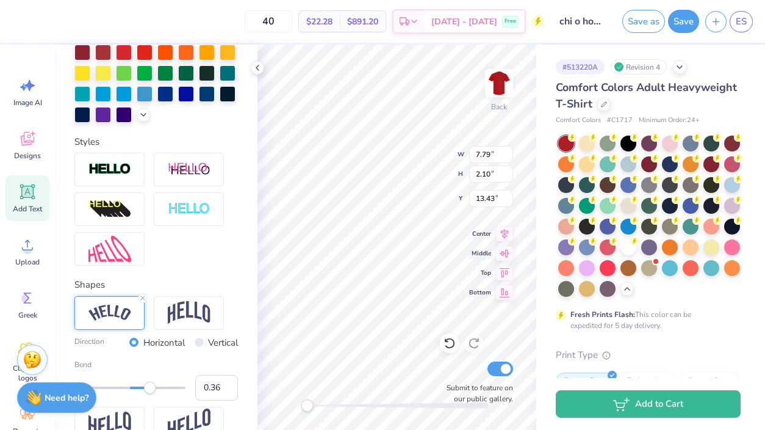
type input "0.35"
drag, startPoint x: 160, startPoint y: 390, endPoint x: 150, endPoint y: 389, distance: 10.4
click at [150, 389] on div "Accessibility label" at bounding box center [149, 387] width 12 height 12
type input "5.84"
type input "1.54"
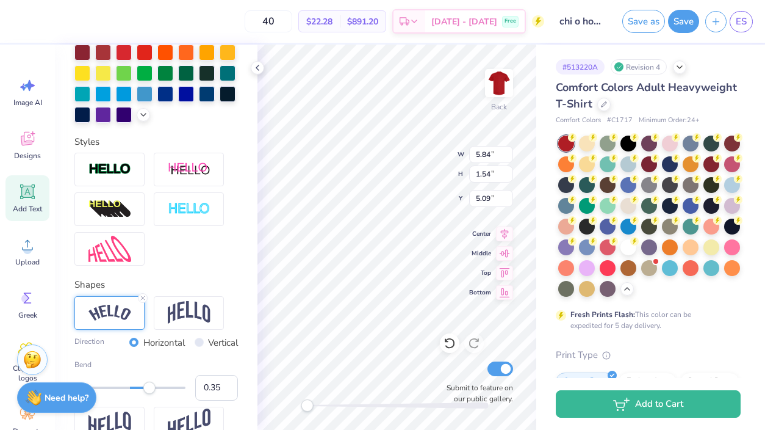
type input "5.09"
click at [384, 414] on div "Back Submit to feature on our public gallery." at bounding box center [397, 237] width 279 height 385
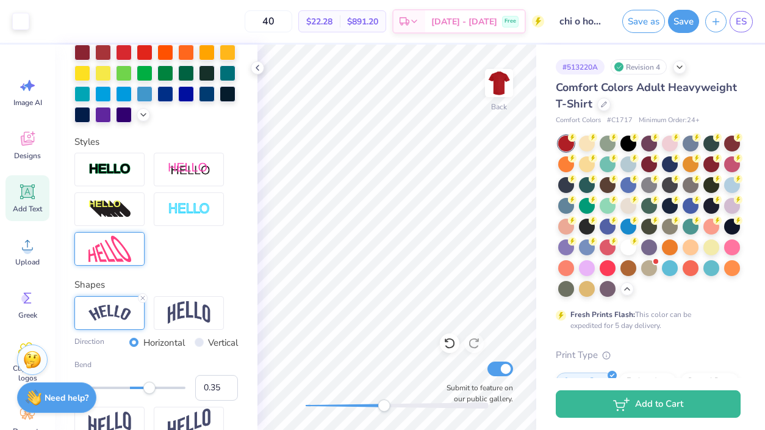
scroll to position [0, 0]
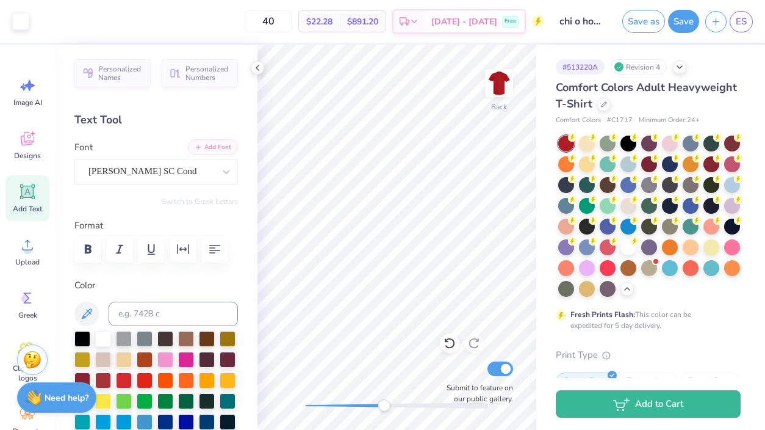
click at [203, 151] on button "Add Font" at bounding box center [213, 147] width 50 height 16
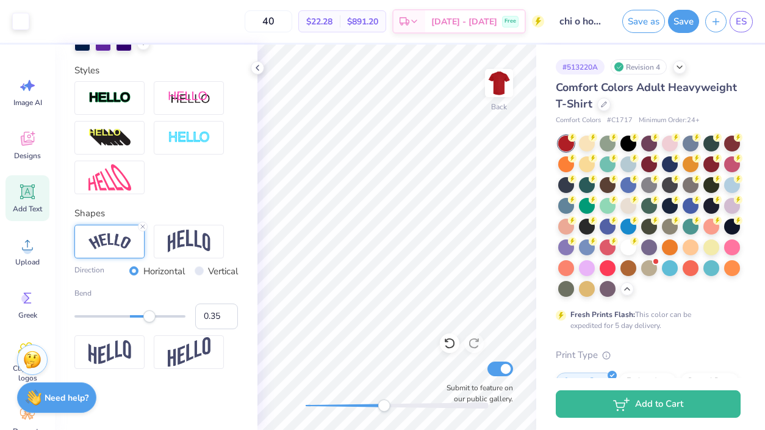
click at [25, 207] on span "Add Text" at bounding box center [27, 209] width 29 height 10
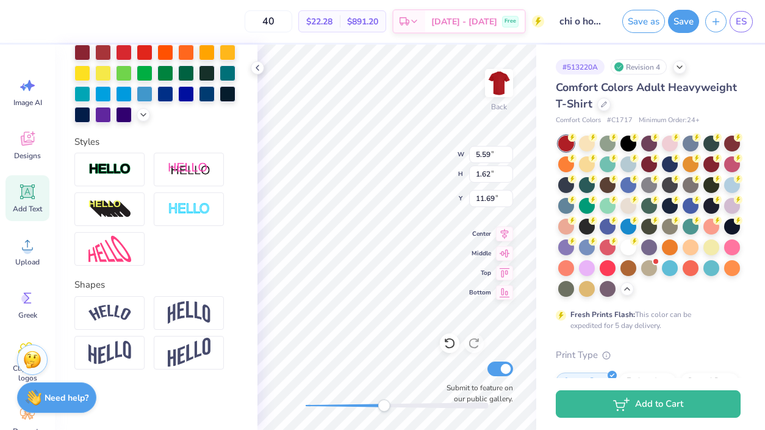
type textarea "T"
type textarea "MAVS"
type input "8.97"
type input "4.23"
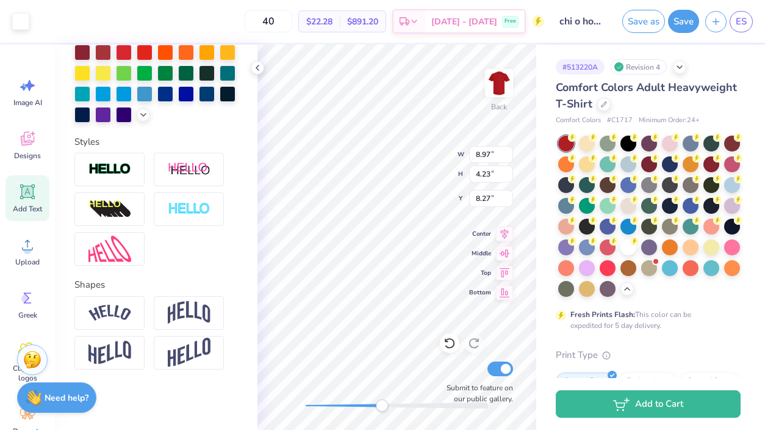
type input "8.27"
drag, startPoint x: 382, startPoint y: 409, endPoint x: 359, endPoint y: 411, distance: 22.6
click at [359, 410] on div "Accessibility label" at bounding box center [362, 405] width 12 height 12
type input "5.77"
type input "1.68"
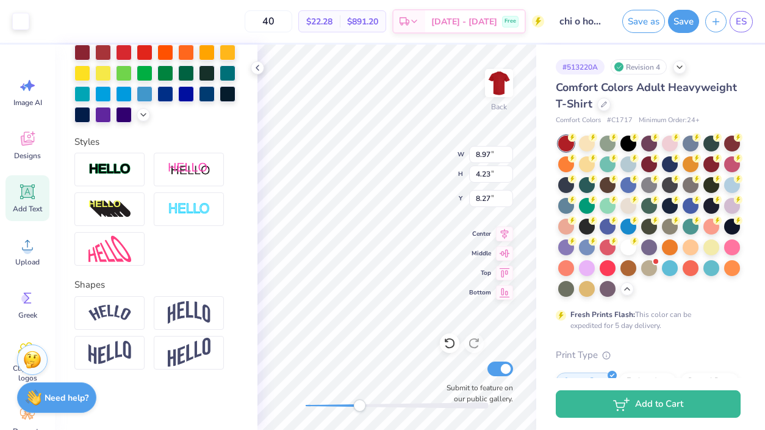
type input "11.66"
type input "1.90"
type input "0.55"
type input "10.82"
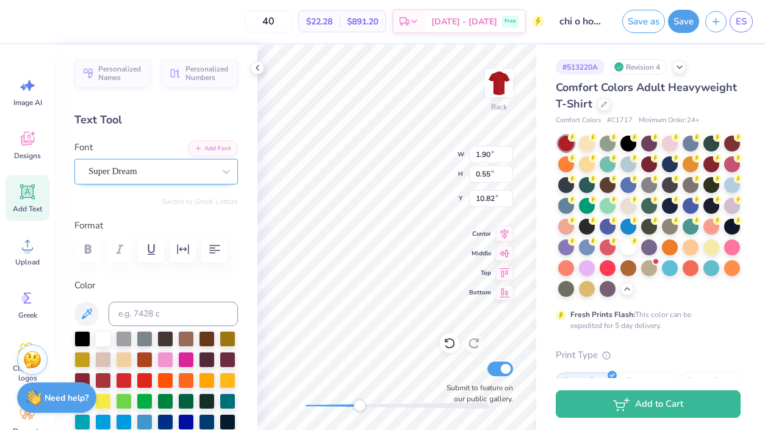
type textarea "M"
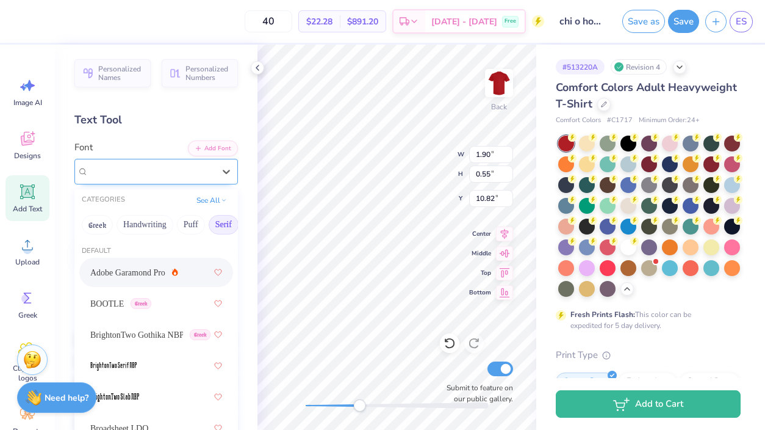
click at [144, 165] on div "Super Dream" at bounding box center [151, 171] width 128 height 19
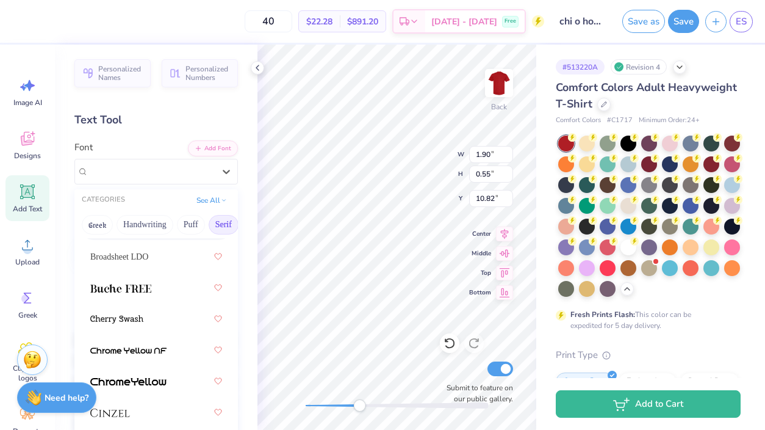
scroll to position [170, 0]
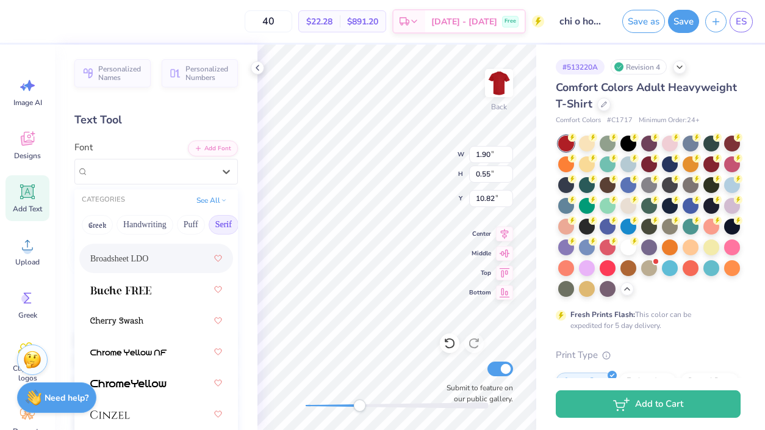
click at [160, 248] on div "Broadsheet LDO" at bounding box center [156, 258] width 132 height 22
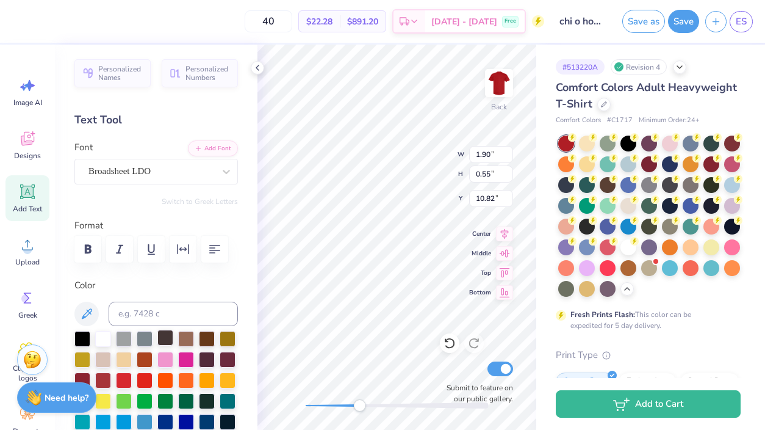
scroll to position [11, 0]
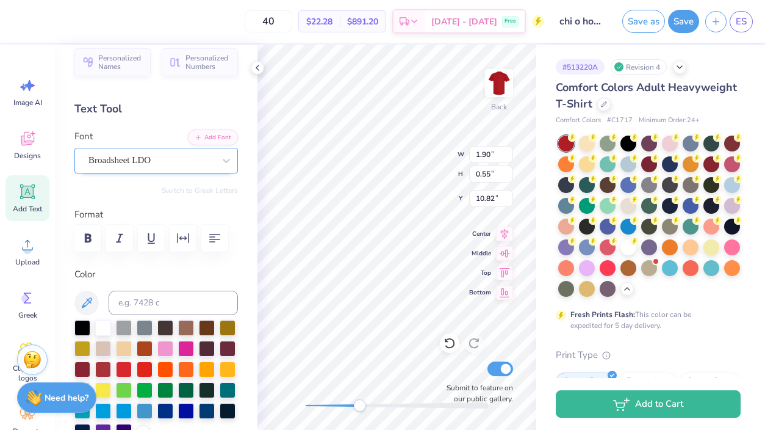
click at [157, 168] on div "Broadsheet LDO" at bounding box center [151, 160] width 128 height 19
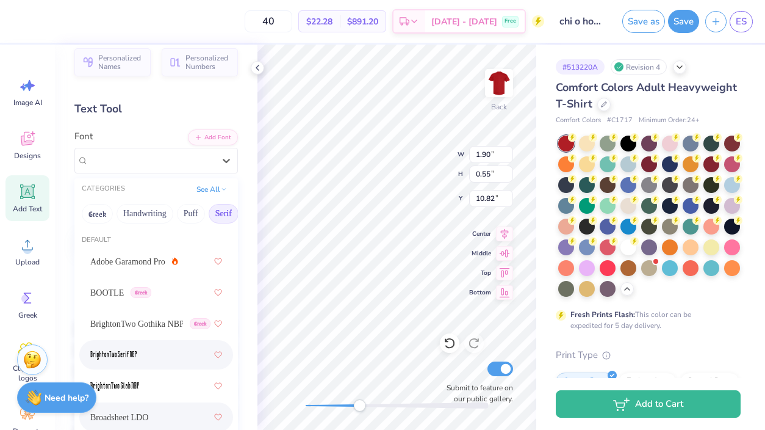
click at [140, 366] on div at bounding box center [156, 354] width 154 height 29
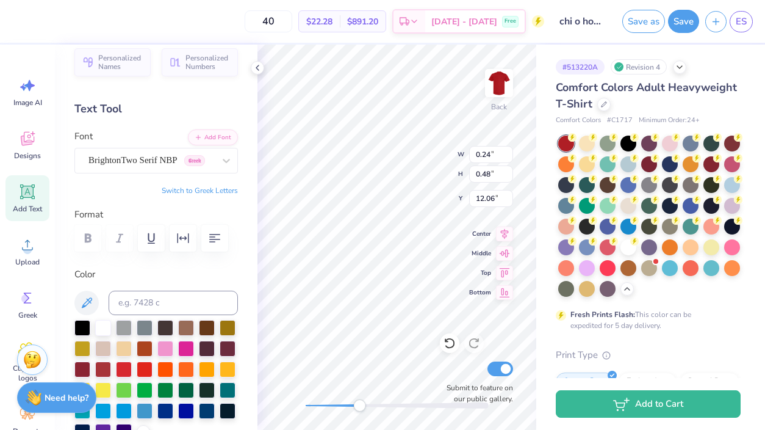
type input "0.67"
type input "1.34"
type input "10.29"
type input "0.48"
type input "0.96"
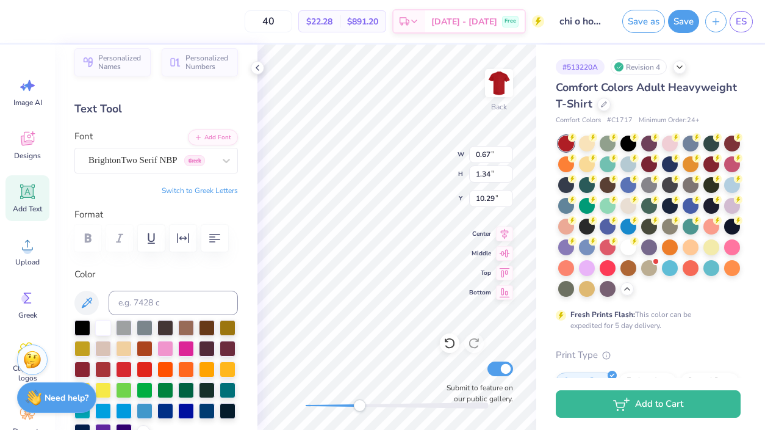
type input "11.04"
click at [31, 200] on icon at bounding box center [27, 191] width 18 height 18
type input "5.59"
type input "1.62"
type input "11.69"
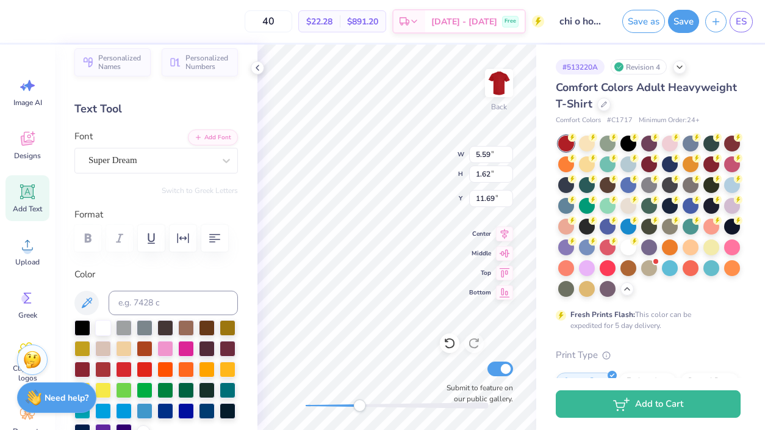
scroll to position [0, 0]
type textarea "A"
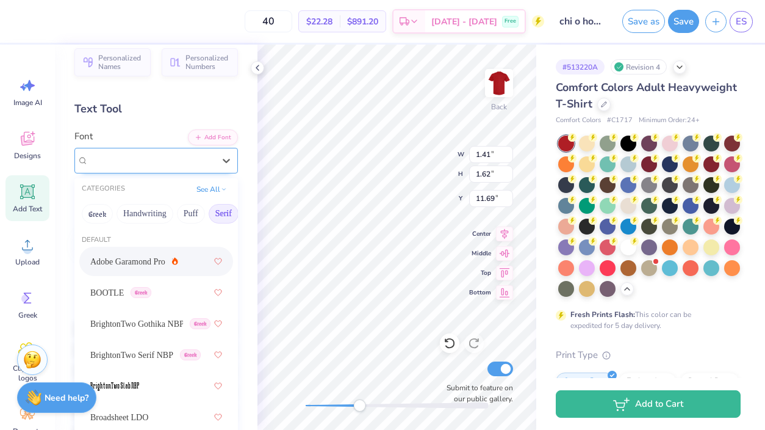
click at [200, 165] on div "Super Dream" at bounding box center [151, 160] width 128 height 19
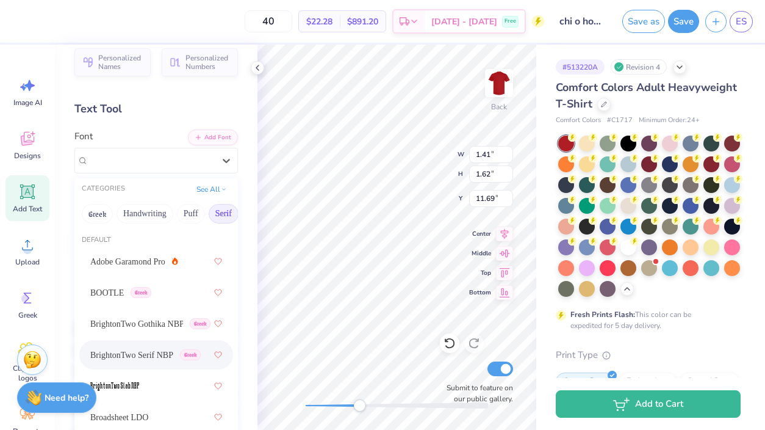
click at [175, 355] on div "BrightonTwo Serif NBP Greek" at bounding box center [156, 355] width 132 height 22
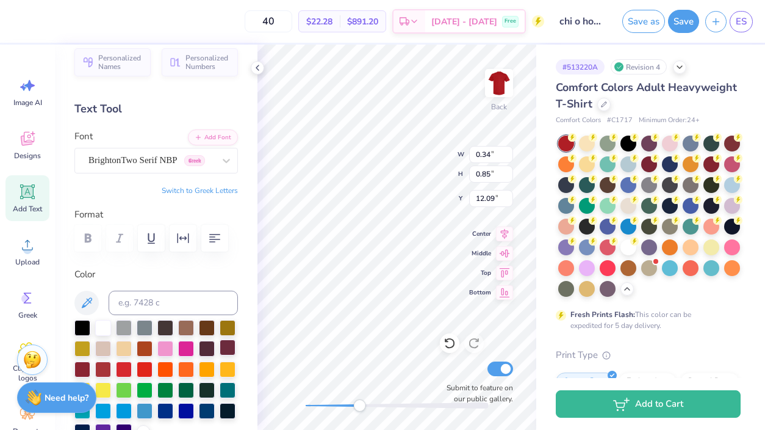
type input "0.34"
type input "0.85"
type input "12.09"
click at [31, 190] on icon at bounding box center [28, 192] width 12 height 12
type textarea "V"
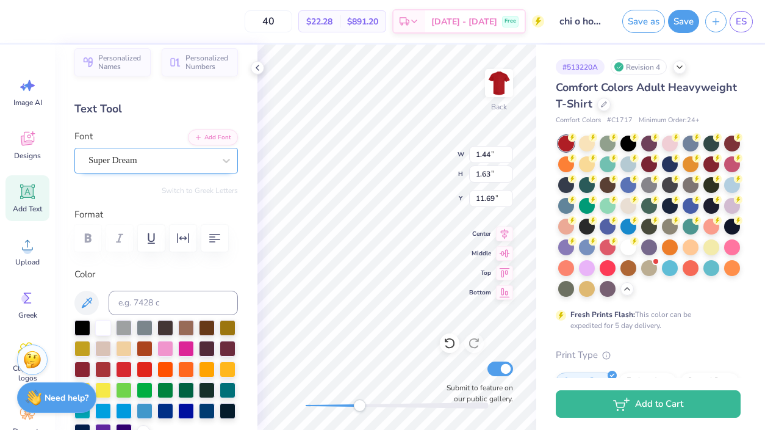
click at [146, 153] on div "Super Dream" at bounding box center [151, 160] width 128 height 19
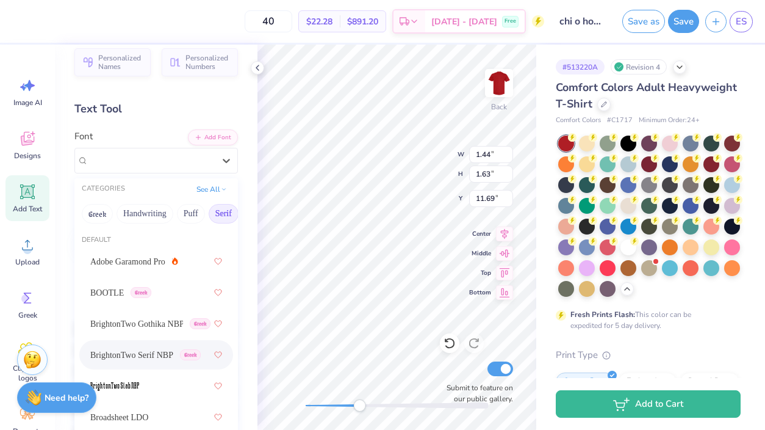
click at [132, 351] on span "BrightonTwo Serif NBP" at bounding box center [131, 354] width 83 height 13
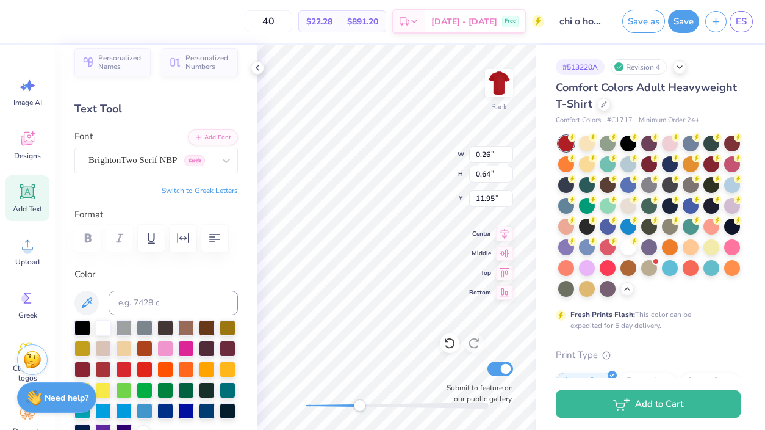
type input "0.26"
type input "0.64"
type input "11.95"
type input "0.31"
type input "0.77"
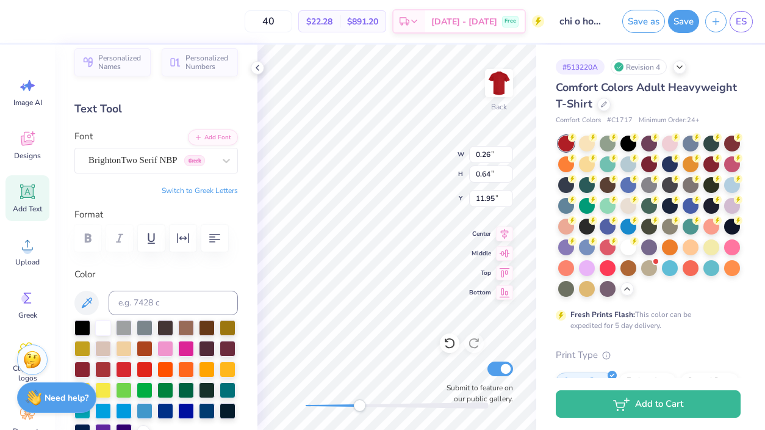
type input "11.20"
click at [29, 198] on icon at bounding box center [27, 191] width 18 height 18
type textarea "S"
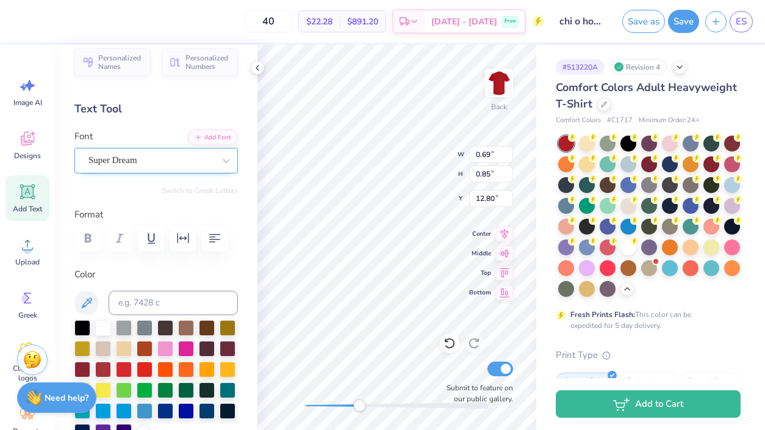
type input "0.69"
type input "0.85"
type input "12.80"
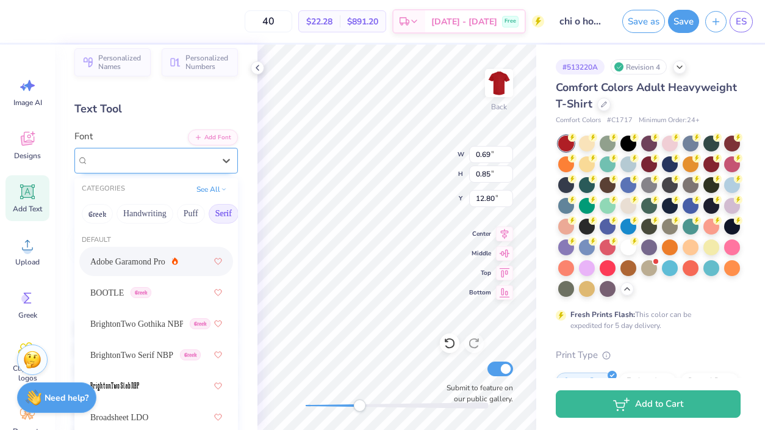
click at [151, 153] on div at bounding box center [151, 160] width 126 height 16
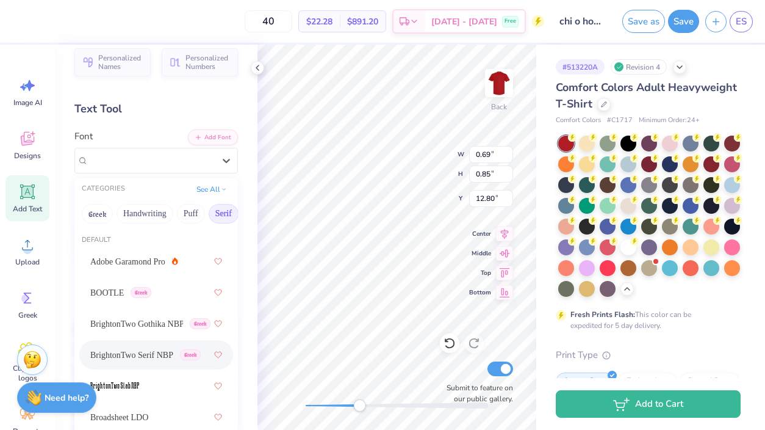
click at [168, 358] on div "BrightonTwo Serif NBP Greek" at bounding box center [156, 355] width 132 height 22
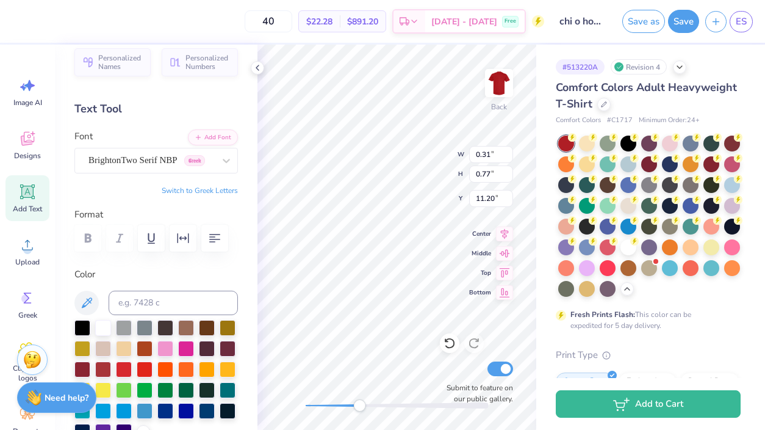
type input "0.31"
type input "0.77"
type input "11.20"
type input "0.27"
type input "0.73"
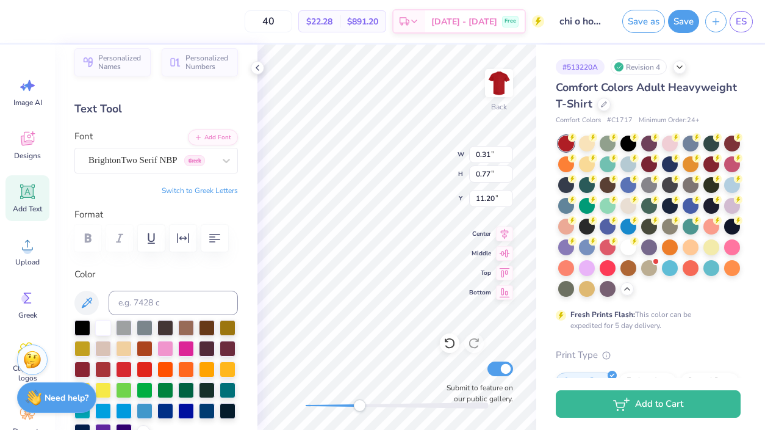
type input "10.85"
click at [405, 400] on div at bounding box center [397, 405] width 183 height 12
type input "0.31"
type input "0.77"
type input "11.20"
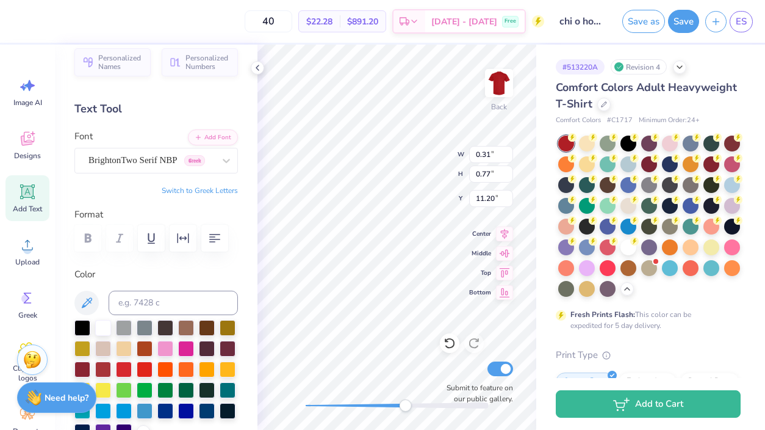
type input "0.25"
type input "0.73"
type input "11.22"
type textarea "S"
click at [406, 405] on div "Accessibility label" at bounding box center [406, 405] width 12 height 12
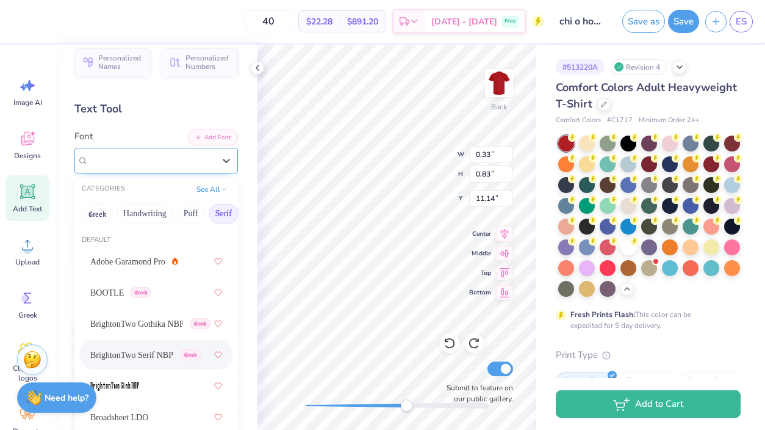
click at [129, 148] on div "BrightonTwo Serif NBP Greek" at bounding box center [156, 161] width 164 height 26
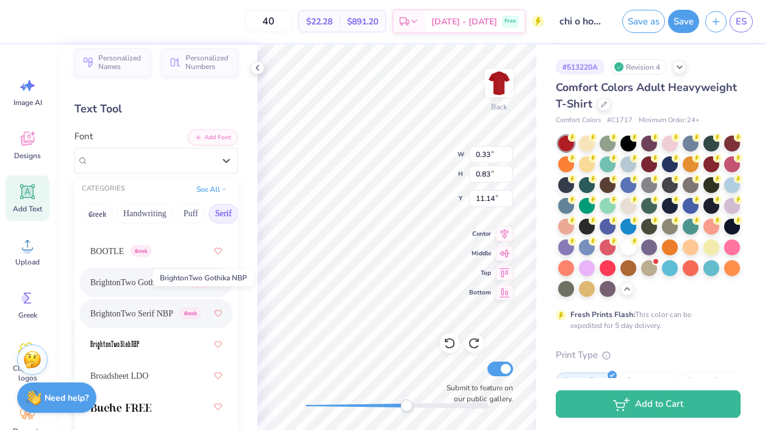
scroll to position [52, 0]
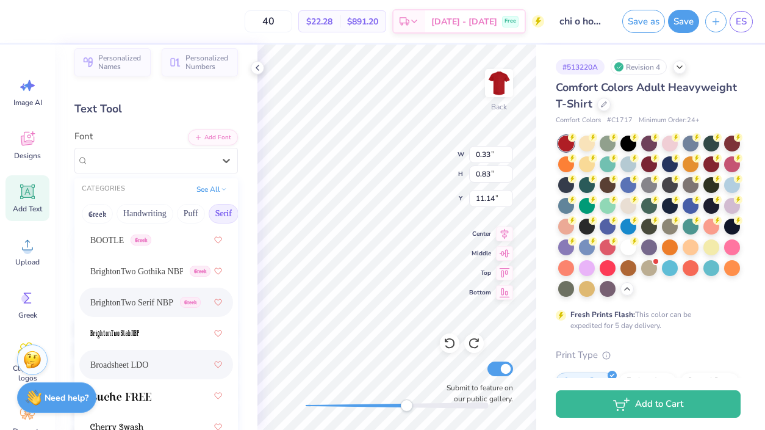
click at [140, 361] on span "Broadsheet LDO" at bounding box center [119, 364] width 58 height 13
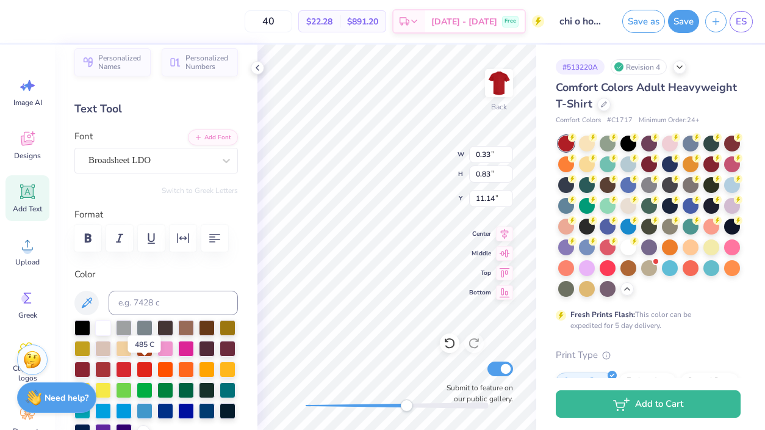
scroll to position [18, 0]
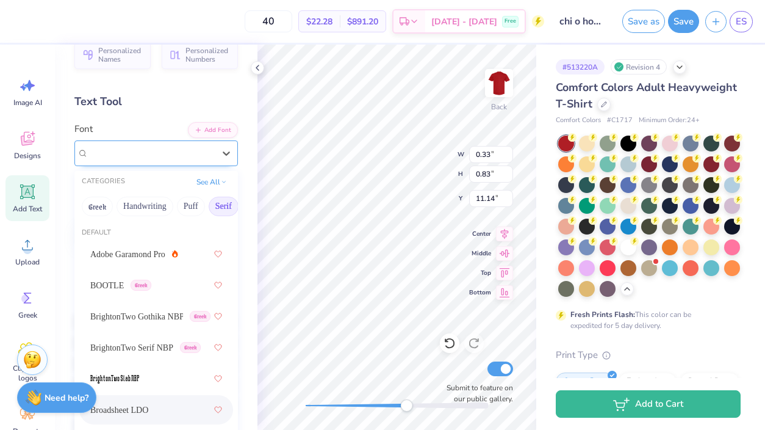
click at [142, 153] on div "Broadsheet LDO" at bounding box center [151, 152] width 128 height 19
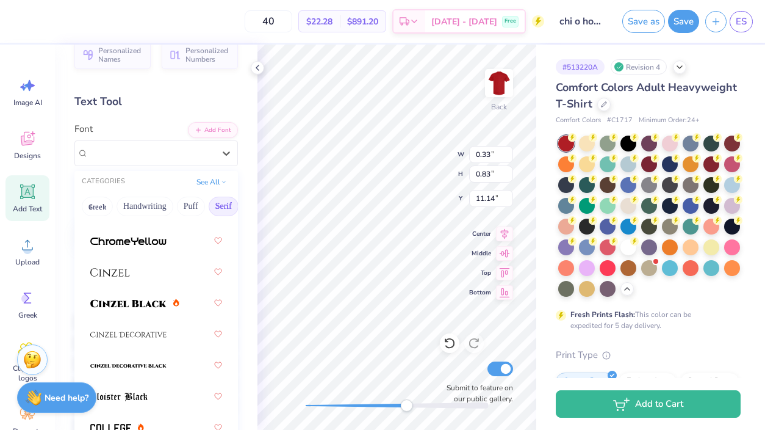
scroll to position [315, 0]
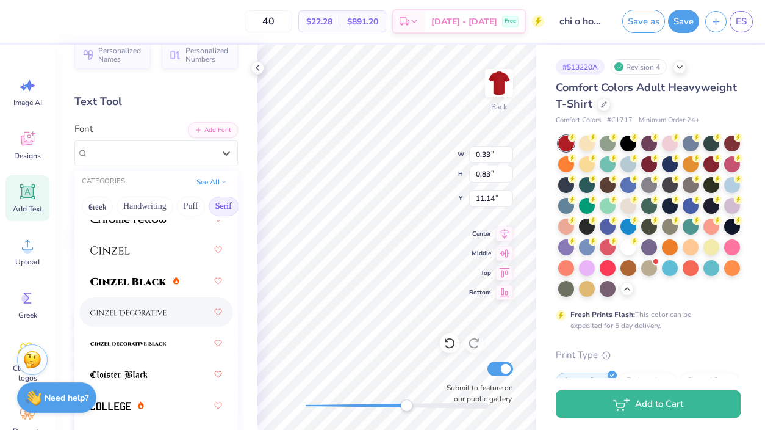
click at [161, 301] on div at bounding box center [156, 312] width 132 height 22
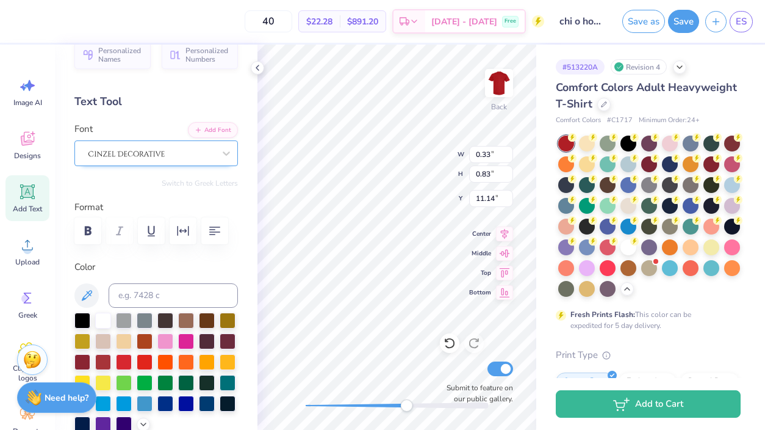
click at [156, 157] on div at bounding box center [151, 152] width 128 height 19
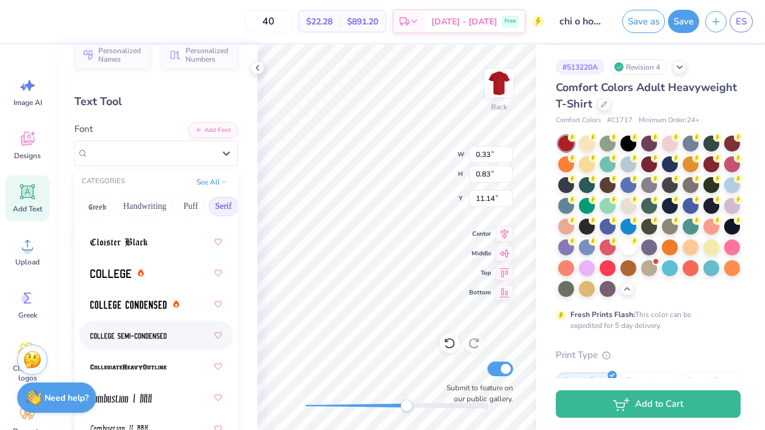
scroll to position [454, 0]
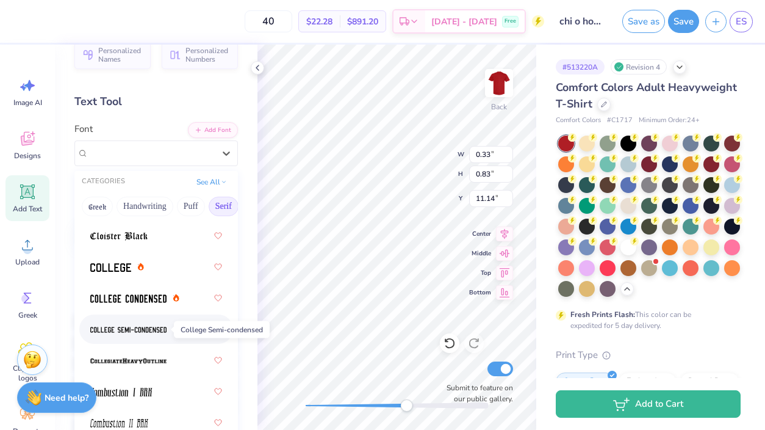
click at [164, 325] on img at bounding box center [128, 329] width 76 height 9
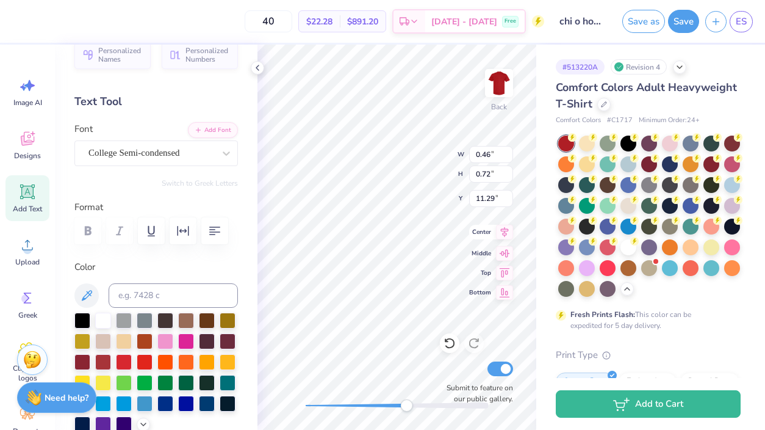
type input "0.46"
type input "0.72"
type input "11.29"
type input "0.34"
type input "0.85"
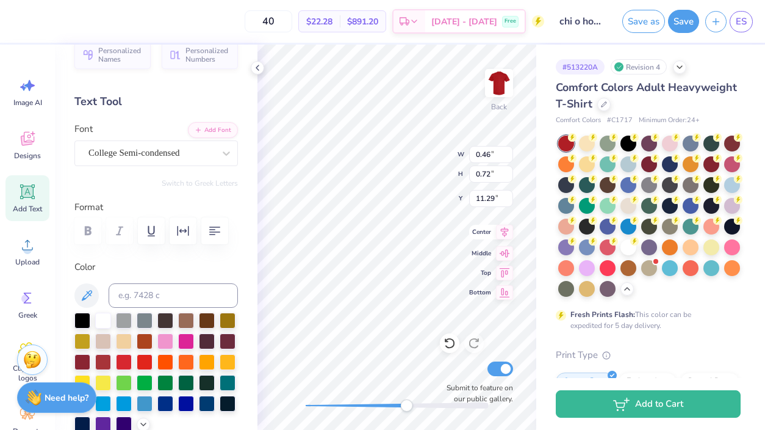
type input "11.02"
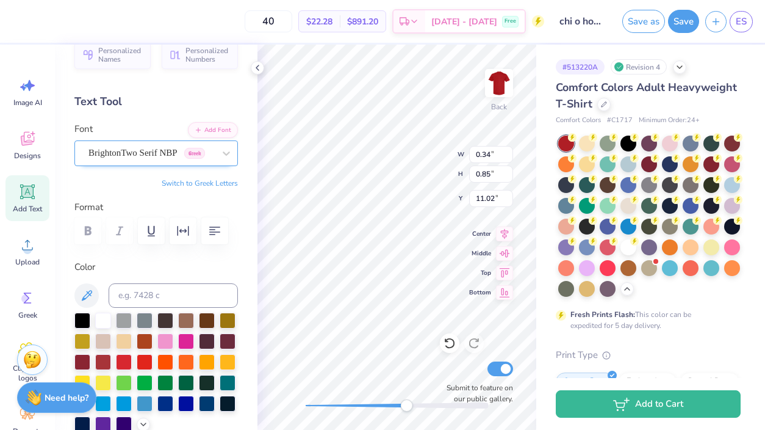
click at [189, 144] on div "BrightonTwo Serif NBP Greek" at bounding box center [151, 152] width 128 height 19
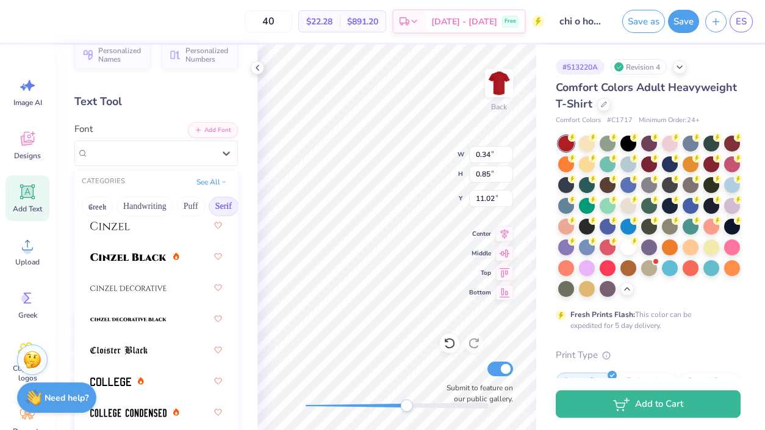
scroll to position [449, 0]
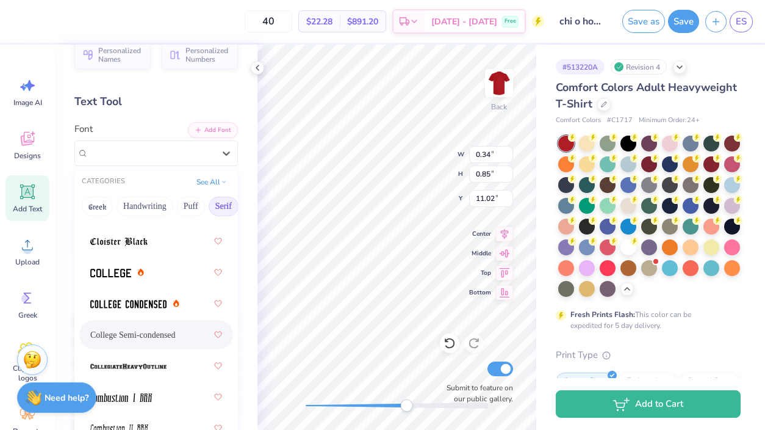
click at [176, 328] on div "College Semi-condensed" at bounding box center [156, 334] width 132 height 22
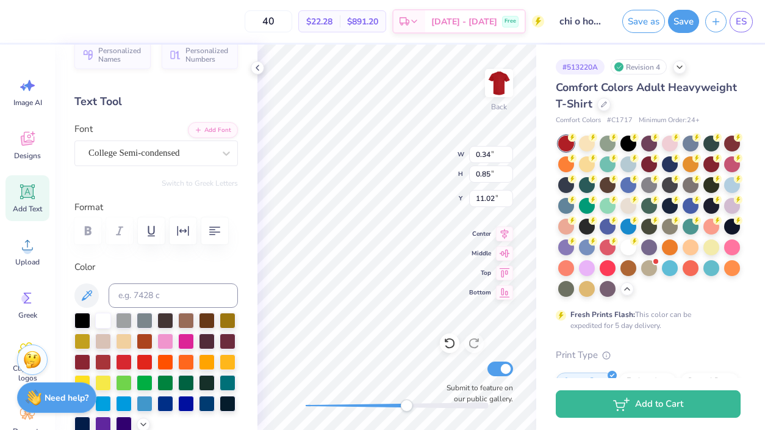
type input "0.48"
type input "0.96"
type input "10.85"
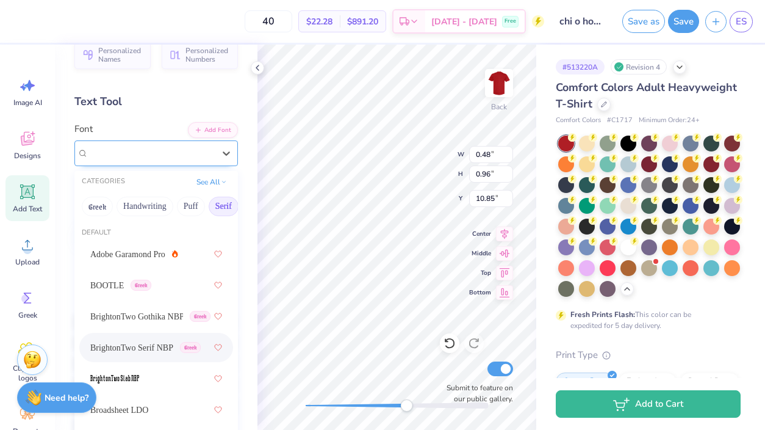
click at [170, 160] on div "BrightonTwo Serif NBP Greek" at bounding box center [151, 152] width 128 height 19
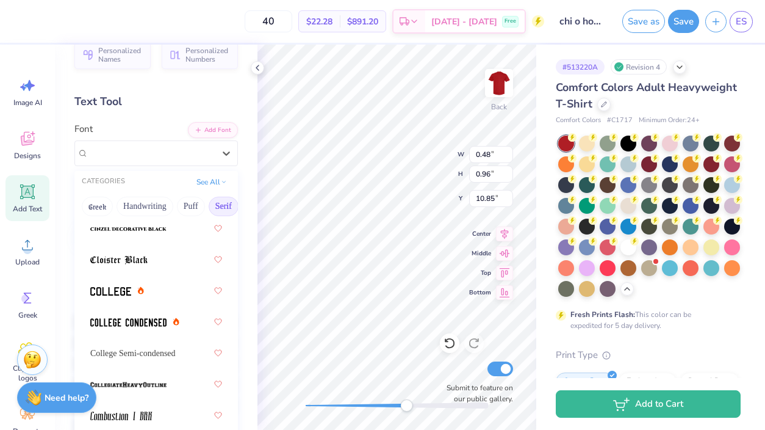
scroll to position [438, 0]
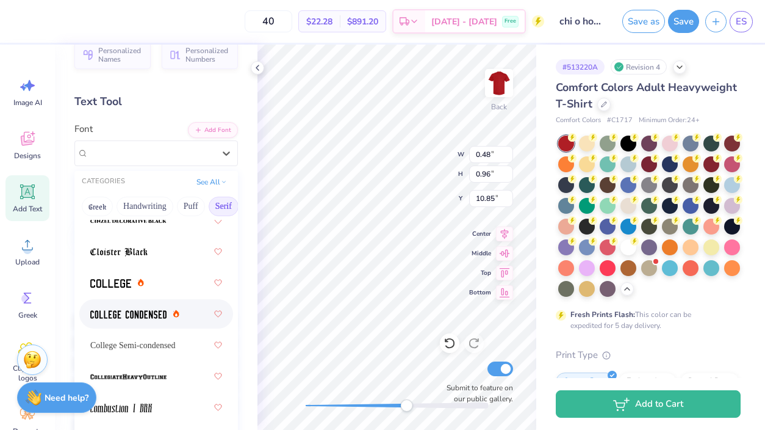
click at [193, 318] on div at bounding box center [156, 314] width 132 height 22
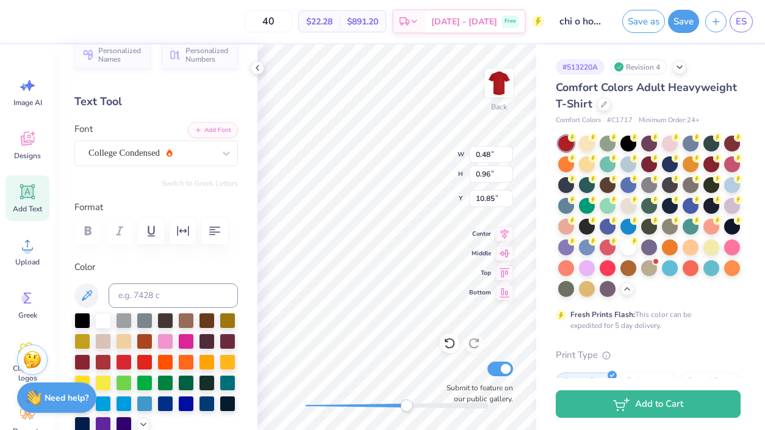
type input "0.62"
type input "0.79"
type input "11.02"
type input "0.25"
type input "0.83"
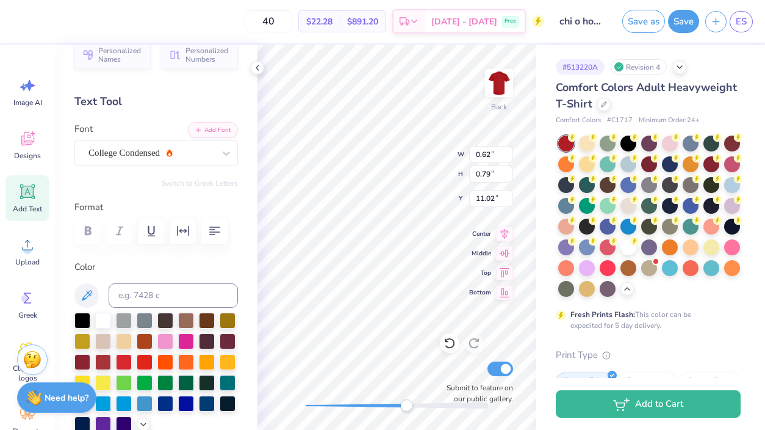
type input "11.26"
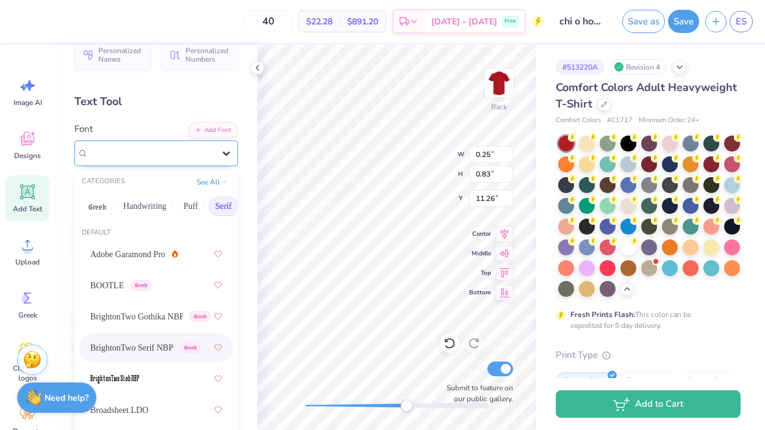
click at [219, 148] on div at bounding box center [226, 153] width 22 height 22
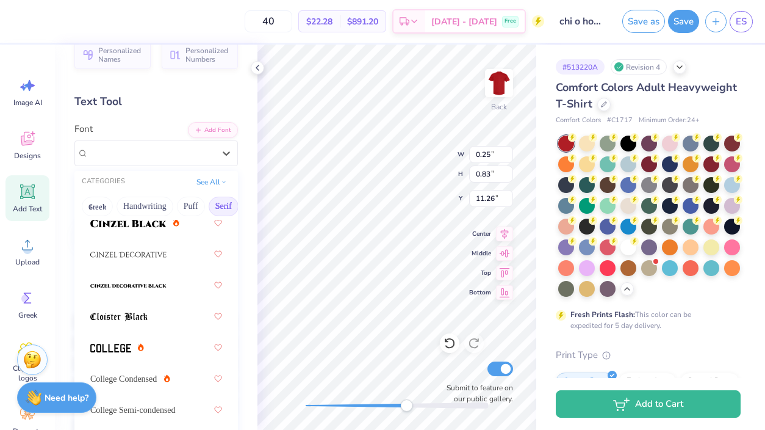
scroll to position [446, 0]
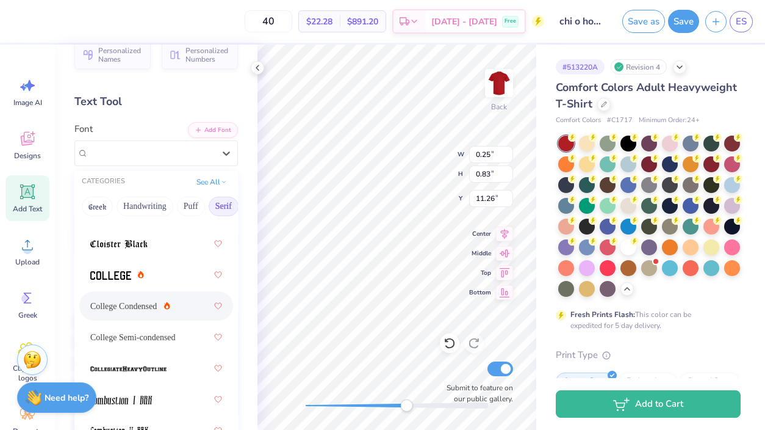
click at [152, 312] on div "College Condensed" at bounding box center [156, 306] width 132 height 22
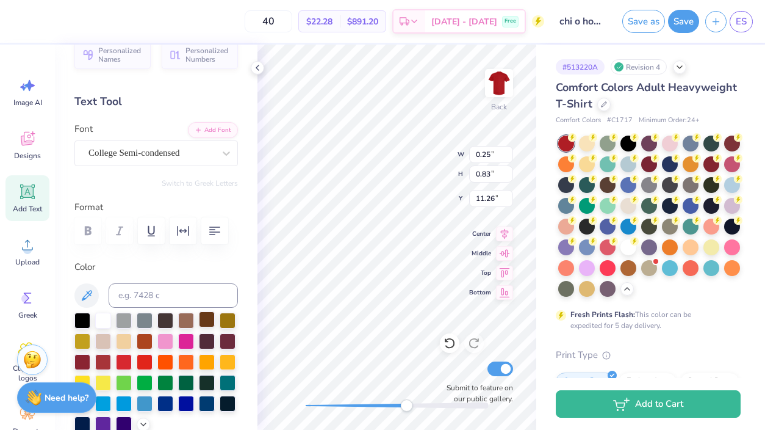
type input "0.46"
type input "0.72"
type input "11.29"
click at [173, 151] on div "College Semi-condensed" at bounding box center [151, 152] width 128 height 19
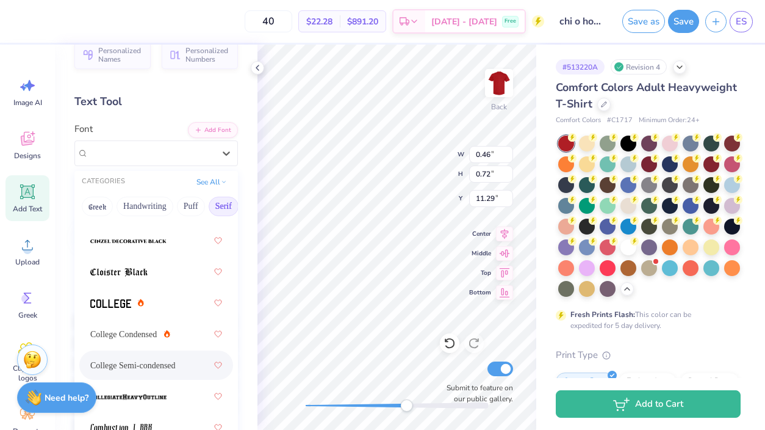
scroll to position [429, 0]
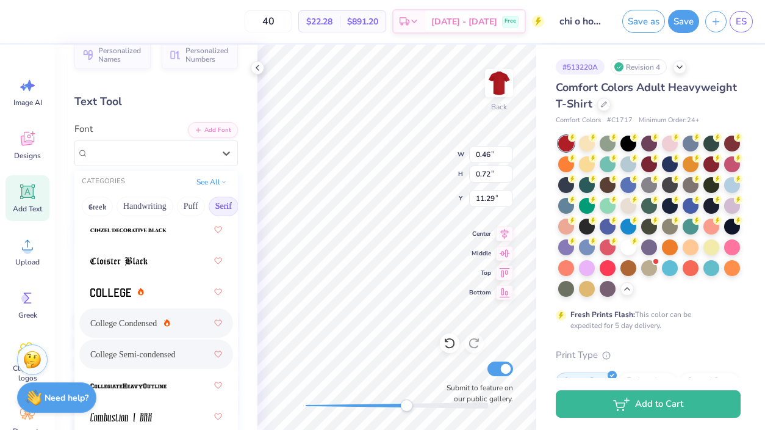
click at [169, 319] on div "College Condensed" at bounding box center [156, 323] width 132 height 22
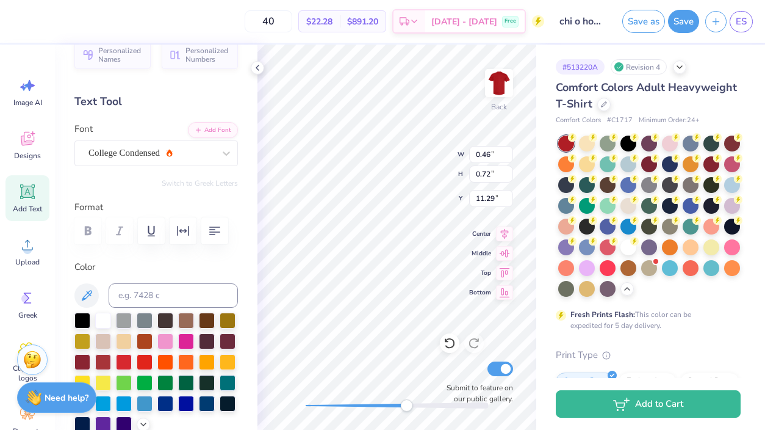
type input "0.60"
type input "0.93"
type input "10.98"
click at [193, 164] on div "College Semi-condensed" at bounding box center [156, 153] width 164 height 26
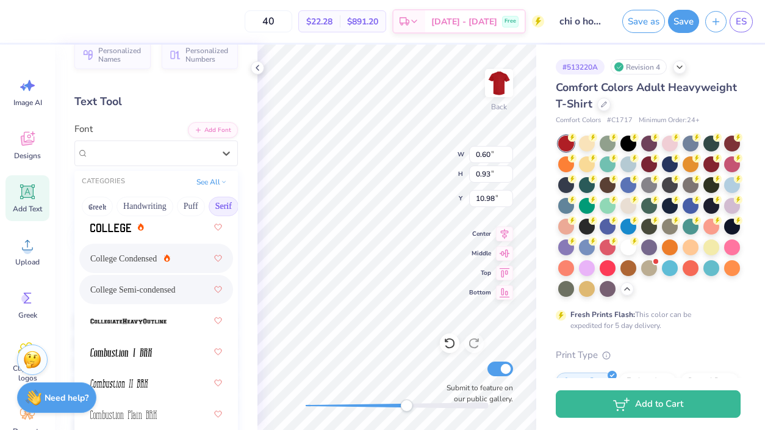
scroll to position [494, 0]
click at [146, 251] on div "College Condensed" at bounding box center [156, 258] width 132 height 22
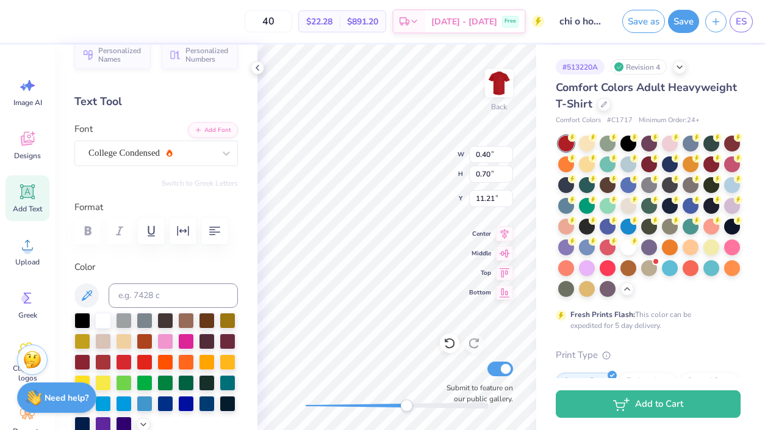
type input "0.40"
type input "0.70"
type input "11.21"
type input "0.39"
type input "0.91"
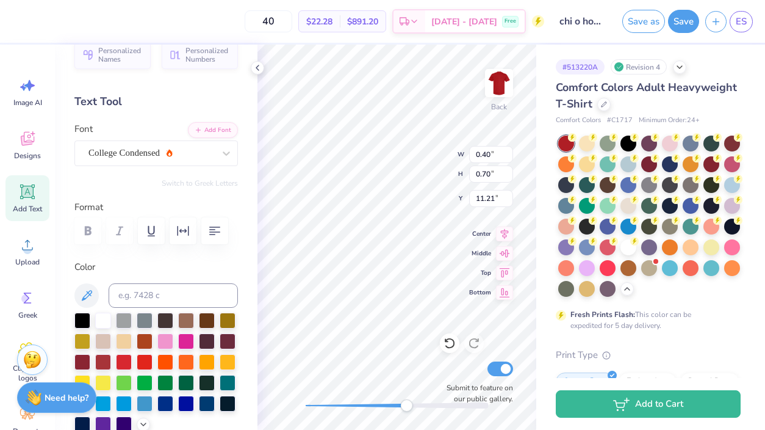
type input "11.22"
type input "0.30"
type input "0.70"
type input "11.21"
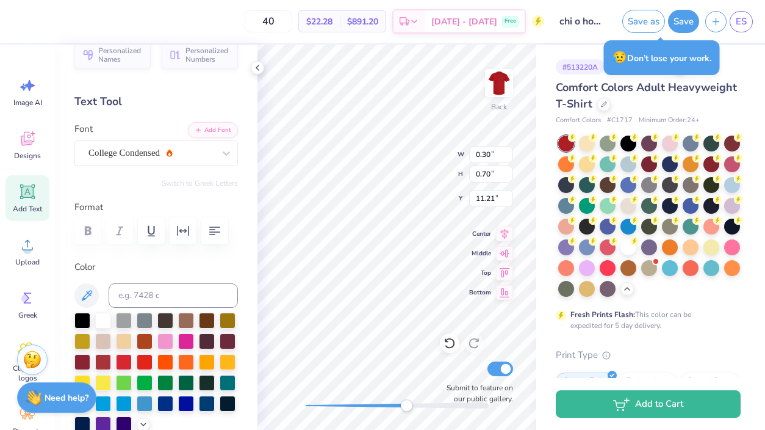
type input "0.41"
type input "0.72"
type input "11.32"
type input "0.40"
type input "0.70"
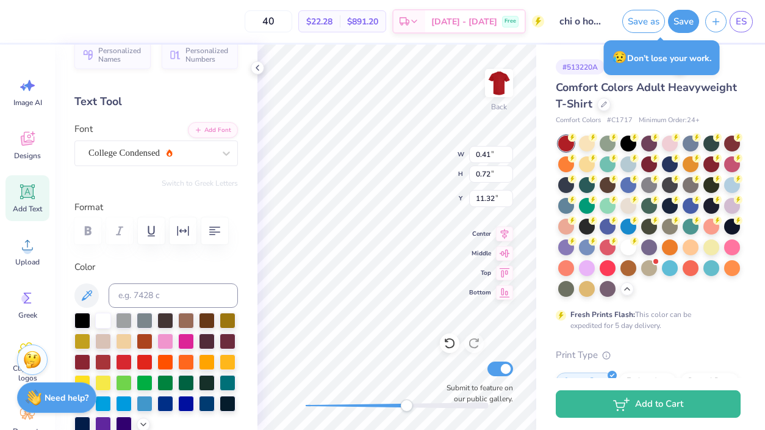
type input "11.21"
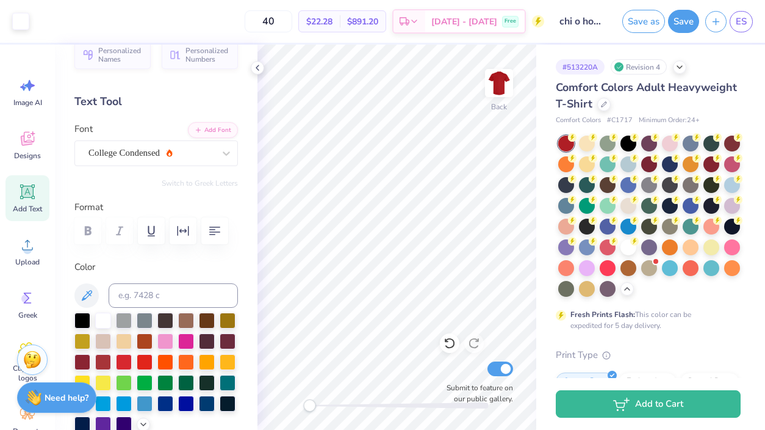
drag, startPoint x: 405, startPoint y: 405, endPoint x: 308, endPoint y: 402, distance: 96.5
click at [309, 402] on div "Accessibility label" at bounding box center [309, 405] width 12 height 12
drag, startPoint x: 309, startPoint y: 409, endPoint x: 353, endPoint y: 405, distance: 43.5
click at [356, 405] on div "Accessibility label" at bounding box center [362, 405] width 12 height 12
click at [297, 406] on div "Back Submit to feature on our public gallery." at bounding box center [397, 237] width 279 height 385
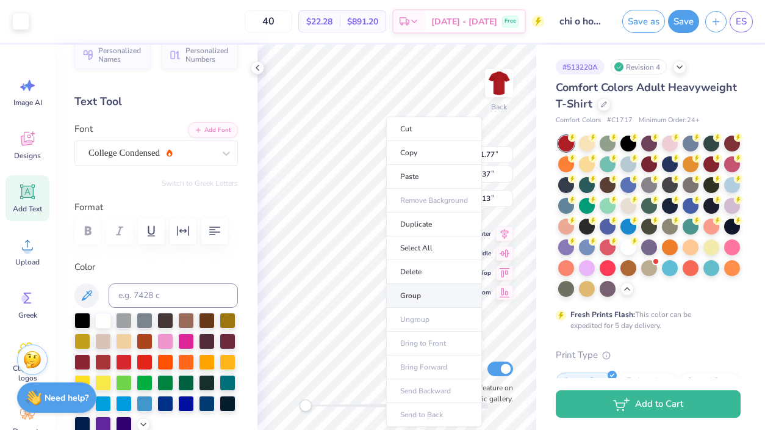
click at [416, 297] on li "Group" at bounding box center [434, 296] width 96 height 24
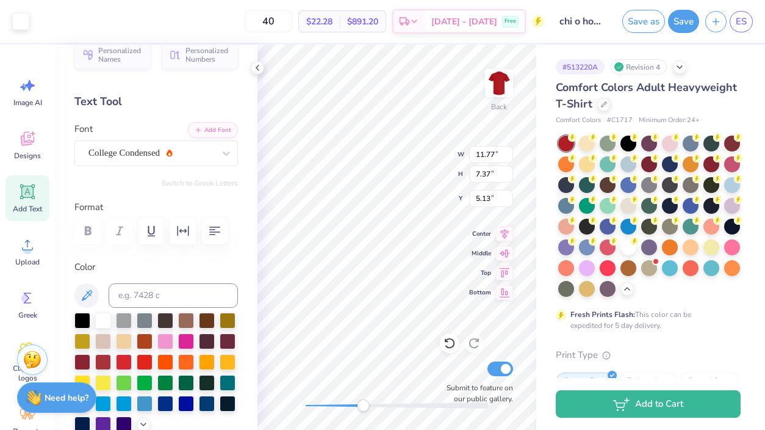
drag, startPoint x: 304, startPoint y: 408, endPoint x: 368, endPoint y: 404, distance: 64.2
click at [368, 404] on div "Accessibility label" at bounding box center [363, 405] width 12 height 12
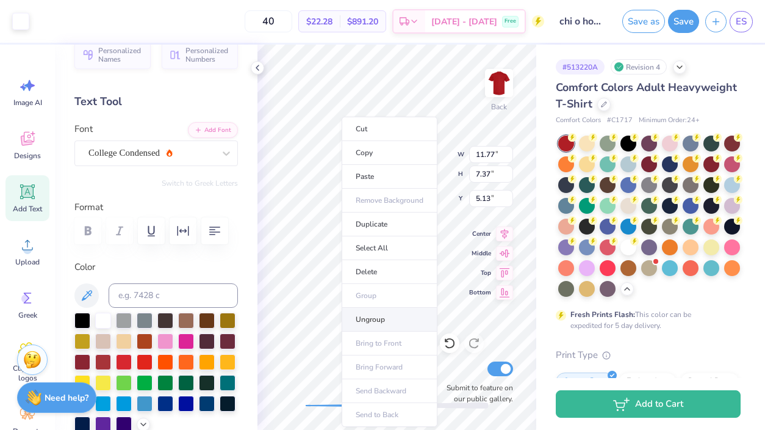
click at [386, 320] on li "Ungroup" at bounding box center [390, 320] width 96 height 24
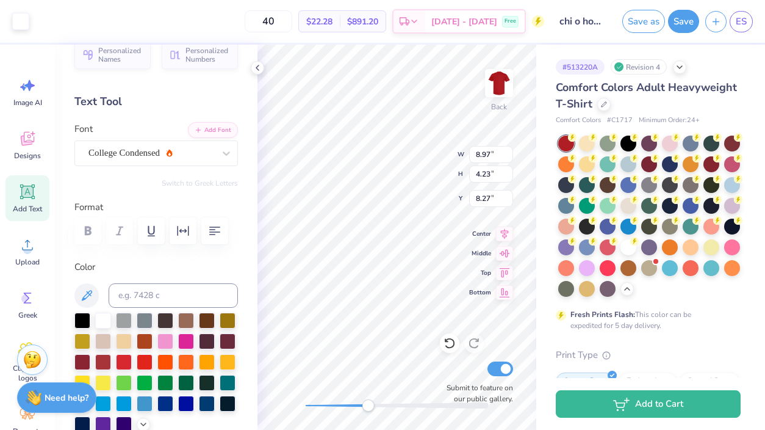
type input "7.87"
type input "3.71"
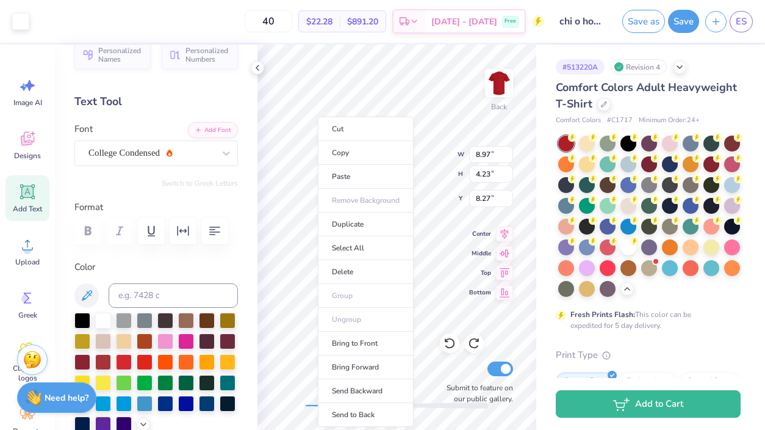
scroll to position [0, 0]
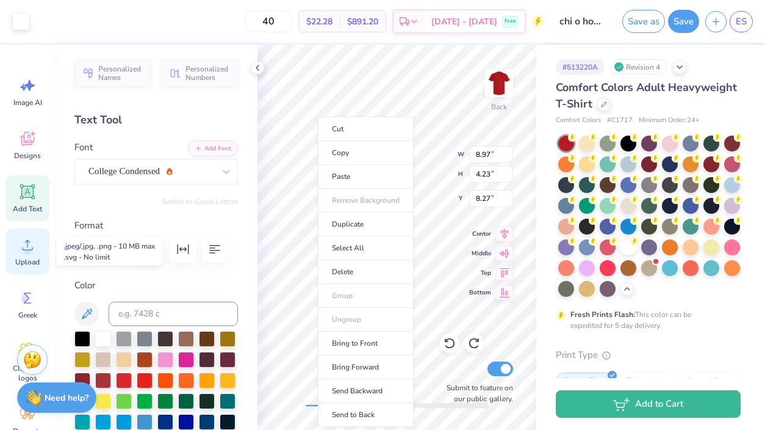
click at [30, 256] on div "Upload" at bounding box center [27, 251] width 44 height 46
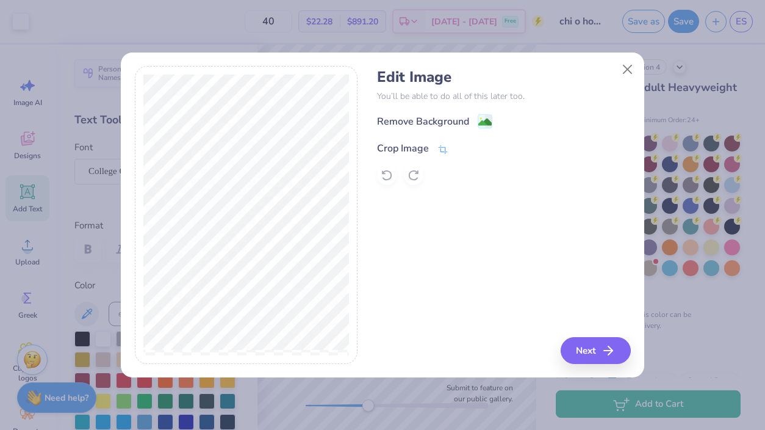
click at [444, 145] on icon at bounding box center [443, 149] width 11 height 11
click at [458, 151] on div at bounding box center [472, 147] width 31 height 15
click at [461, 148] on polyline at bounding box center [463, 147] width 5 height 4
click at [439, 149] on icon at bounding box center [443, 149] width 11 height 11
click at [464, 151] on button at bounding box center [463, 147] width 13 height 13
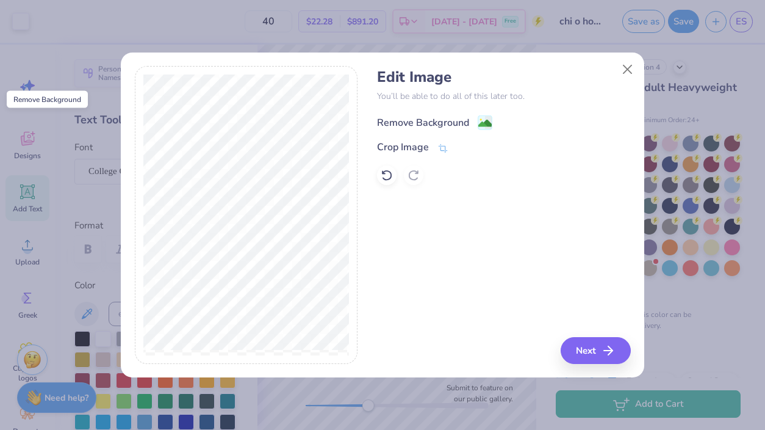
click at [485, 127] on image at bounding box center [484, 123] width 13 height 13
click at [596, 351] on button "Next" at bounding box center [598, 350] width 70 height 27
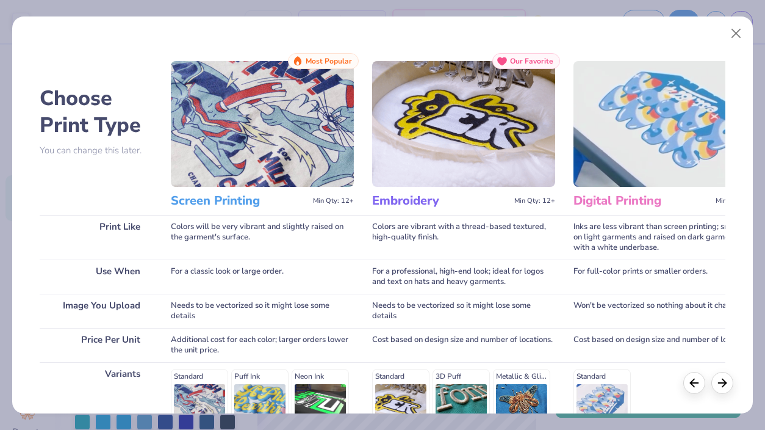
scroll to position [179, 0]
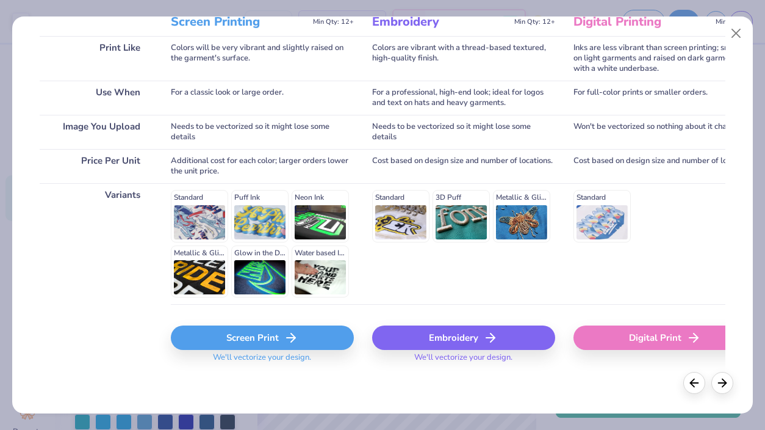
click at [308, 338] on div "Screen Print" at bounding box center [262, 337] width 183 height 24
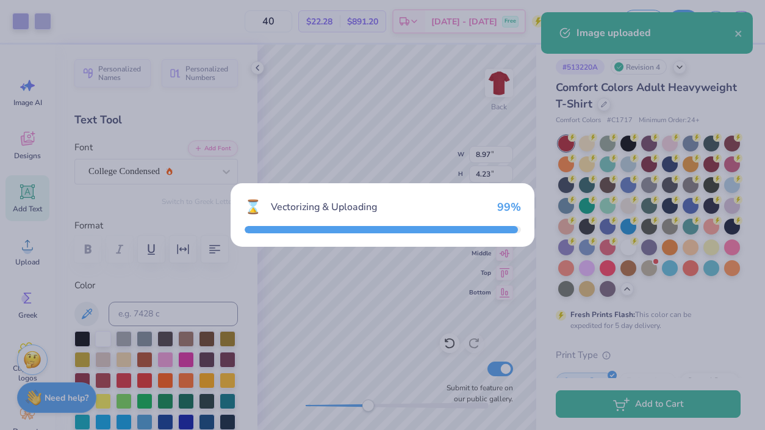
type input "12.11"
type input "7.46"
type input "8.77"
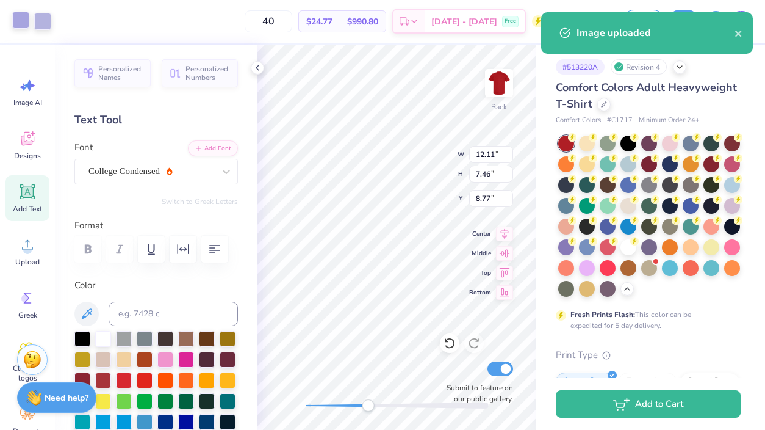
click at [18, 28] on div at bounding box center [20, 20] width 17 height 17
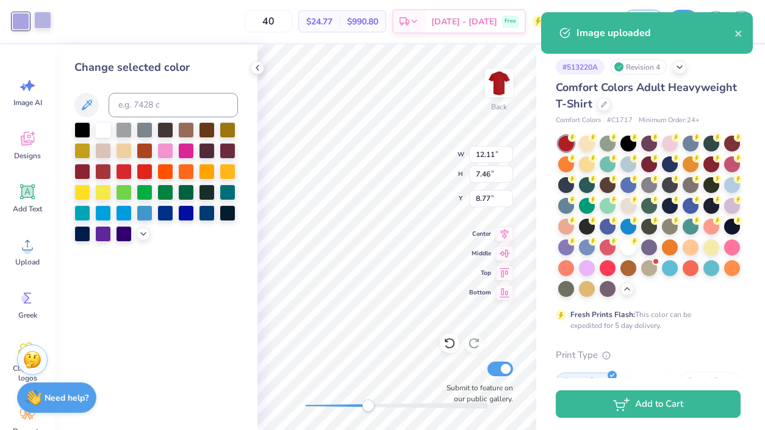
drag, startPoint x: 103, startPoint y: 125, endPoint x: 48, endPoint y: 24, distance: 115.0
click at [103, 125] on div at bounding box center [103, 130] width 16 height 16
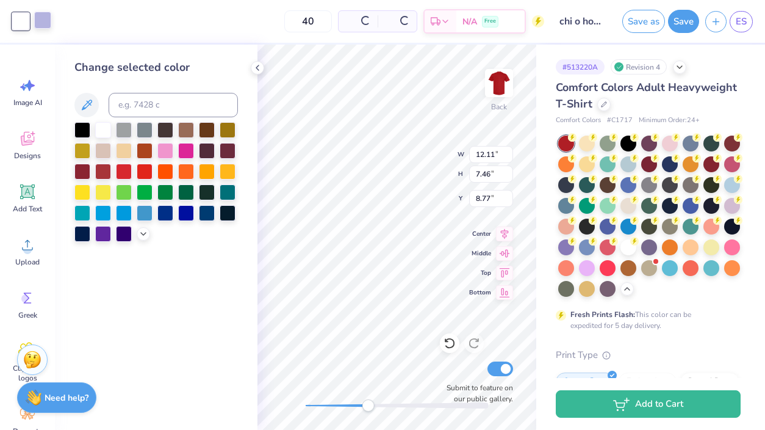
click at [48, 24] on div at bounding box center [42, 20] width 17 height 17
click at [103, 124] on div at bounding box center [103, 129] width 16 height 16
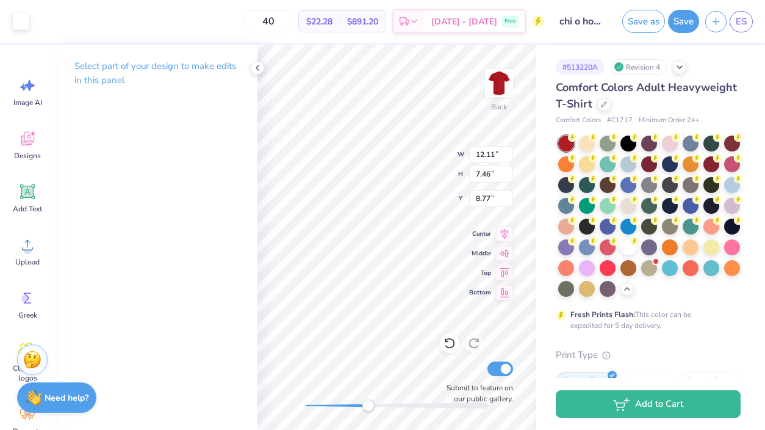
click at [350, 429] on html "Art colors 40 $22.28 Per Item $891.20 Total Est. Delivery [DATE] - [DATE] Free …" at bounding box center [382, 215] width 765 height 430
click at [295, 408] on div "Back W 12.11 12.11 " H 7.46 7.46 " Y 8.77 8.77 " Center Middle Top Bottom Submi…" at bounding box center [397, 237] width 279 height 385
type input "11.69"
type input "7.09"
type input "12.86"
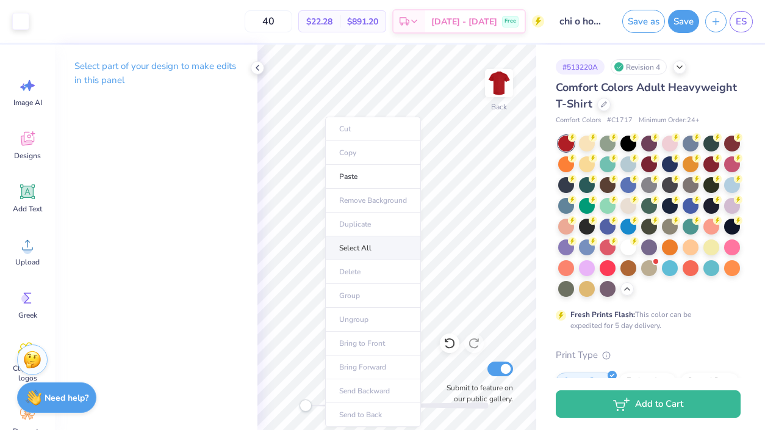
click at [364, 254] on li "Select All" at bounding box center [373, 248] width 96 height 24
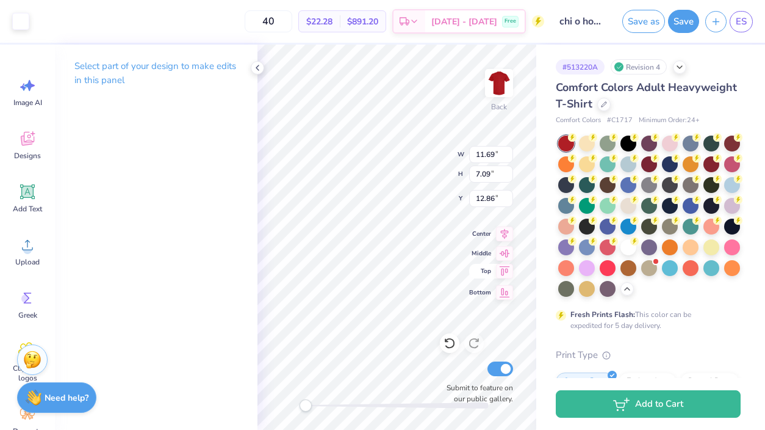
type input "4.89"
type input "2.97"
type input "18.77"
click at [480, 362] on div "Back Submit to feature on our public gallery." at bounding box center [397, 237] width 279 height 385
drag, startPoint x: 304, startPoint y: 411, endPoint x: 367, endPoint y: 408, distance: 62.9
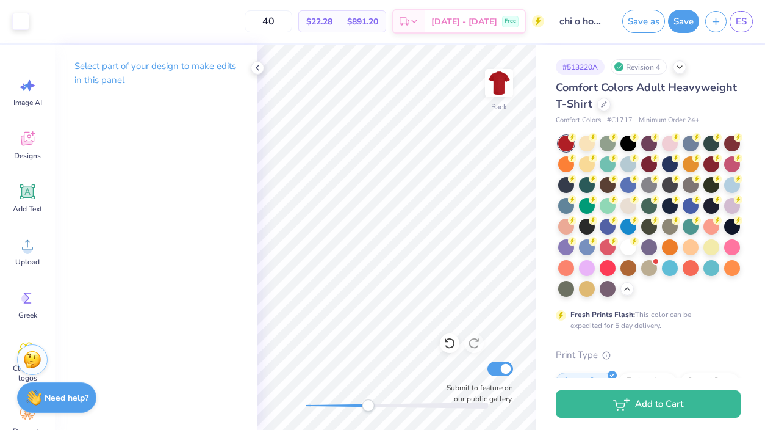
click at [368, 408] on div "Accessibility label" at bounding box center [368, 405] width 12 height 12
type input "5.76"
type input "3.49"
type input "18.24"
